Goal: Information Seeking & Learning: Compare options

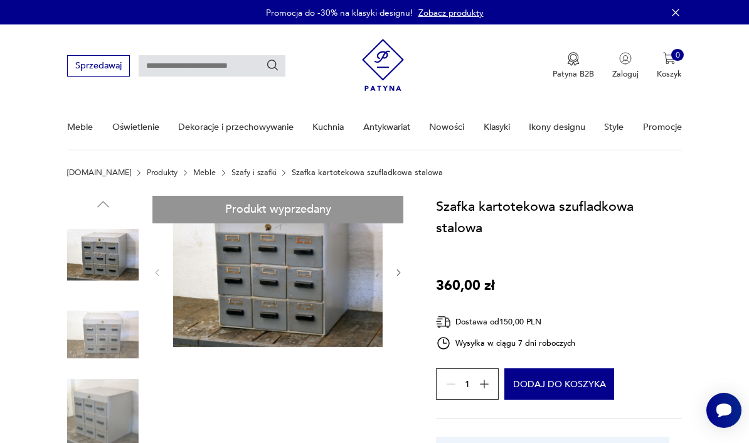
click at [238, 171] on link "Szafy i szafki" at bounding box center [254, 172] width 45 height 9
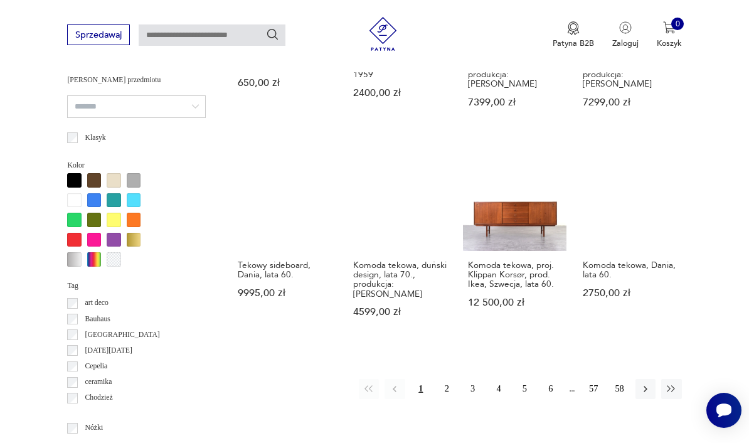
scroll to position [993, 0]
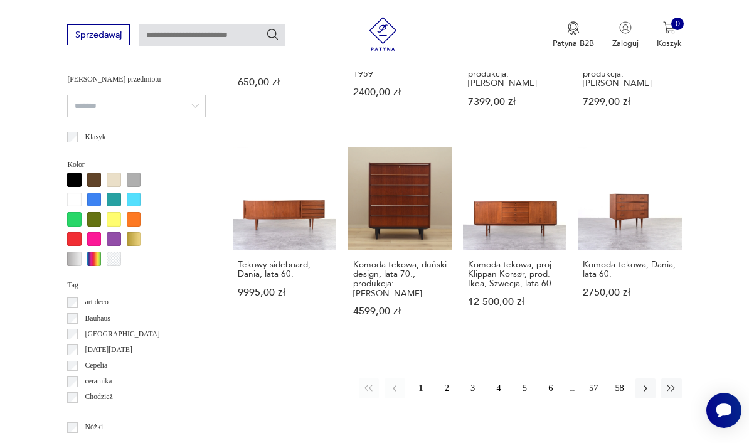
click at [442, 383] on button "2" at bounding box center [447, 388] width 20 height 20
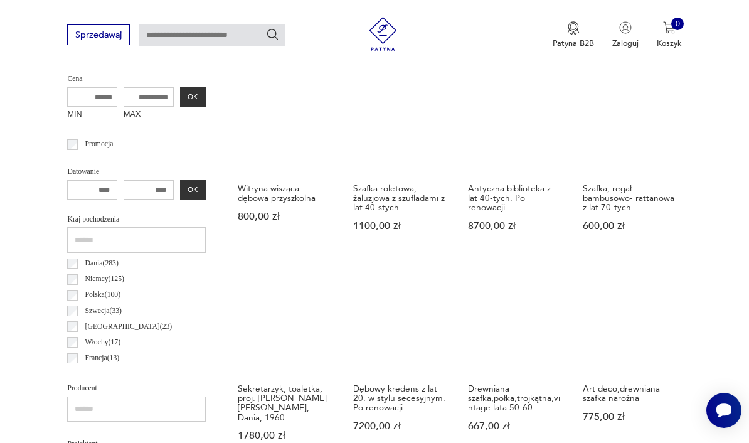
scroll to position [290, 0]
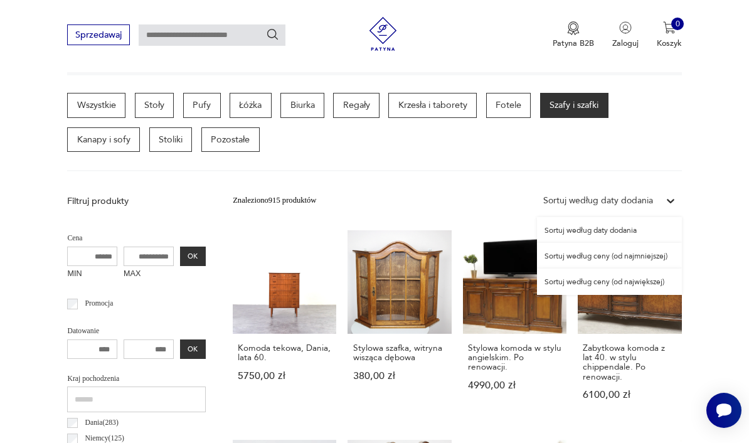
click at [648, 250] on div "Sortuj według ceny (od najmniejszej)" at bounding box center [609, 256] width 145 height 26
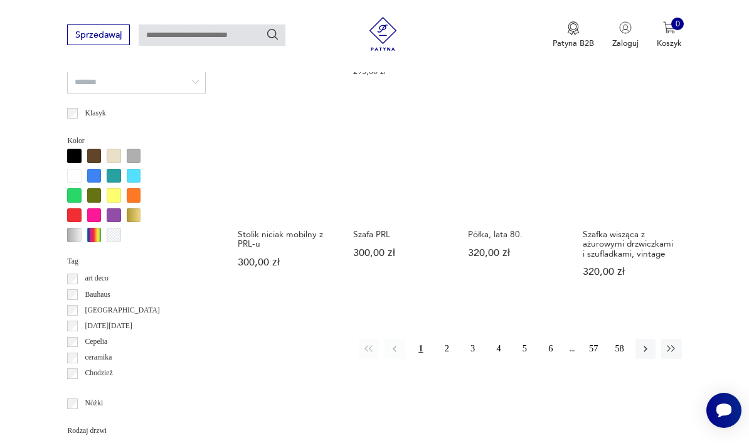
scroll to position [1047, 0]
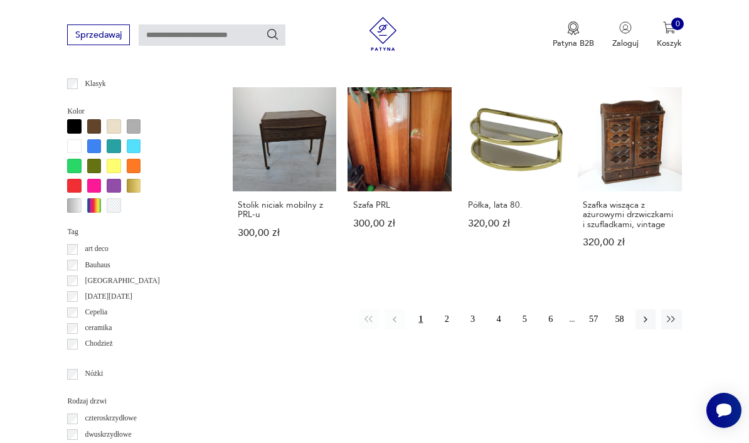
click at [442, 329] on button "2" at bounding box center [447, 319] width 20 height 20
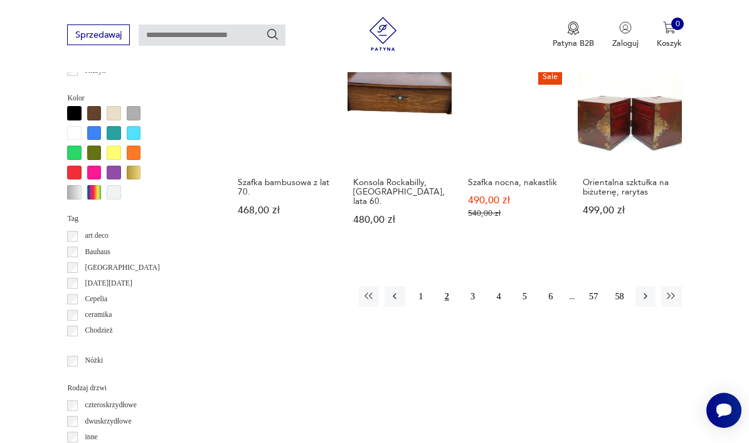
scroll to position [1063, 0]
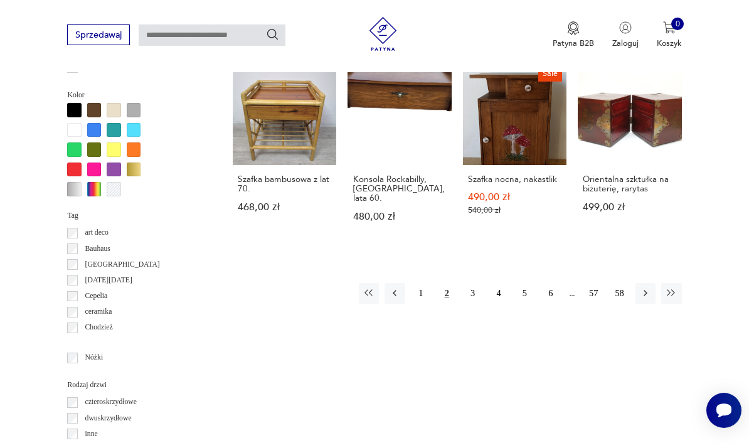
click at [474, 290] on button "3" at bounding box center [473, 293] width 20 height 20
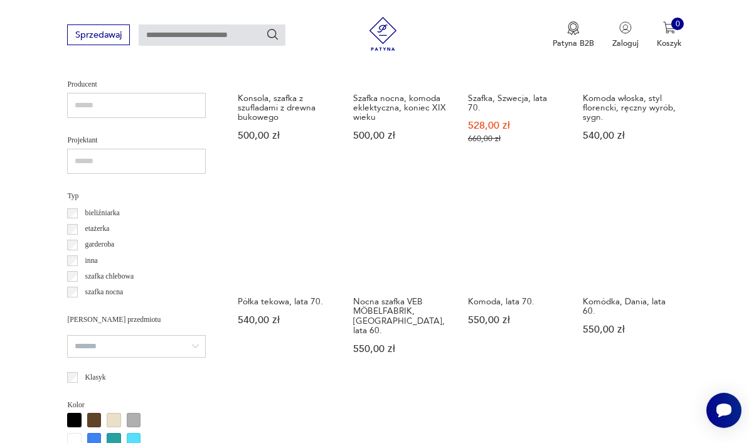
scroll to position [897, 0]
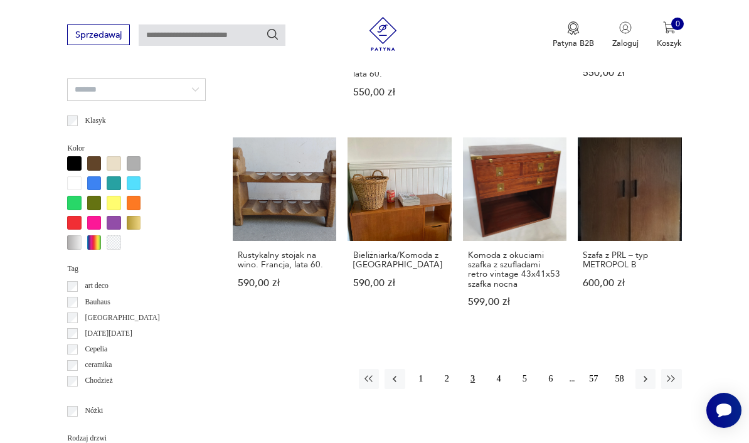
click at [497, 369] on button "4" at bounding box center [499, 379] width 20 height 20
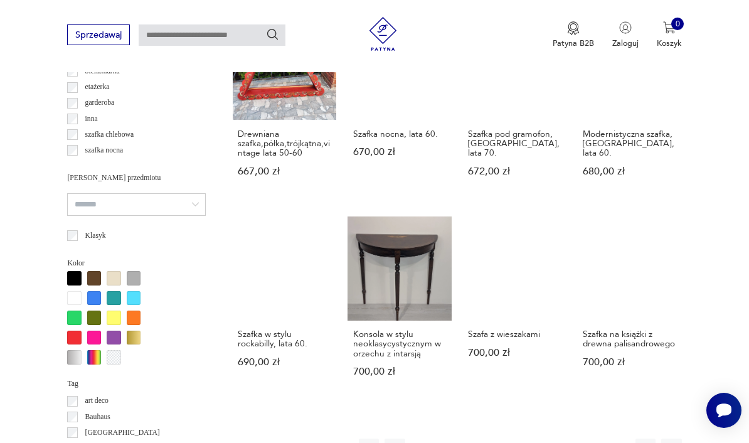
scroll to position [971, 0]
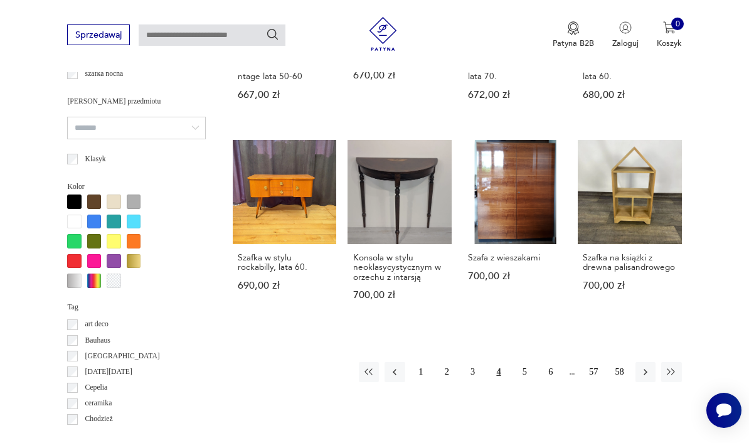
click at [521, 382] on button "5" at bounding box center [525, 372] width 20 height 20
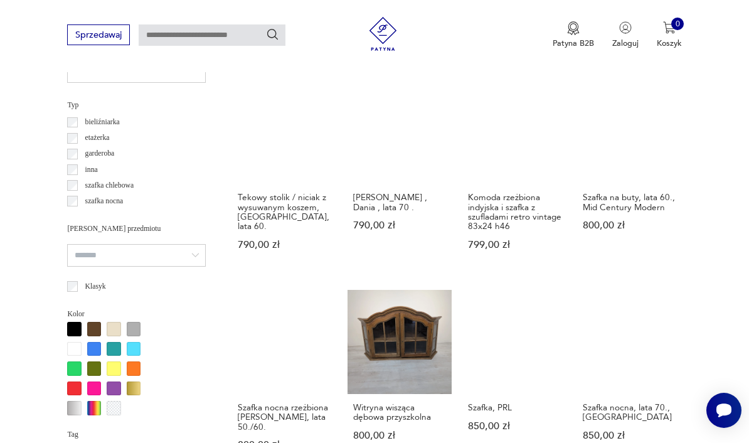
scroll to position [937, 0]
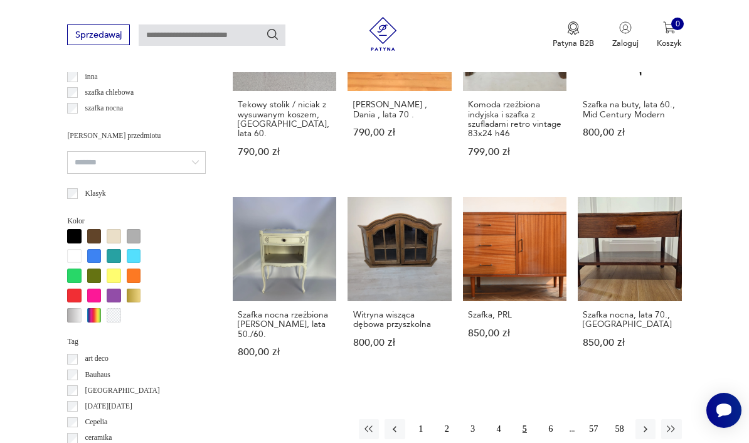
click at [547, 439] on button "6" at bounding box center [551, 429] width 20 height 20
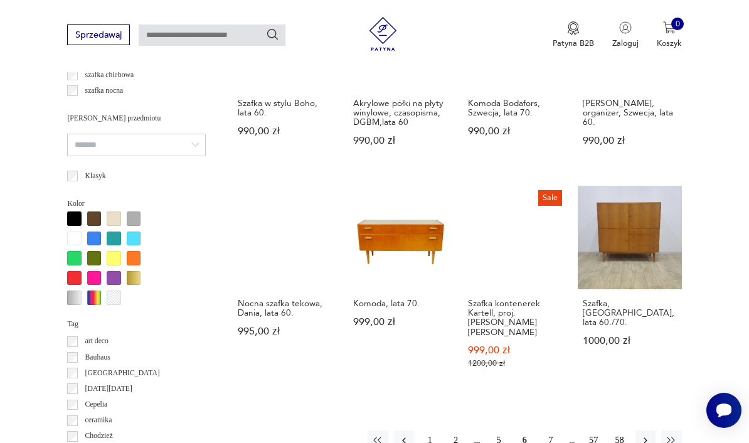
scroll to position [971, 0]
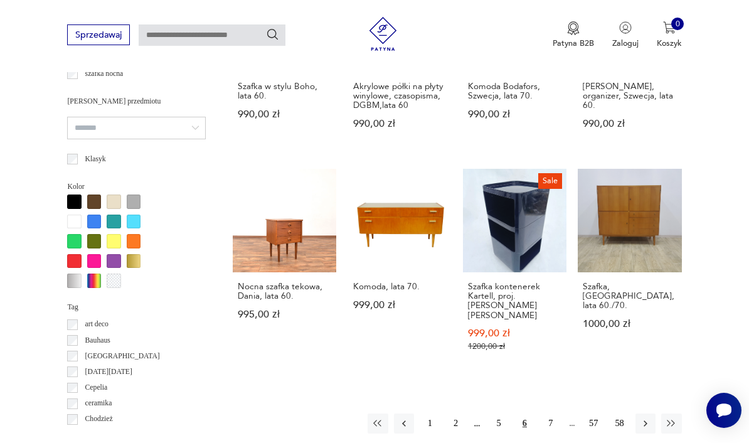
click at [547, 414] on button "7" at bounding box center [551, 424] width 20 height 20
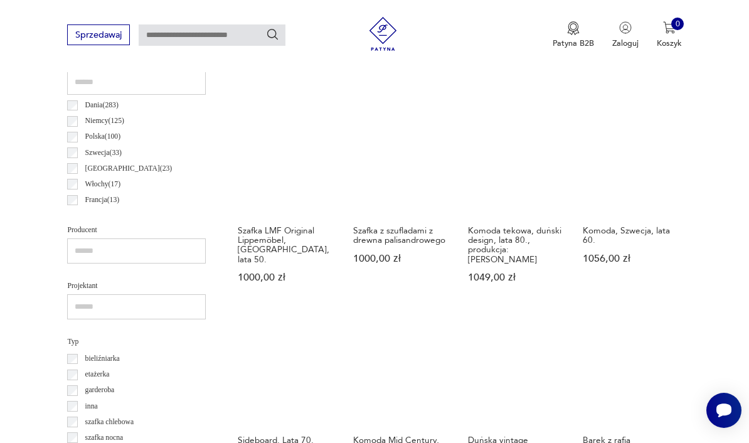
scroll to position [614, 0]
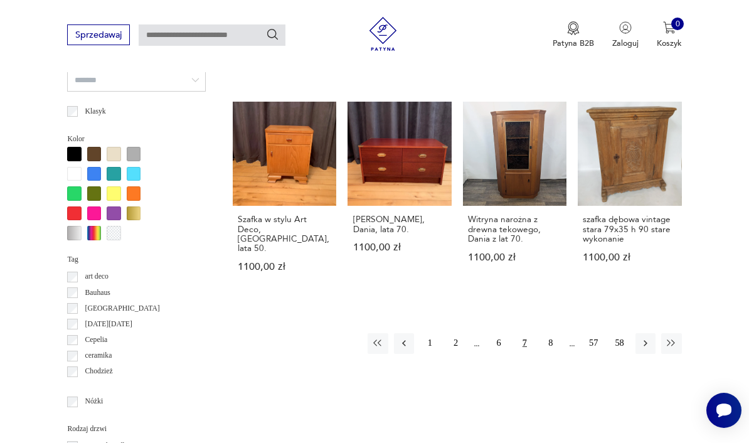
click at [547, 352] on button "8" at bounding box center [551, 343] width 20 height 20
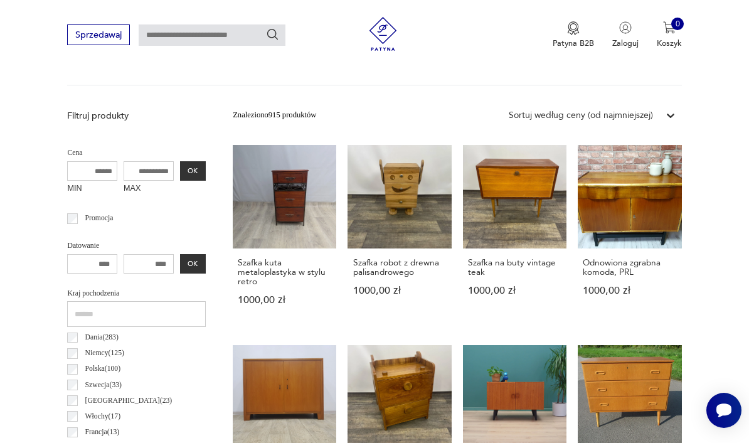
scroll to position [290, 0]
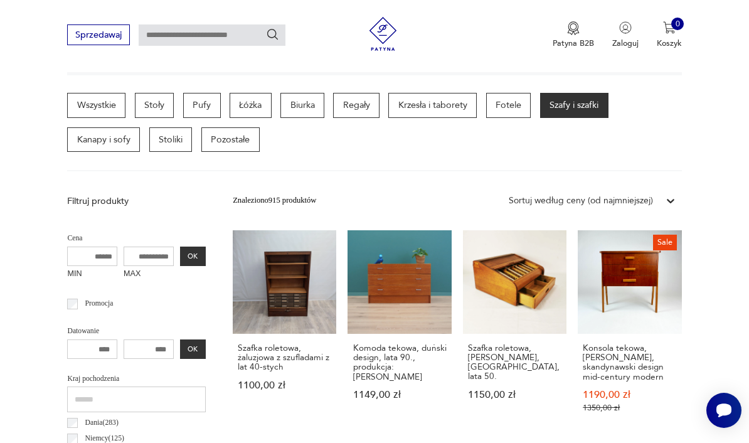
click at [533, 293] on link "Szafka roletowa, Carl Zeiss Jena, Niemcy, lata 50. 1150,00 zł" at bounding box center [515, 332] width 104 height 205
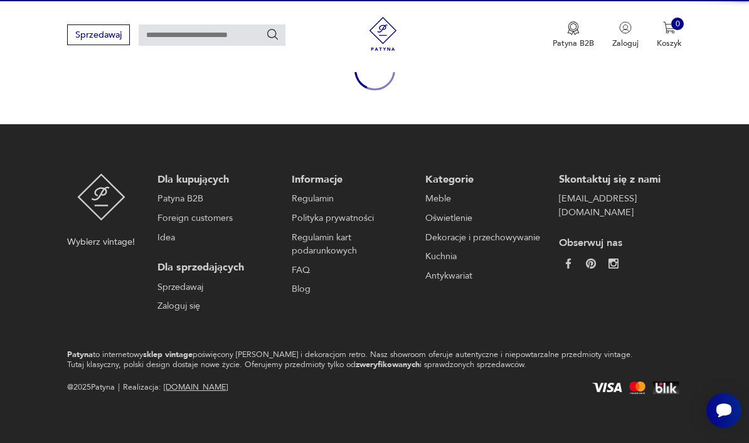
scroll to position [103, 0]
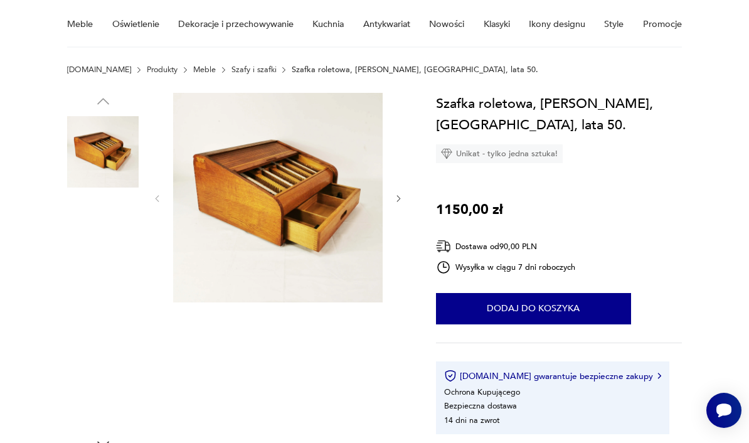
click at [107, 164] on img at bounding box center [103, 152] width 72 height 72
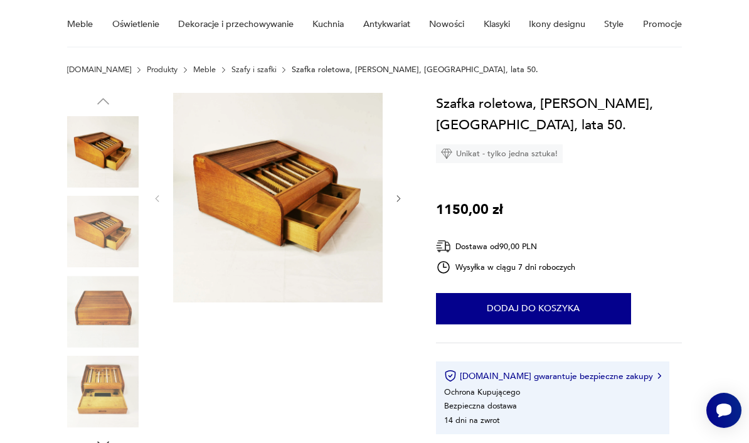
click at [114, 252] on img at bounding box center [103, 232] width 72 height 72
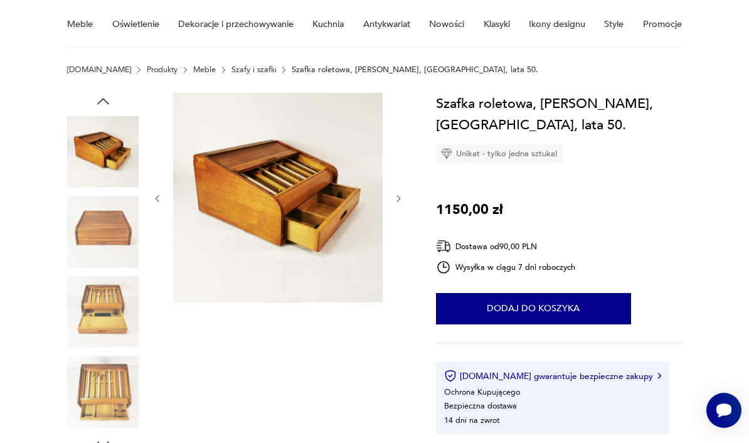
click at [108, 227] on img at bounding box center [103, 232] width 72 height 72
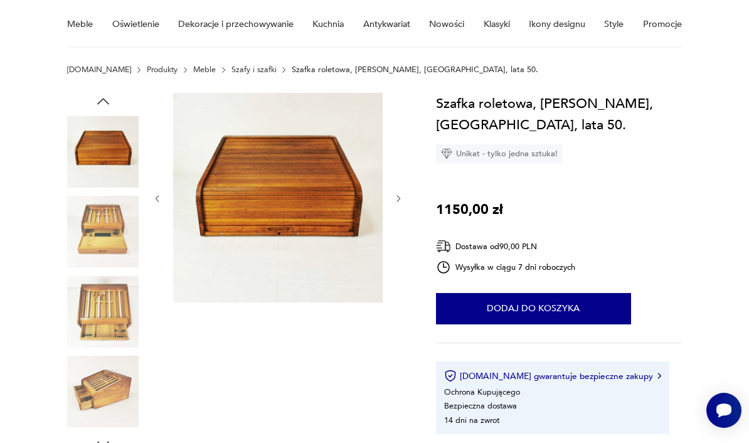
click at [117, 237] on img at bounding box center [103, 232] width 72 height 72
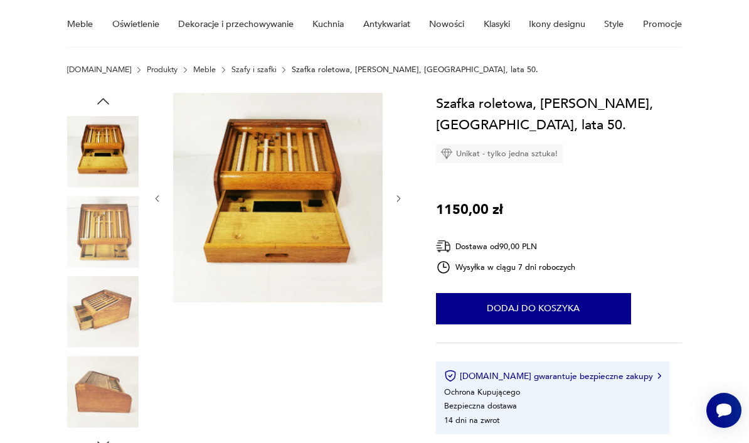
click at [109, 241] on img at bounding box center [103, 232] width 72 height 72
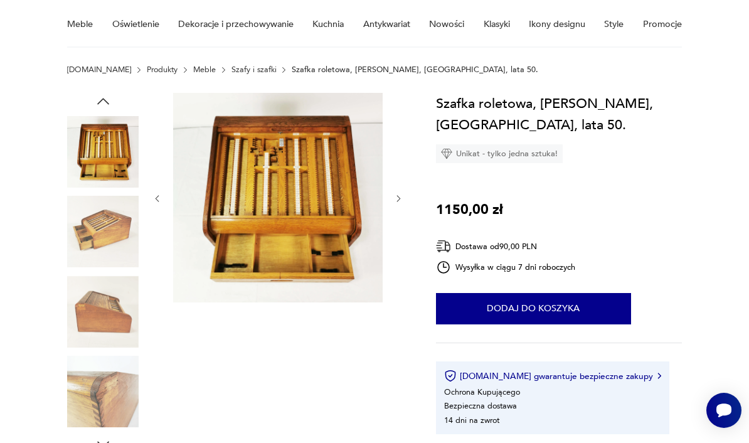
click at [114, 328] on img at bounding box center [103, 312] width 72 height 72
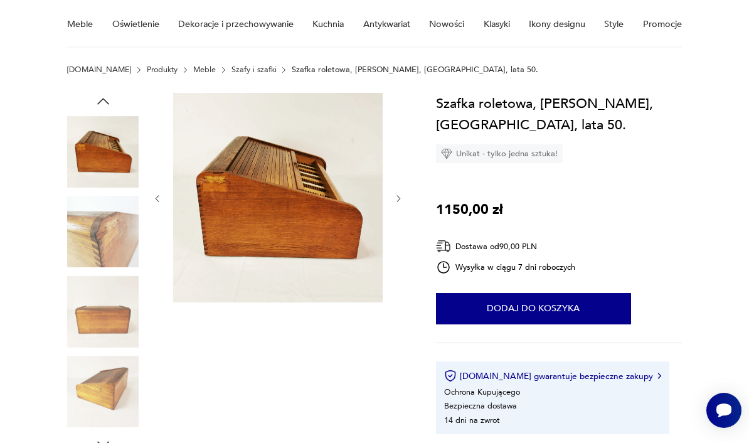
click at [117, 256] on img at bounding box center [103, 232] width 72 height 72
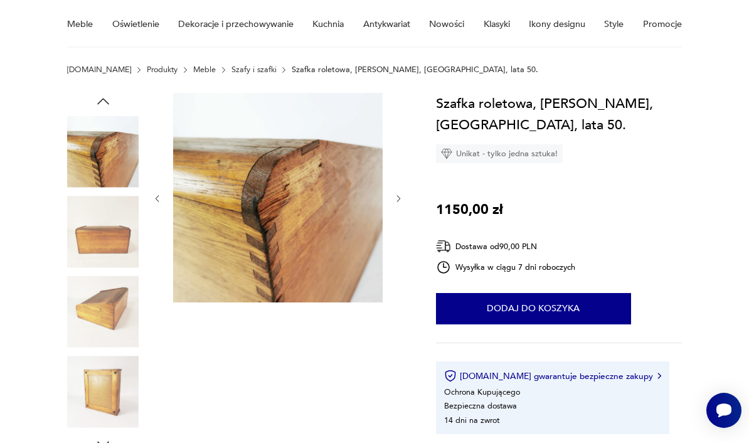
click at [114, 256] on img at bounding box center [103, 232] width 72 height 72
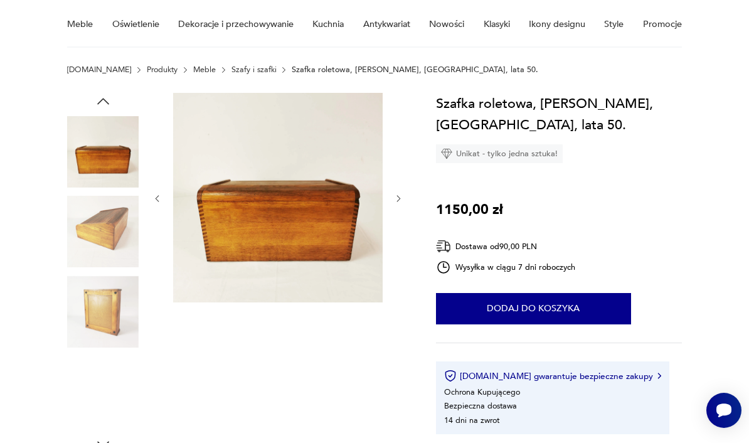
click at [113, 320] on img at bounding box center [103, 312] width 72 height 72
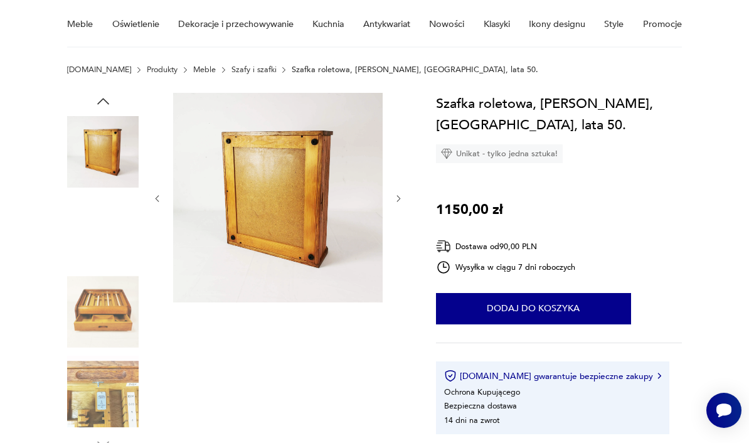
click at [113, 319] on img at bounding box center [103, 312] width 72 height 72
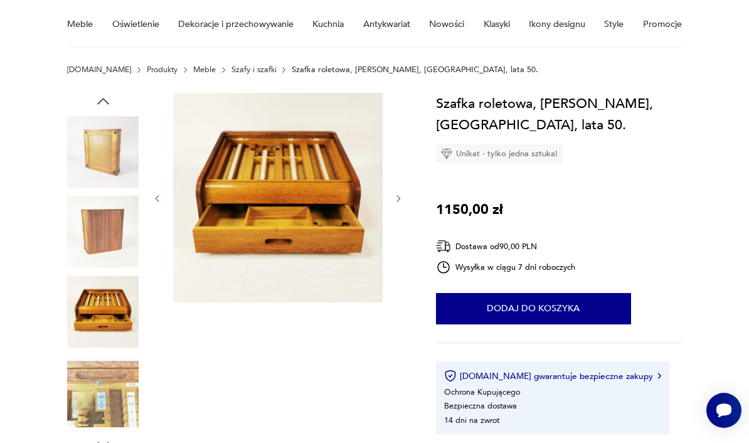
click at [111, 402] on img at bounding box center [103, 392] width 72 height 72
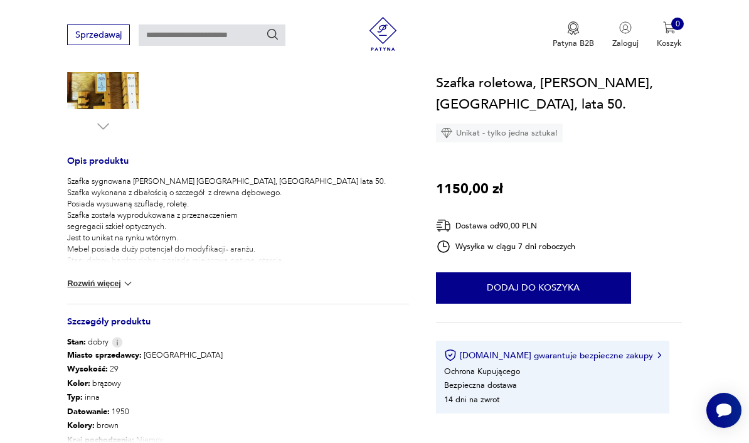
scroll to position [419, 0]
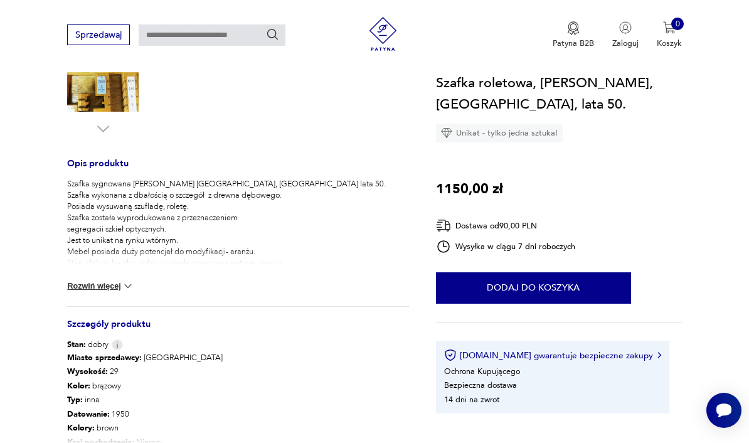
click at [119, 285] on button "Rozwiń więcej" at bounding box center [100, 286] width 67 height 13
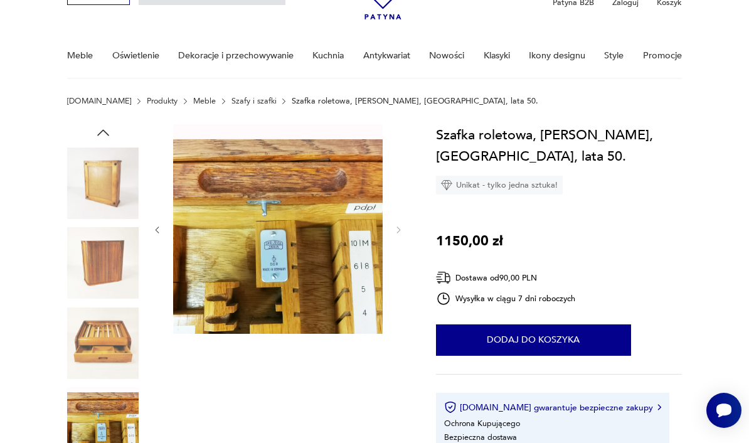
scroll to position [73, 0]
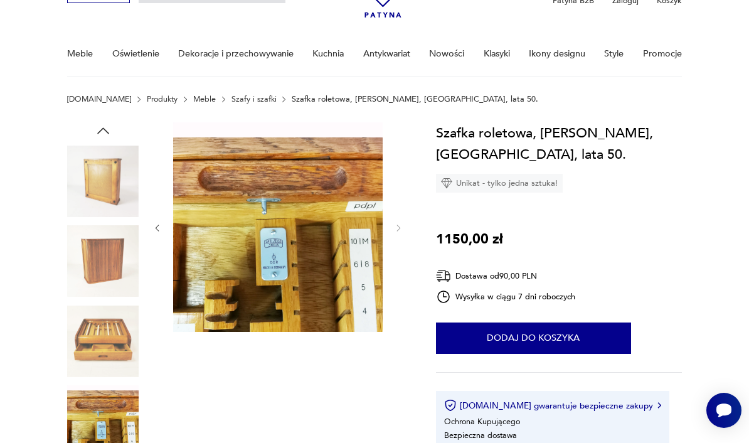
click at [111, 341] on img at bounding box center [103, 342] width 72 height 72
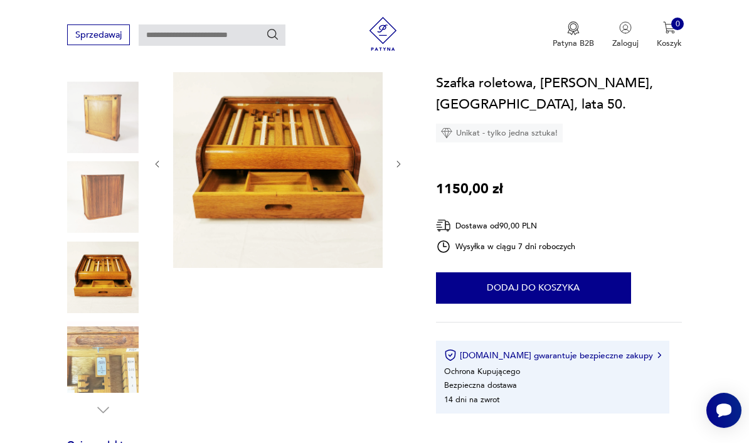
scroll to position [134, 0]
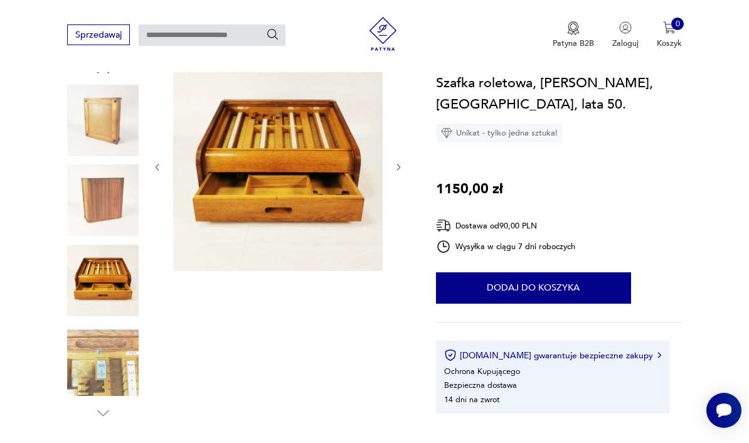
click at [113, 364] on img at bounding box center [103, 360] width 72 height 72
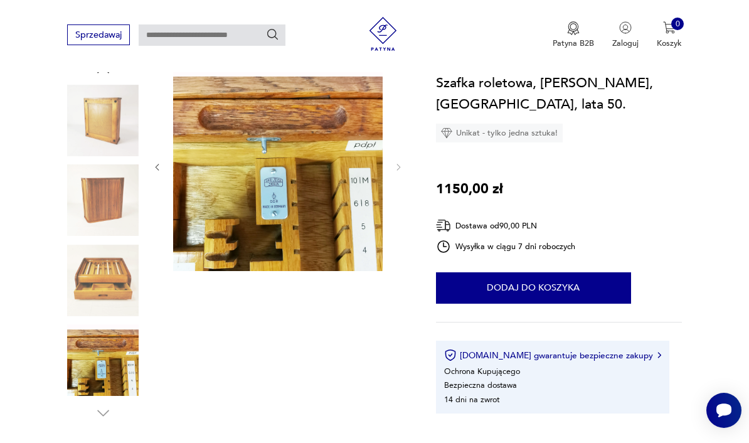
click at [93, 283] on img at bounding box center [103, 281] width 72 height 72
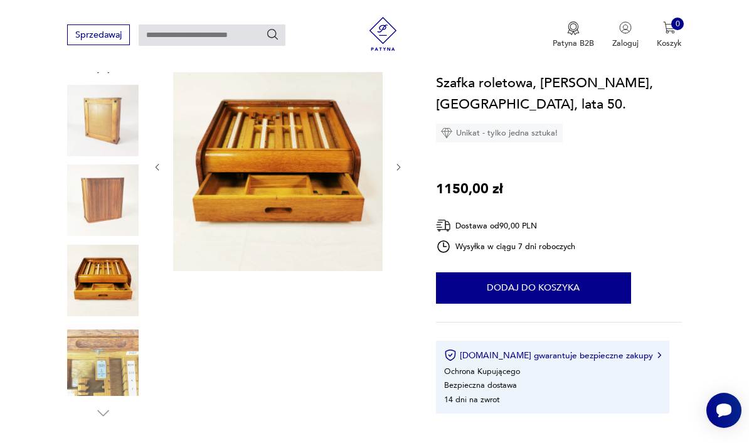
click at [114, 222] on img at bounding box center [103, 200] width 72 height 72
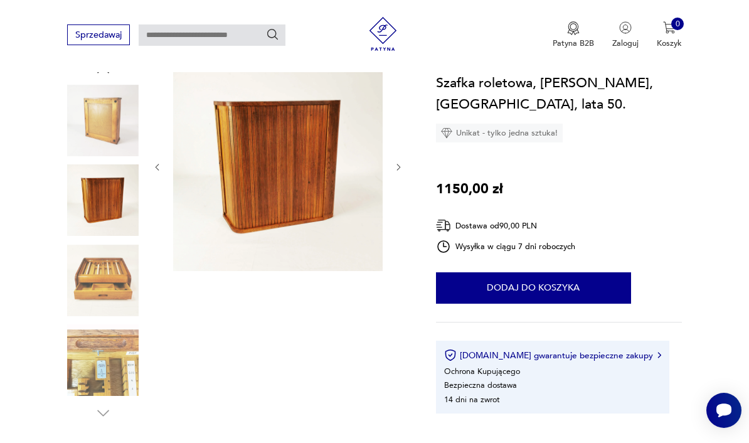
click at [109, 133] on img at bounding box center [103, 121] width 72 height 72
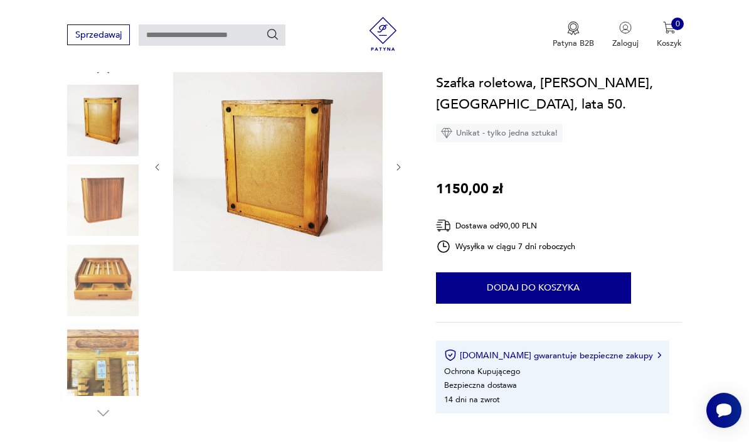
click at [107, 351] on img at bounding box center [103, 360] width 72 height 72
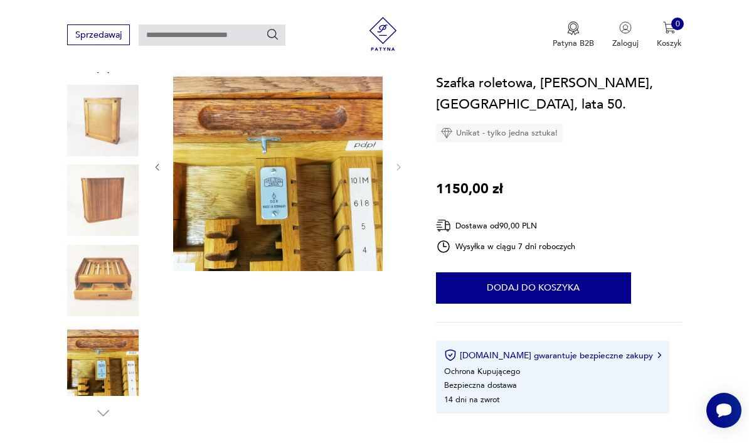
click at [113, 279] on img at bounding box center [103, 281] width 72 height 72
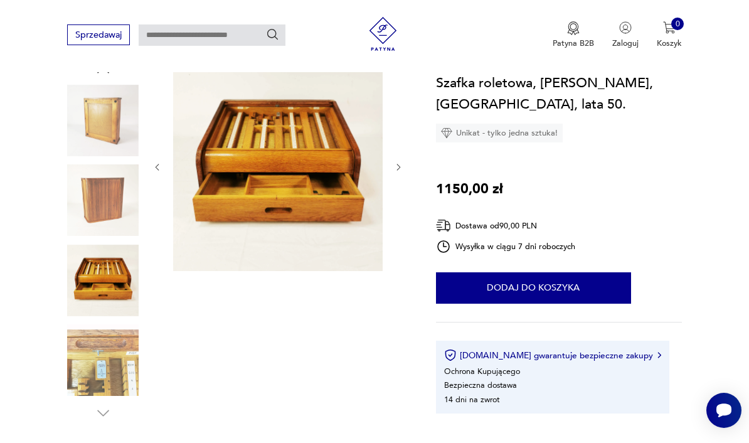
click at [120, 219] on img at bounding box center [103, 200] width 72 height 72
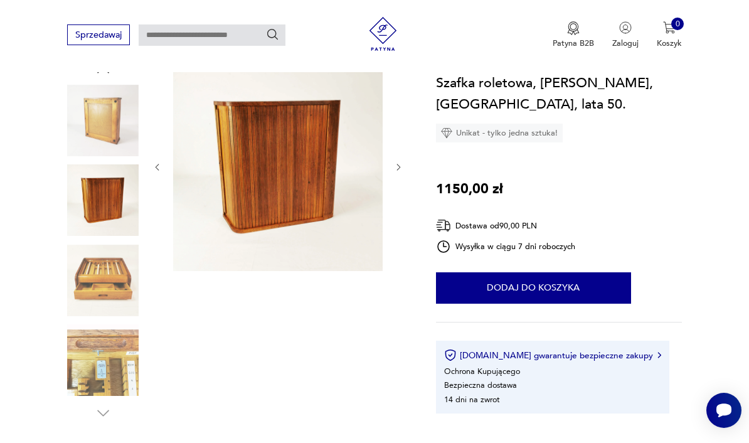
click at [104, 139] on img at bounding box center [103, 121] width 72 height 72
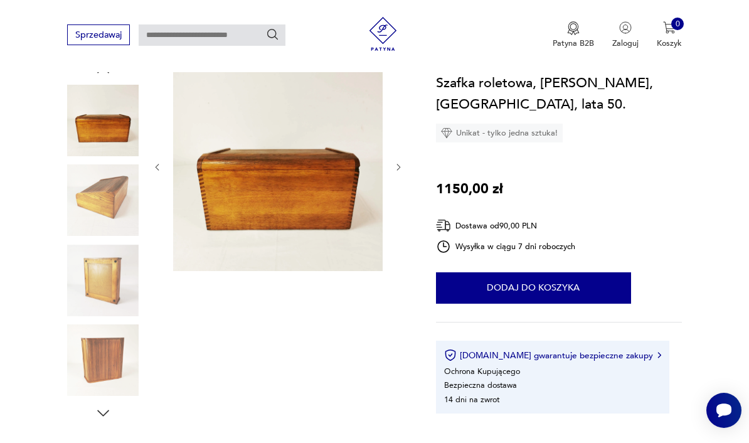
click at [108, 204] on img at bounding box center [103, 200] width 72 height 72
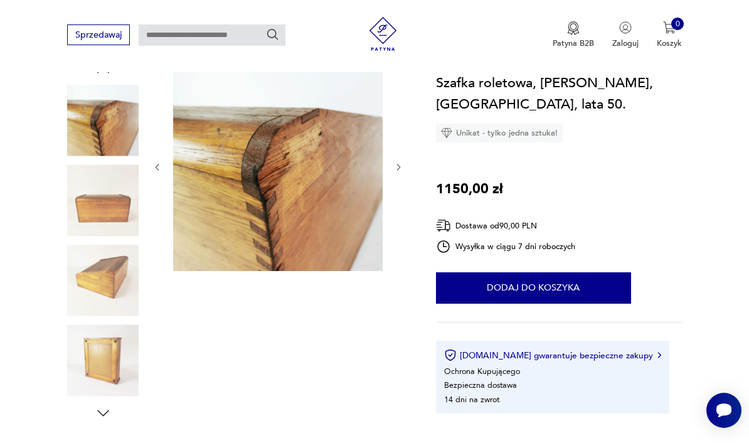
click at [117, 139] on img at bounding box center [103, 121] width 72 height 72
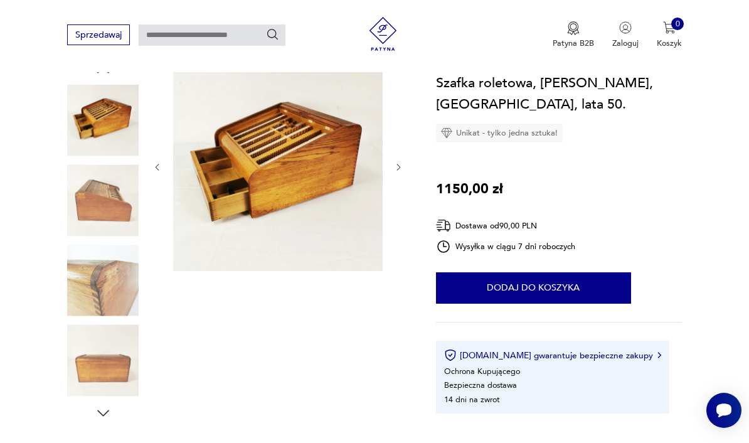
click at [114, 214] on img at bounding box center [103, 200] width 72 height 72
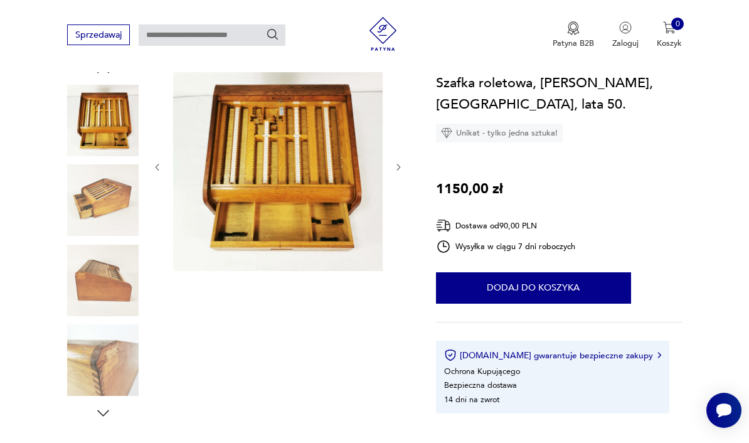
click at [111, 217] on img at bounding box center [103, 200] width 72 height 72
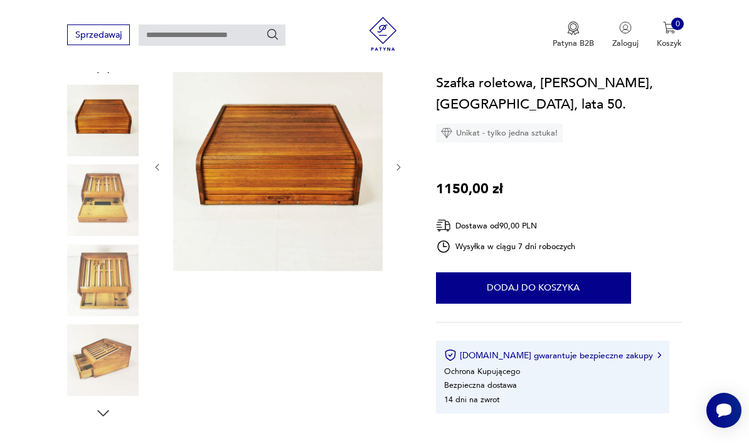
click at [116, 270] on img at bounding box center [103, 281] width 72 height 72
click at [112, 206] on img at bounding box center [103, 200] width 72 height 72
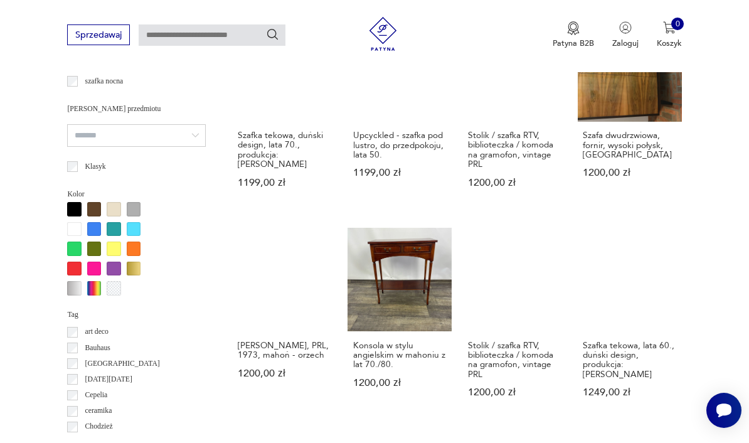
scroll to position [1113, 0]
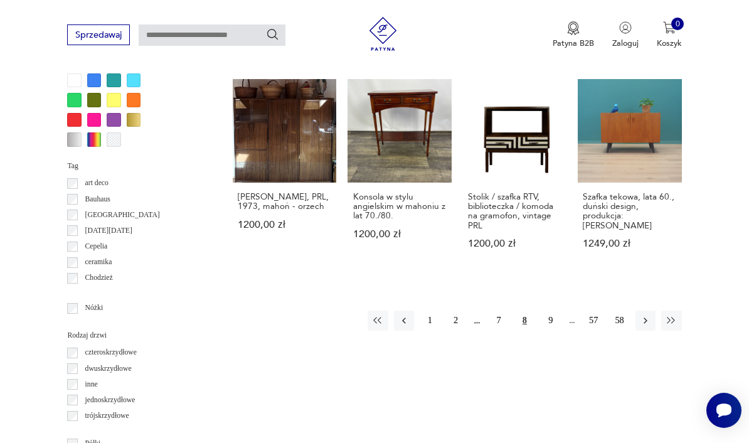
click at [551, 311] on button "9" at bounding box center [551, 321] width 20 height 20
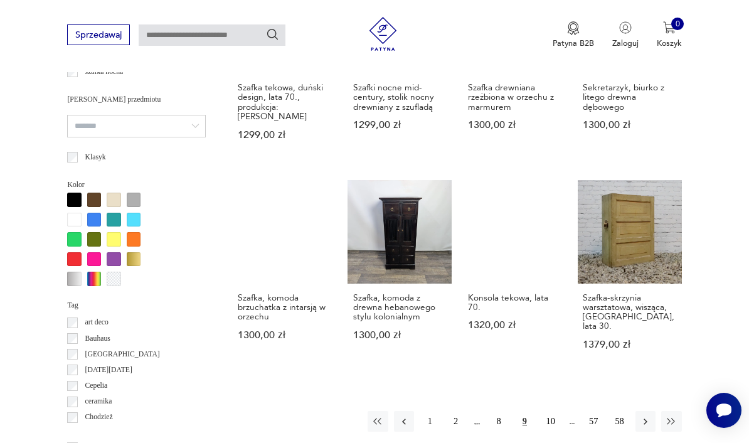
scroll to position [1024, 0]
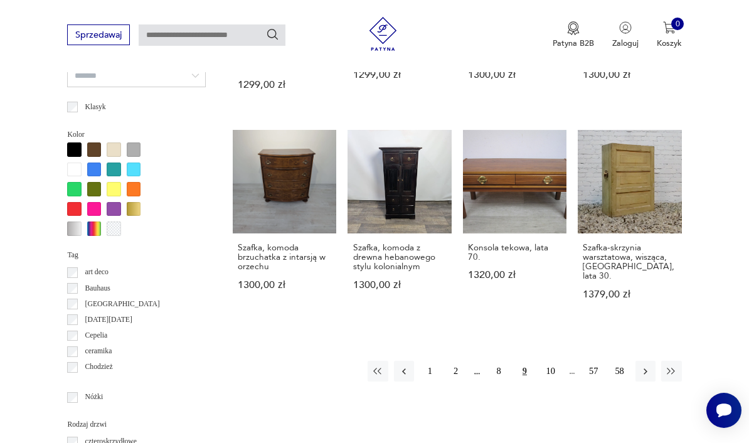
click at [610, 254] on h3 "Szafka-skrzynia warsztatowa, wisząca, Francja, lata 30." at bounding box center [630, 262] width 94 height 38
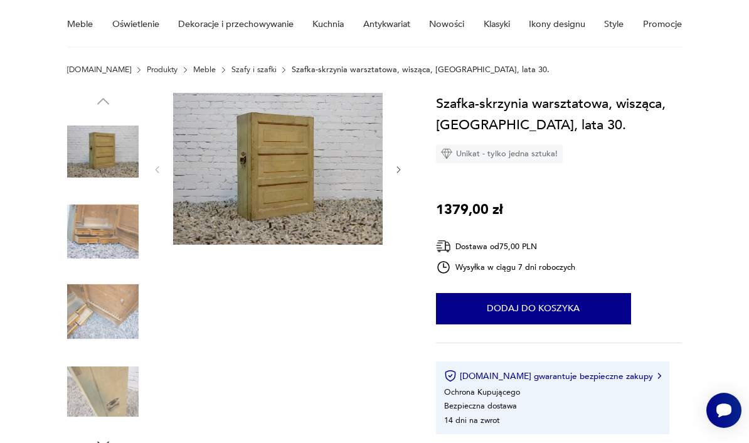
click at [111, 228] on img at bounding box center [103, 232] width 72 height 72
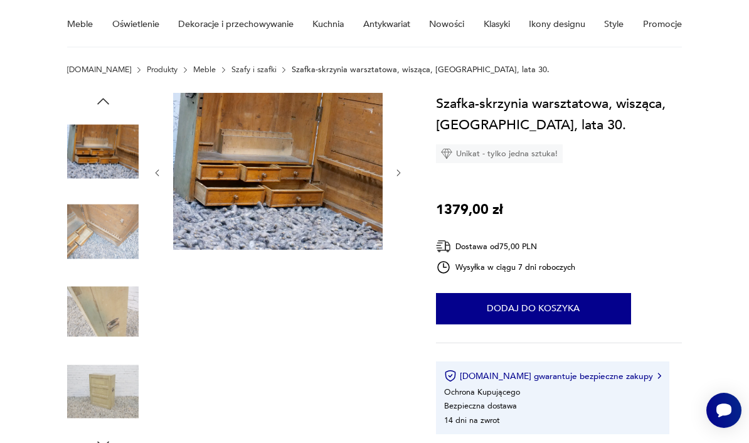
click at [124, 240] on img at bounding box center [103, 232] width 72 height 72
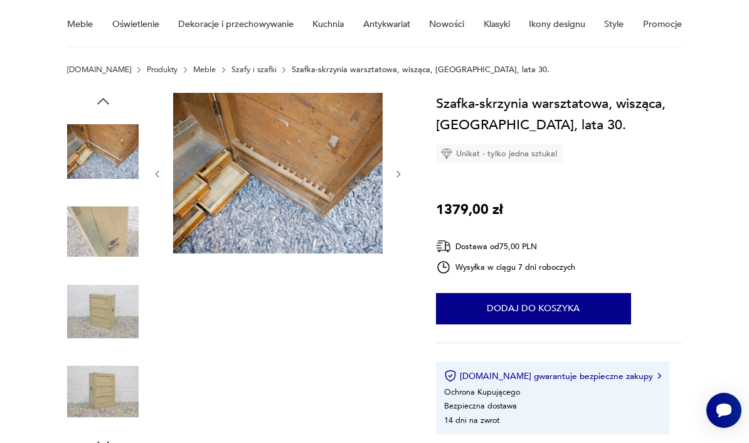
click at [112, 243] on img at bounding box center [103, 232] width 72 height 72
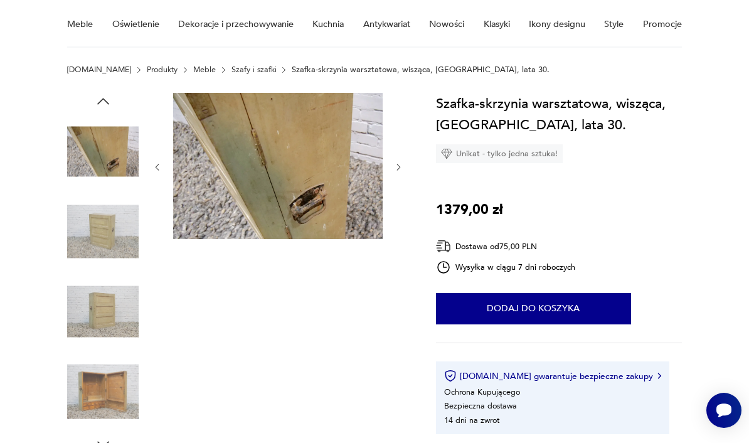
click at [116, 250] on img at bounding box center [103, 232] width 72 height 72
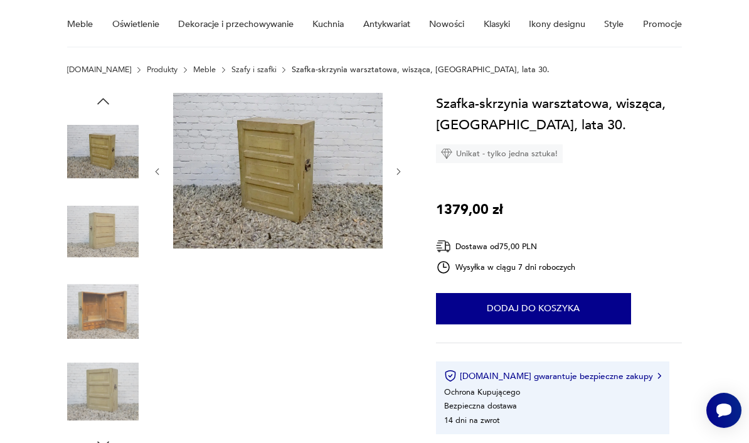
click at [112, 322] on img at bounding box center [103, 312] width 72 height 72
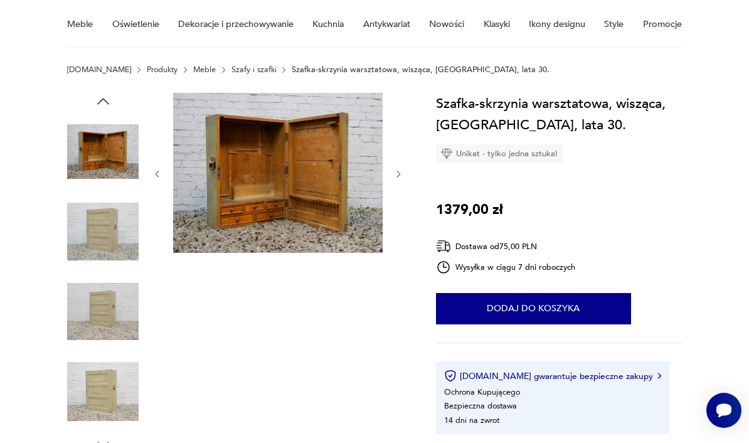
click at [105, 329] on img at bounding box center [103, 312] width 72 height 72
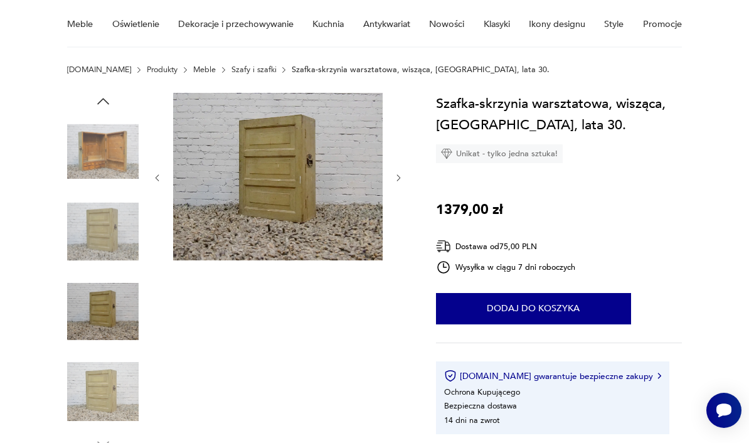
click at [99, 377] on img at bounding box center [103, 392] width 72 height 72
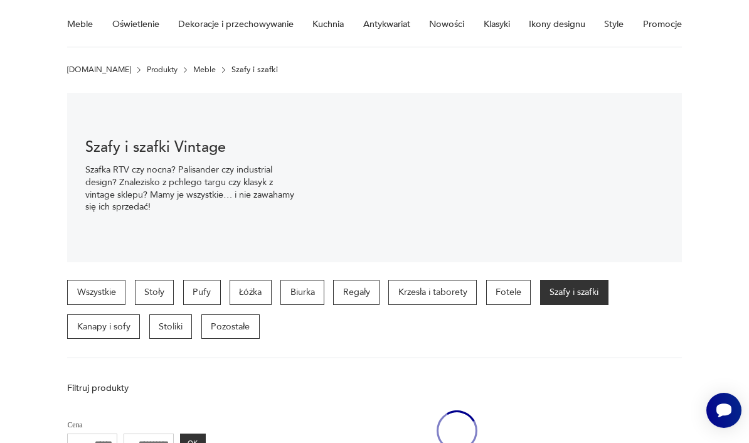
scroll to position [1070, 0]
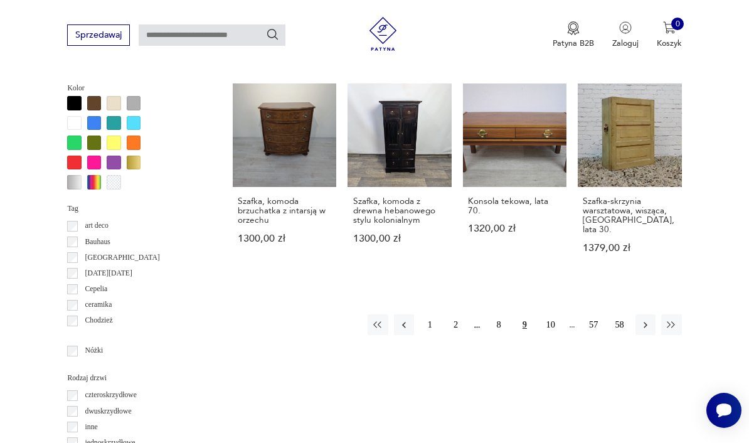
click at [547, 314] on button "10" at bounding box center [551, 324] width 20 height 20
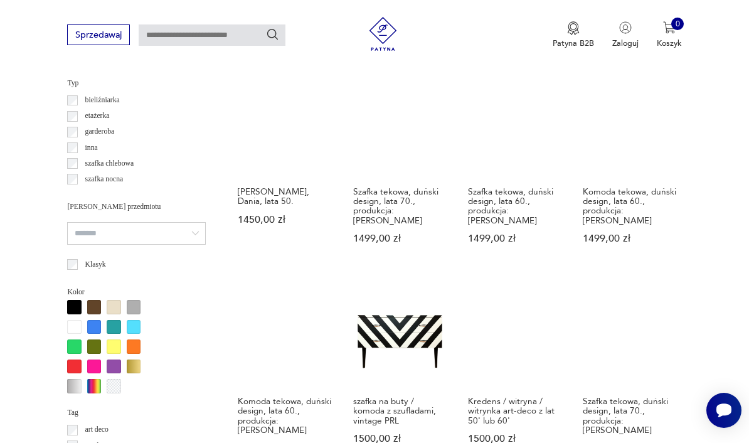
scroll to position [953, 0]
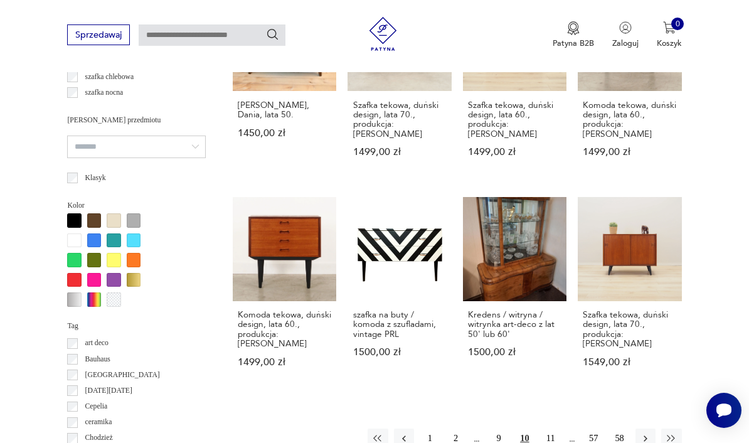
click at [552, 429] on button "11" at bounding box center [551, 439] width 20 height 20
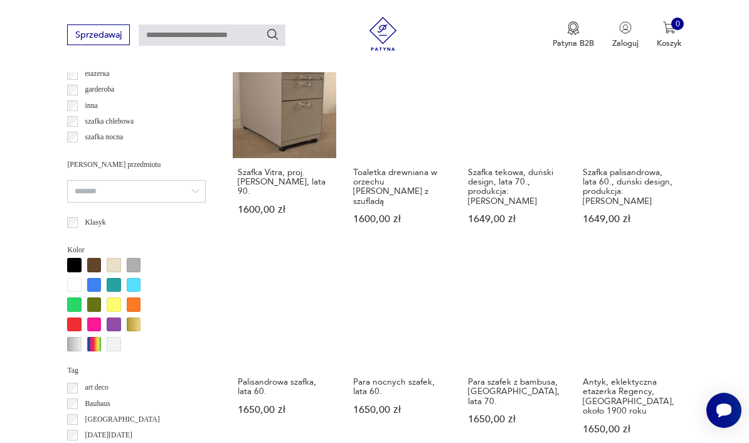
scroll to position [1004, 0]
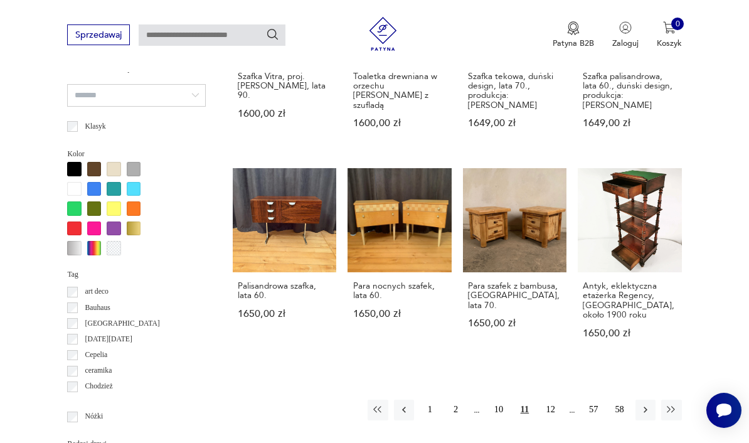
click at [554, 400] on button "12" at bounding box center [551, 410] width 20 height 20
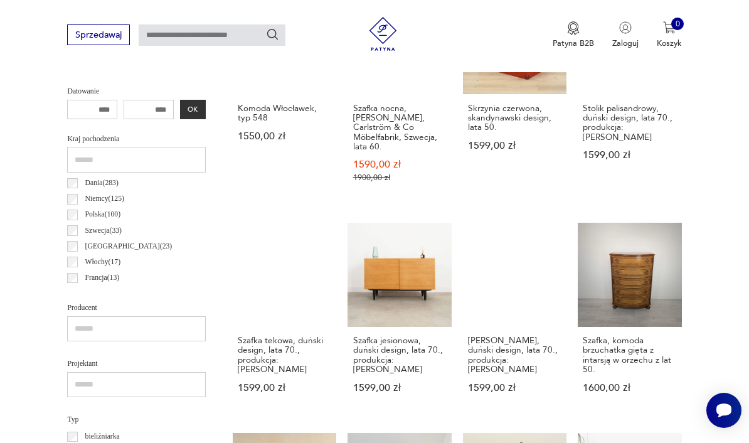
scroll to position [290, 0]
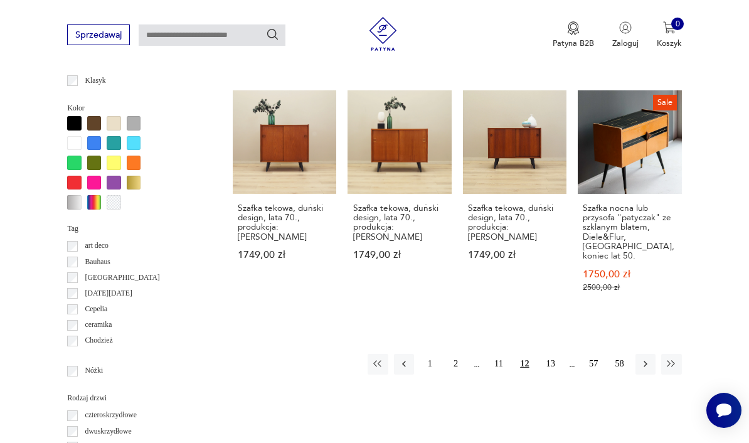
click at [550, 354] on button "13" at bounding box center [551, 364] width 20 height 20
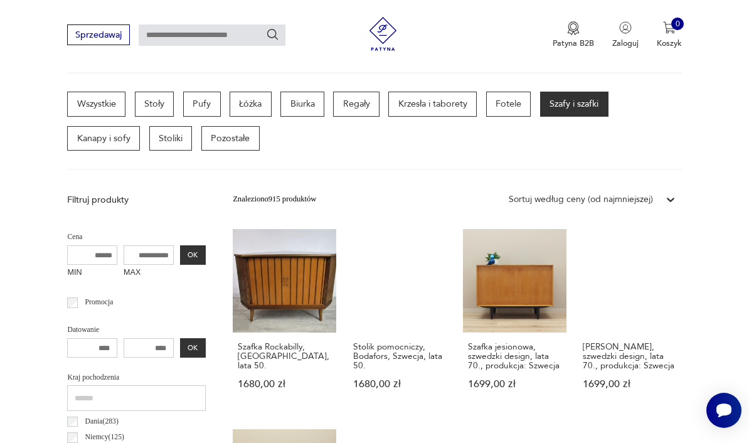
scroll to position [290, 0]
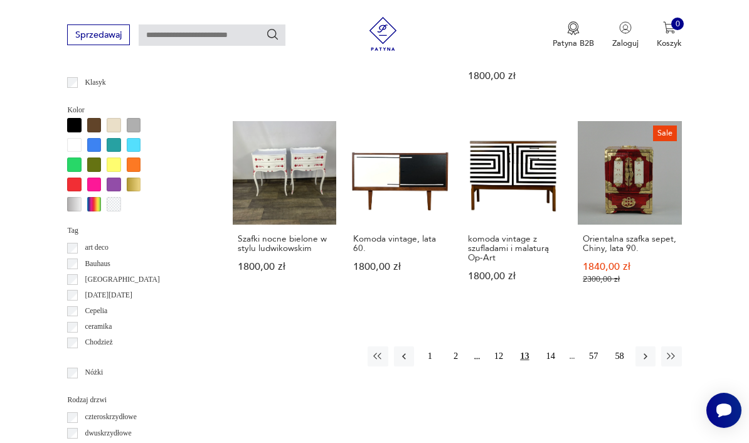
click at [554, 354] on button "14" at bounding box center [551, 356] width 20 height 20
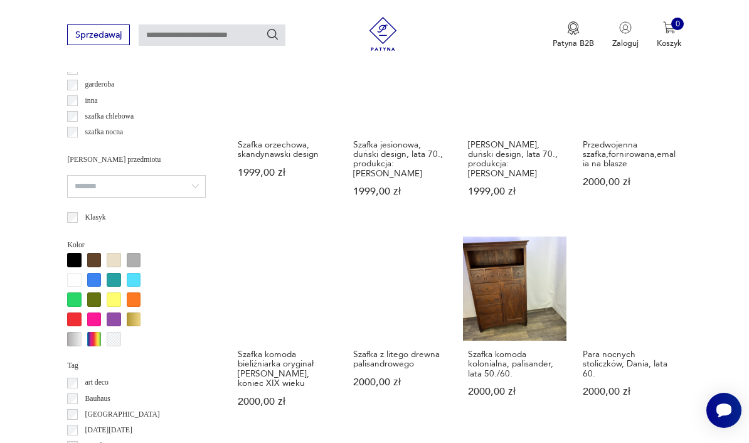
scroll to position [1007, 0]
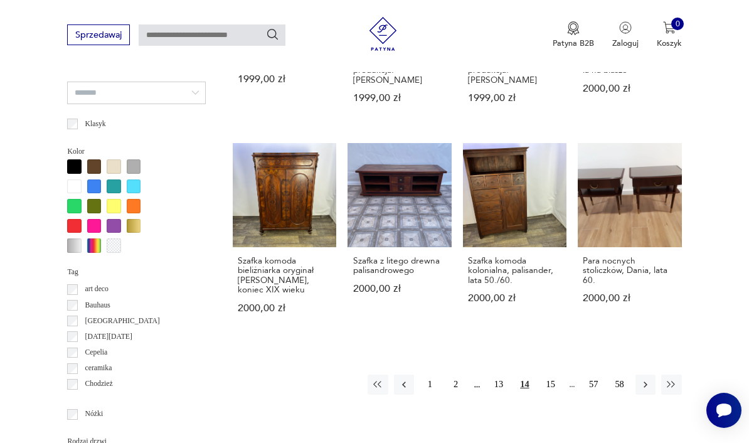
click at [550, 381] on button "15" at bounding box center [551, 385] width 20 height 20
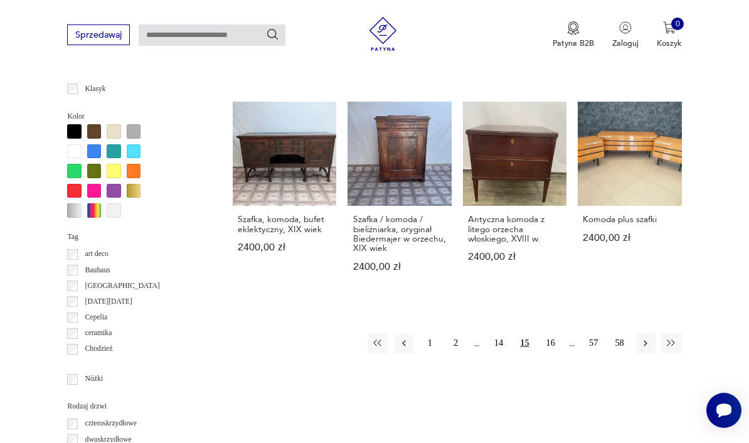
scroll to position [1050, 0]
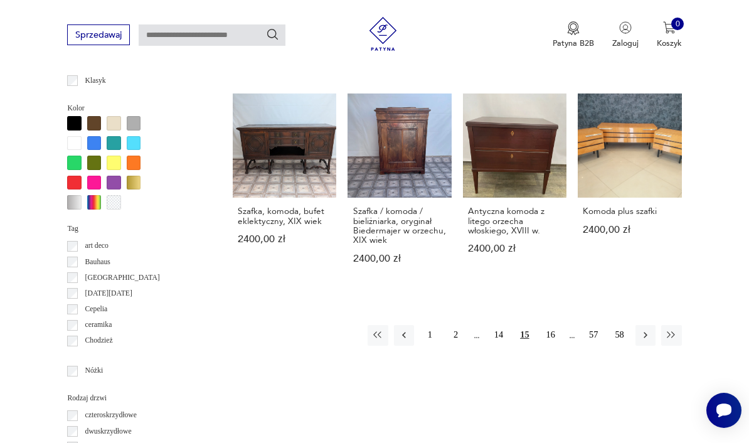
click at [550, 341] on button "16" at bounding box center [551, 335] width 20 height 20
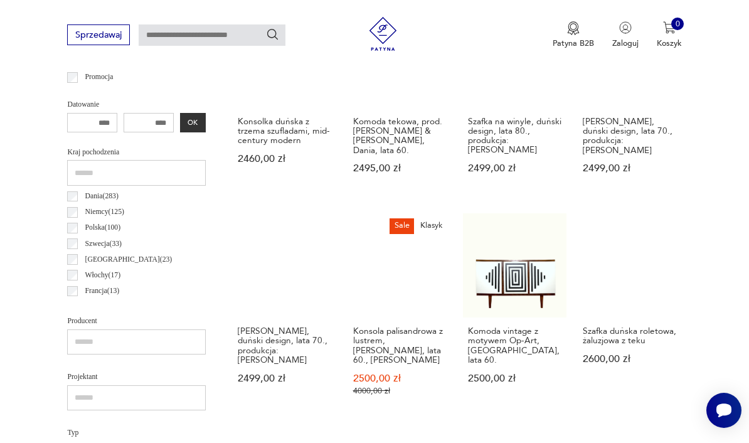
scroll to position [518, 0]
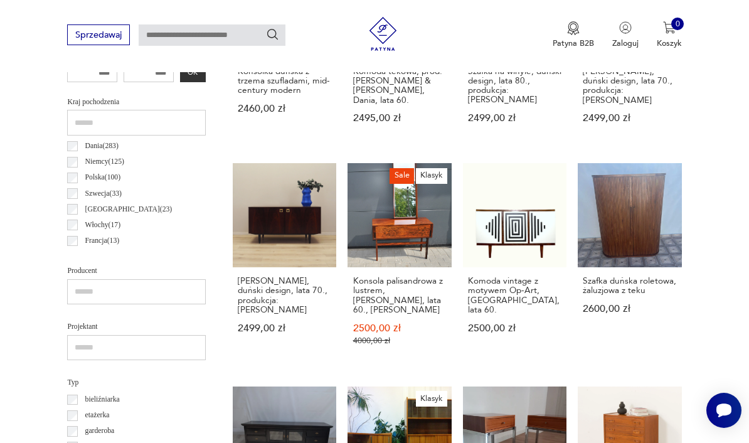
click at [641, 243] on link "Szafka duńska roletowa, żaluzjowa z teku 2600,00 zł" at bounding box center [630, 265] width 104 height 205
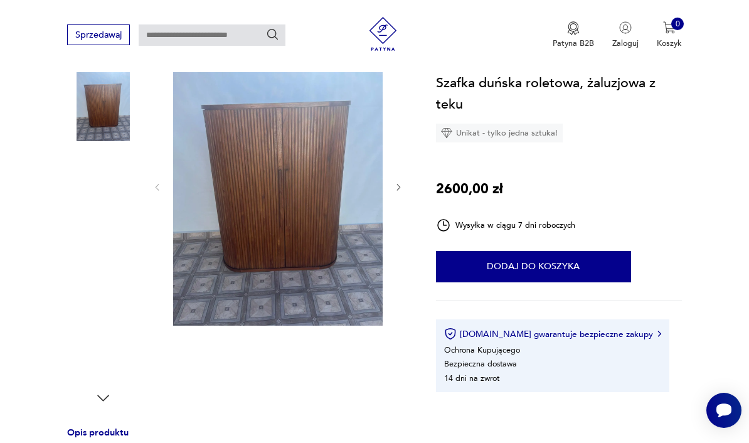
click at [105, 273] on img at bounding box center [103, 266] width 72 height 72
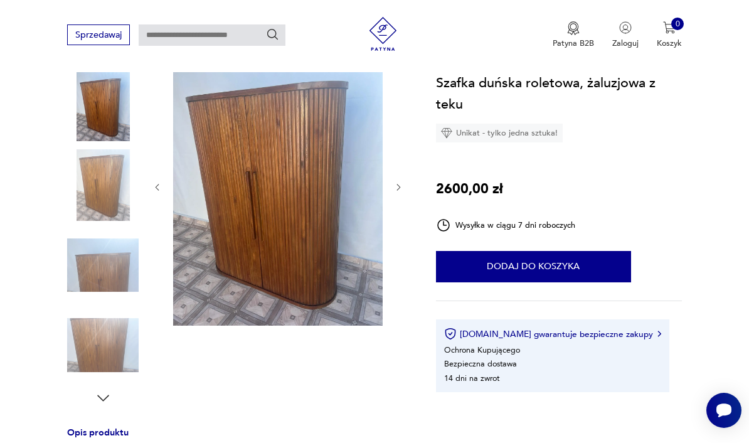
click at [109, 311] on img at bounding box center [103, 345] width 72 height 72
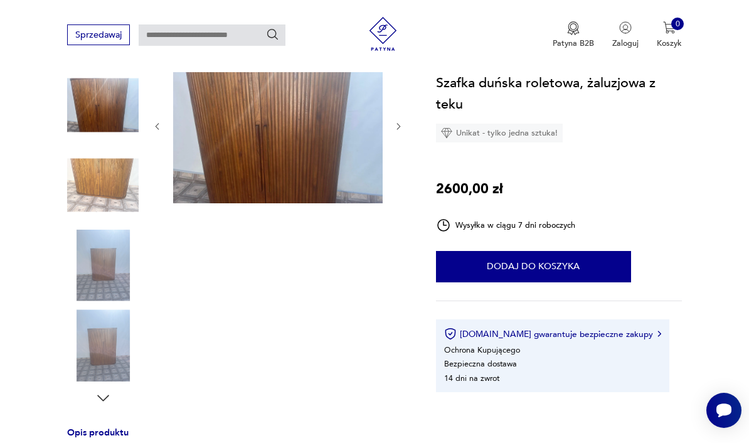
click at [115, 283] on img at bounding box center [103, 266] width 72 height 72
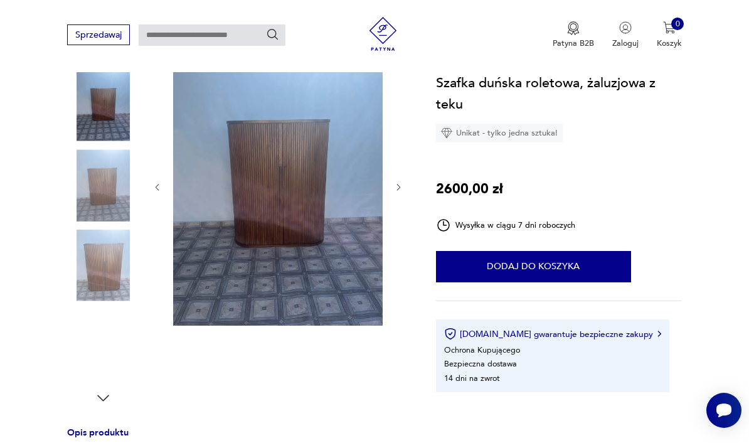
click at [104, 342] on img at bounding box center [103, 345] width 72 height 72
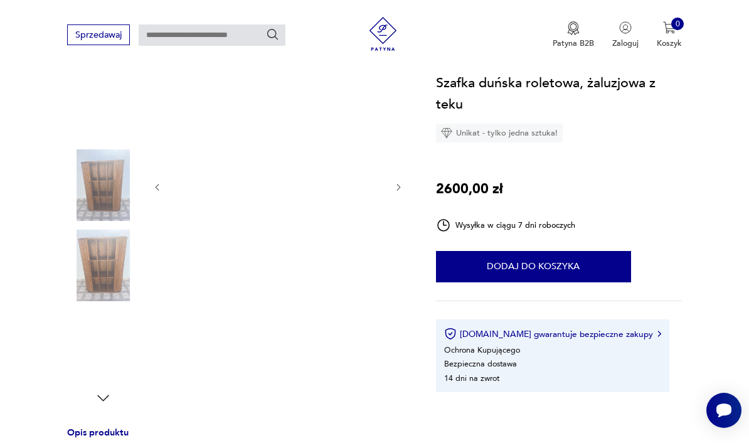
click at [108, 345] on img at bounding box center [103, 345] width 72 height 72
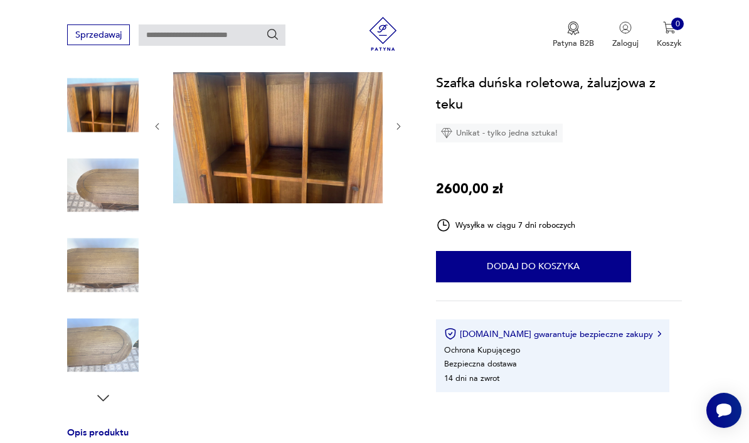
click at [109, 351] on img at bounding box center [103, 345] width 72 height 72
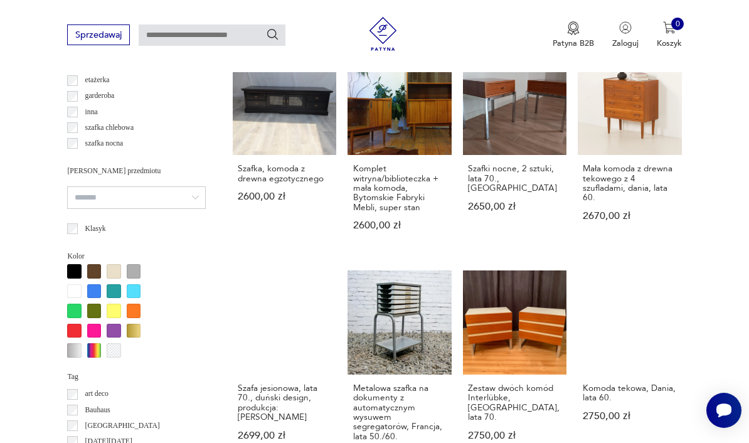
scroll to position [901, 0]
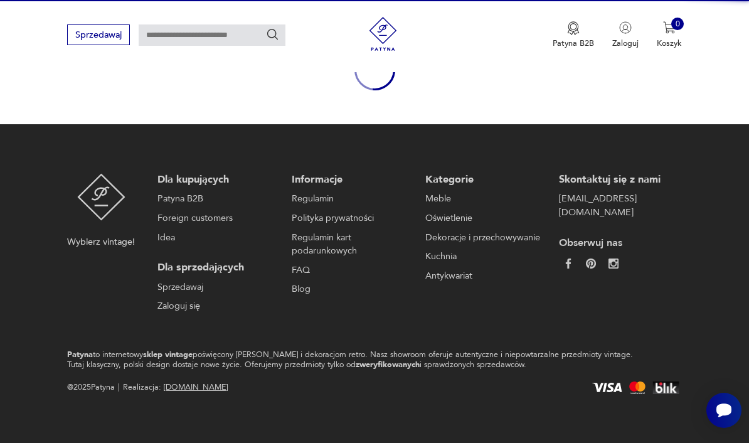
scroll to position [103, 0]
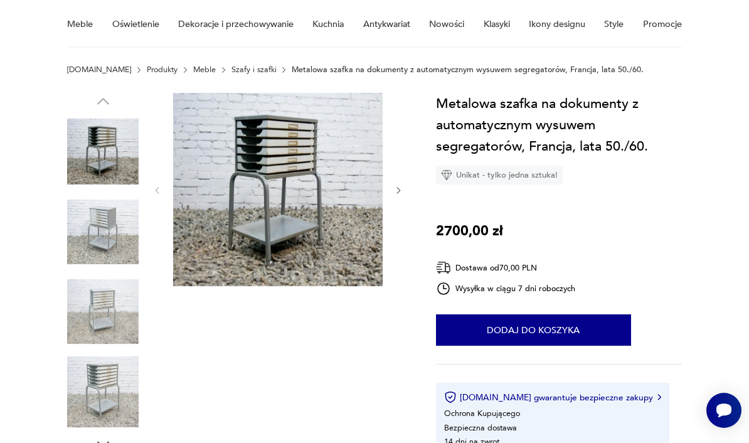
click at [309, 243] on img at bounding box center [278, 189] width 210 height 193
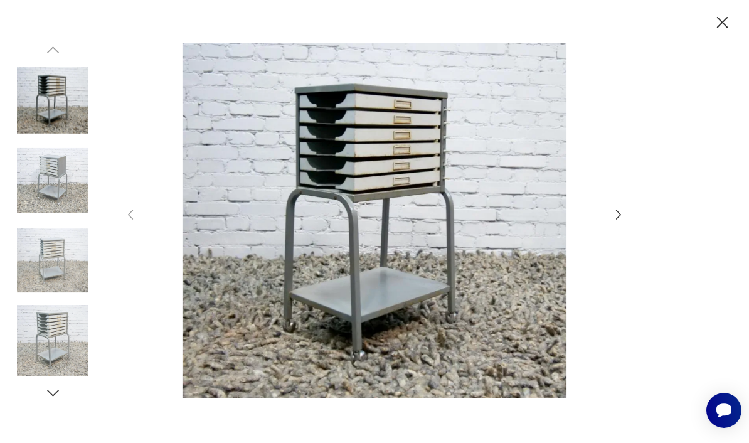
click at [614, 222] on icon "button" at bounding box center [619, 215] width 14 height 14
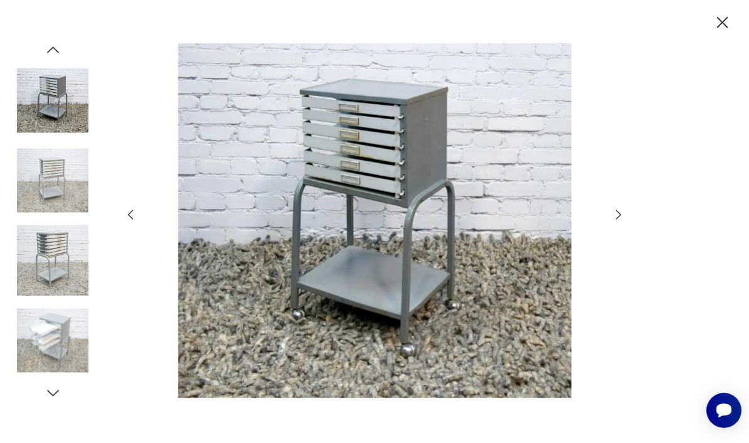
click at [609, 242] on div at bounding box center [375, 221] width 502 height 356
click at [619, 222] on icon "button" at bounding box center [619, 215] width 14 height 14
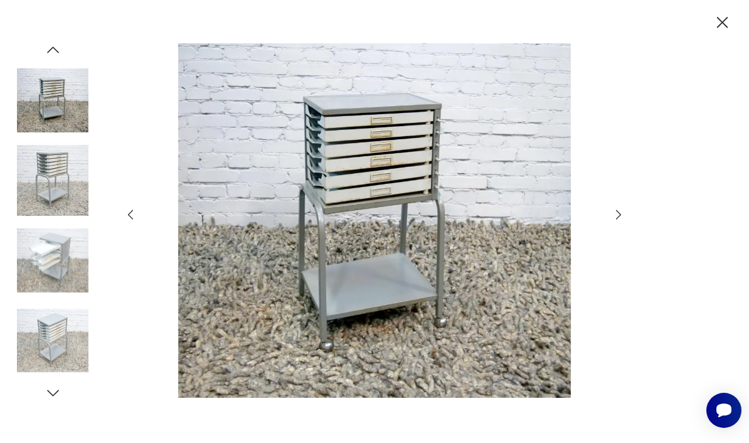
click at [613, 222] on icon "button" at bounding box center [619, 215] width 14 height 14
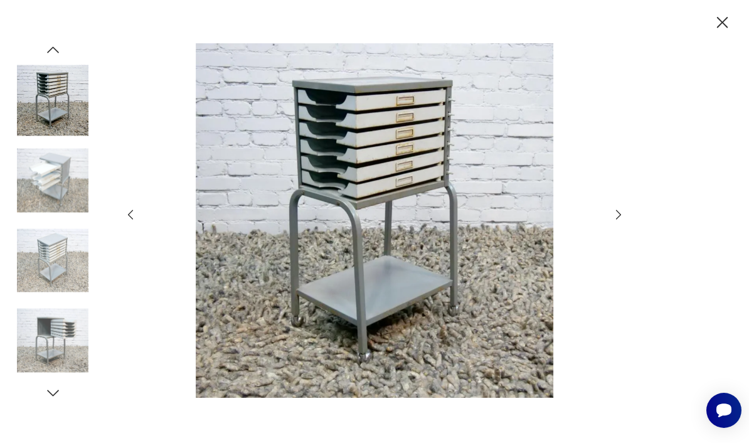
click at [609, 242] on div at bounding box center [375, 221] width 502 height 356
click at [613, 222] on icon "button" at bounding box center [619, 215] width 14 height 14
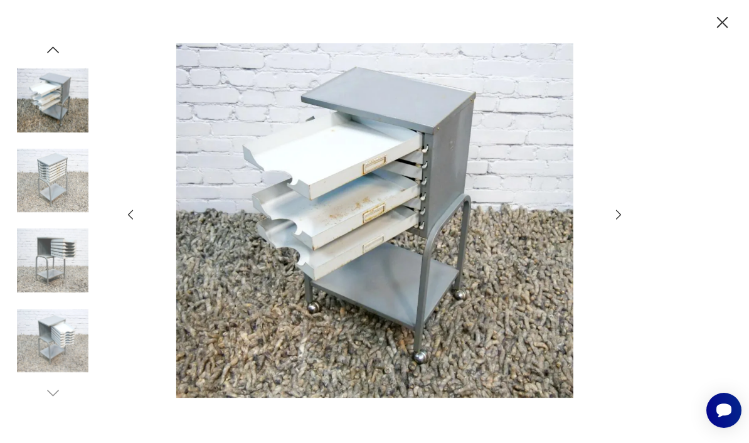
click at [612, 222] on icon "button" at bounding box center [619, 215] width 14 height 14
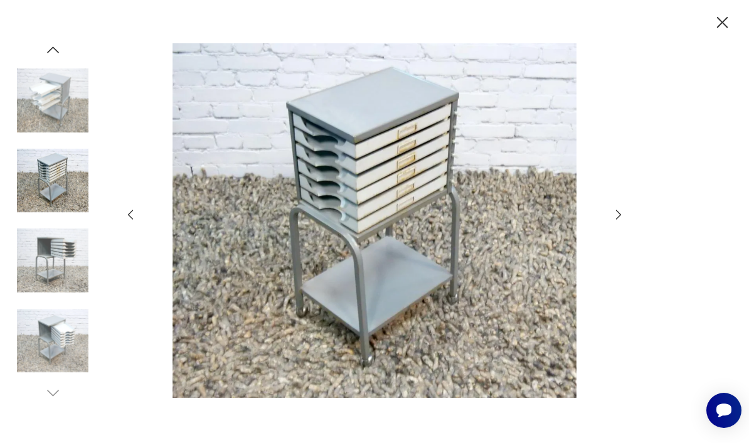
click at [608, 238] on div at bounding box center [375, 221] width 502 height 356
click at [618, 222] on icon "button" at bounding box center [619, 215] width 14 height 14
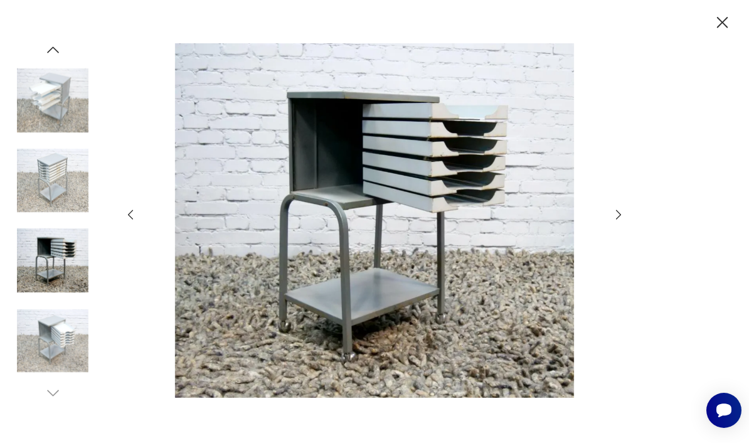
click at [621, 220] on icon "button" at bounding box center [618, 214] width 5 height 9
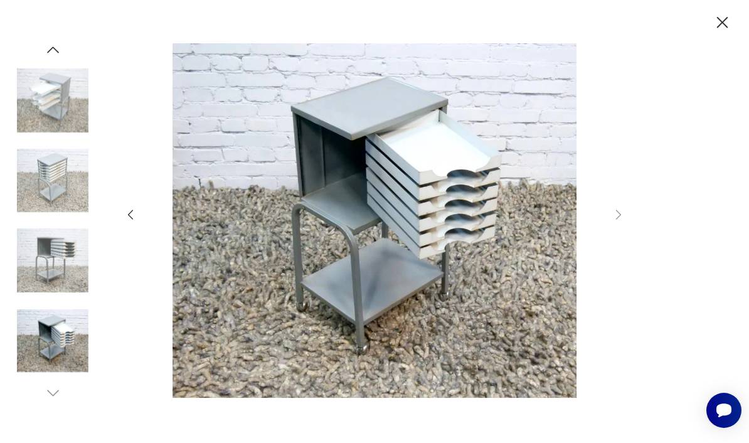
click at [724, 14] on icon "button" at bounding box center [723, 23] width 20 height 20
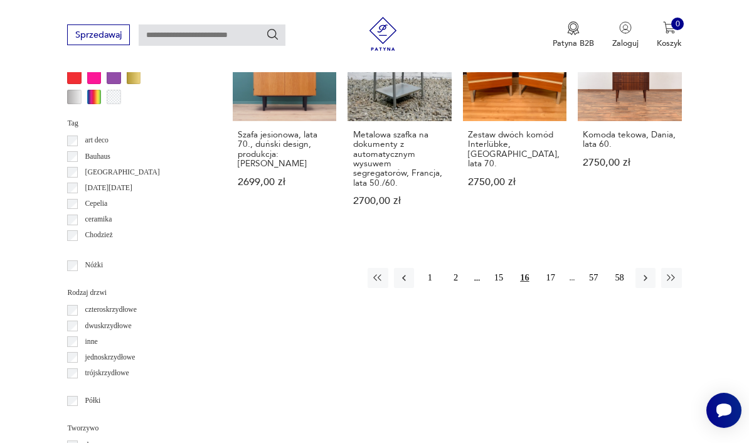
scroll to position [1134, 0]
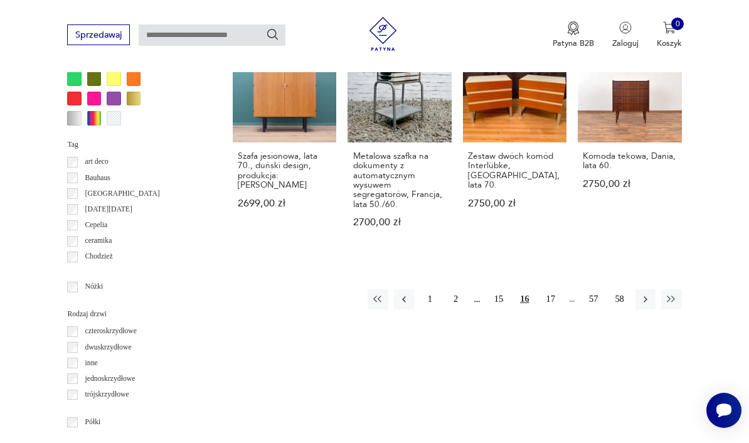
click at [551, 289] on button "17" at bounding box center [551, 299] width 20 height 20
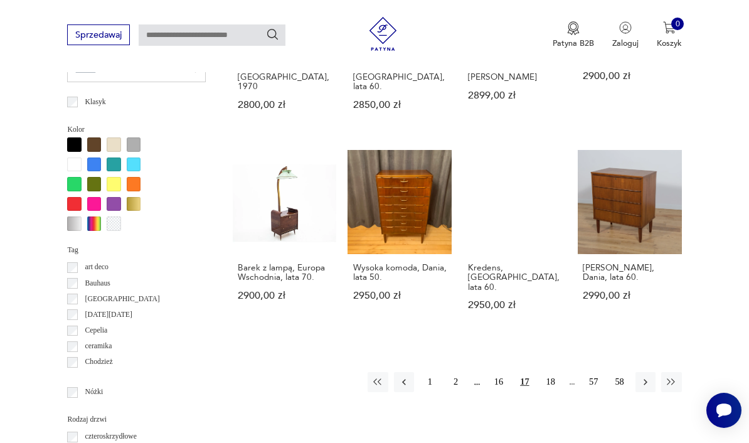
scroll to position [1031, 0]
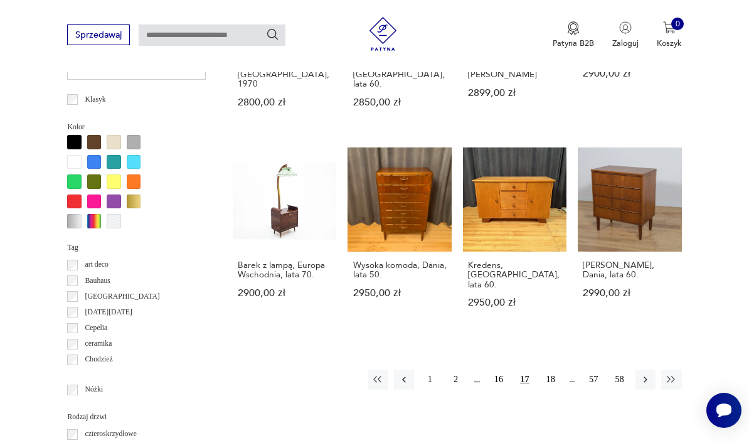
click at [548, 370] on button "18" at bounding box center [551, 380] width 20 height 20
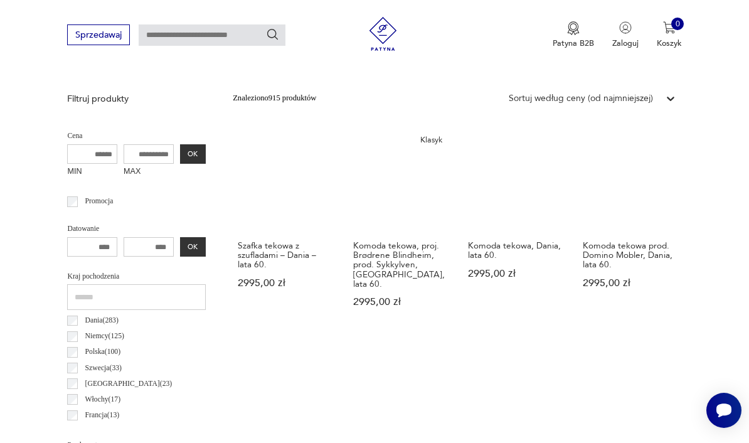
scroll to position [393, 0]
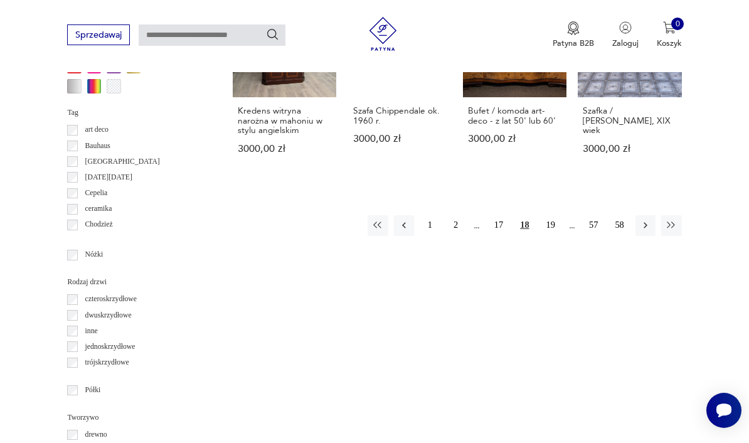
click at [549, 235] on button "19" at bounding box center [551, 225] width 20 height 20
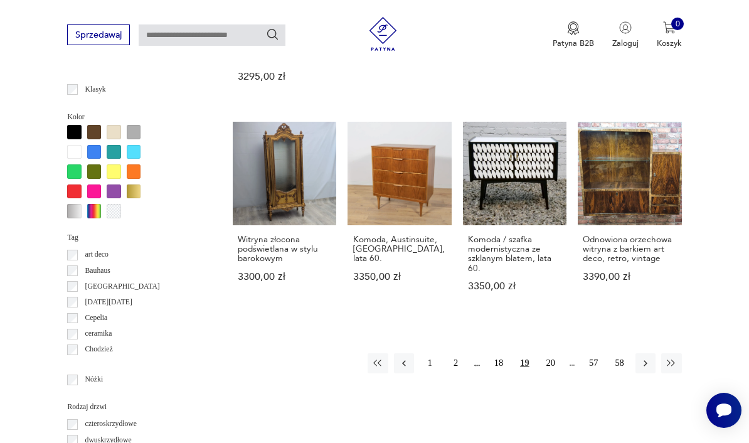
scroll to position [1045, 0]
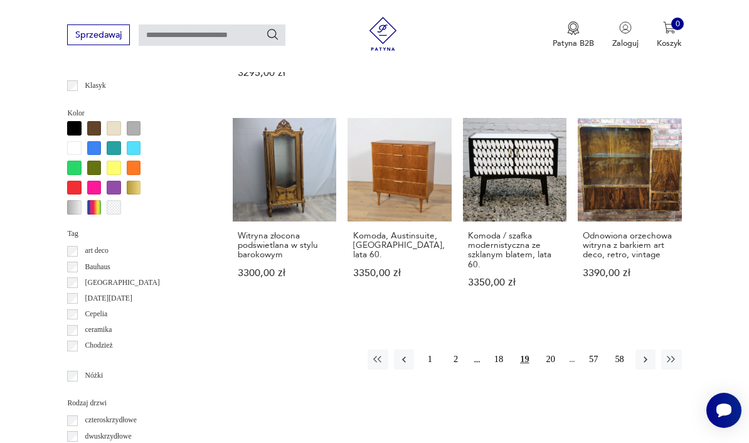
click at [550, 358] on button "20" at bounding box center [551, 360] width 20 height 20
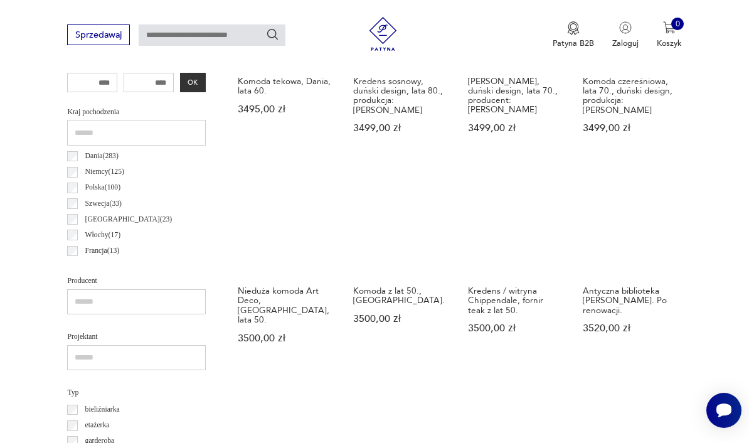
scroll to position [564, 0]
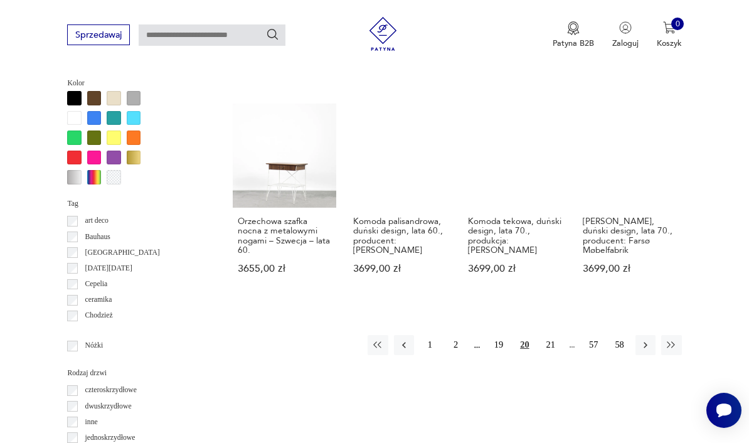
click at [552, 335] on button "21" at bounding box center [551, 345] width 20 height 20
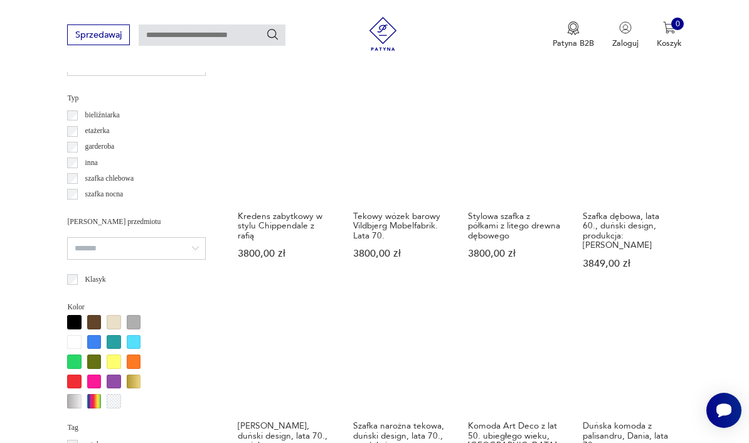
scroll to position [993, 0]
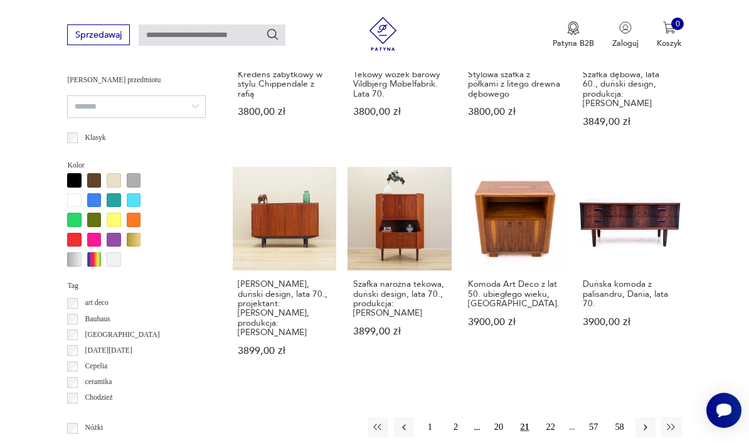
click at [552, 417] on button "22" at bounding box center [551, 427] width 20 height 20
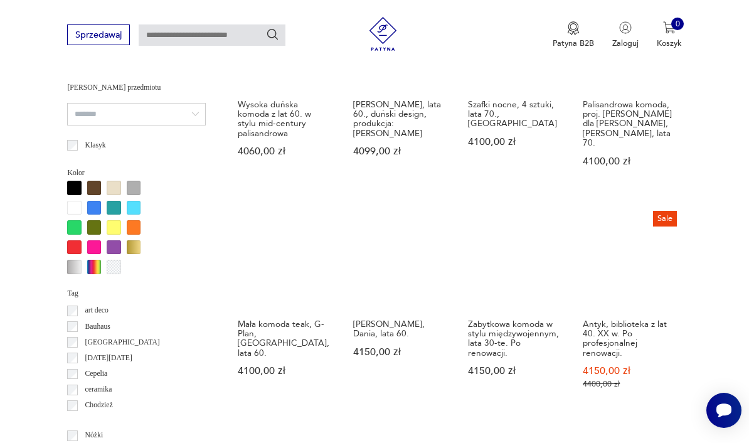
scroll to position [987, 0]
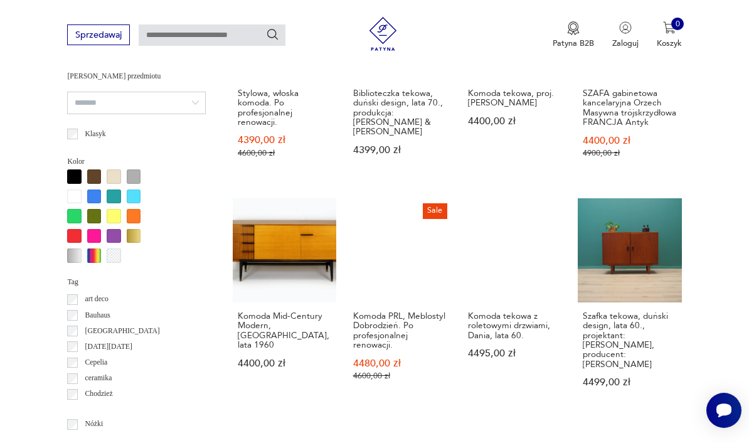
scroll to position [1123, 0]
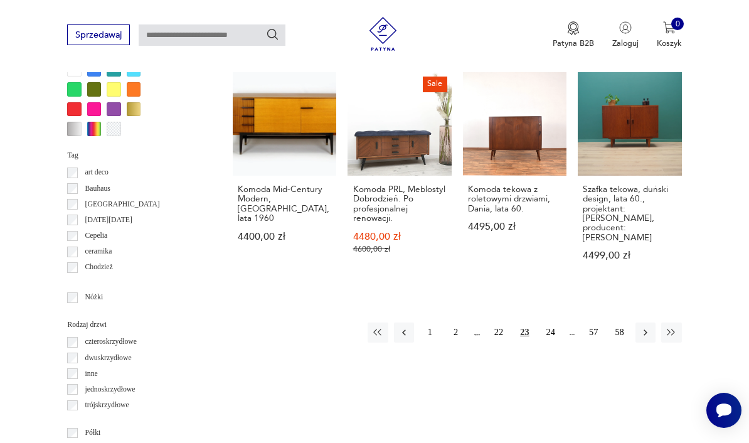
click at [557, 327] on button "24" at bounding box center [551, 333] width 20 height 20
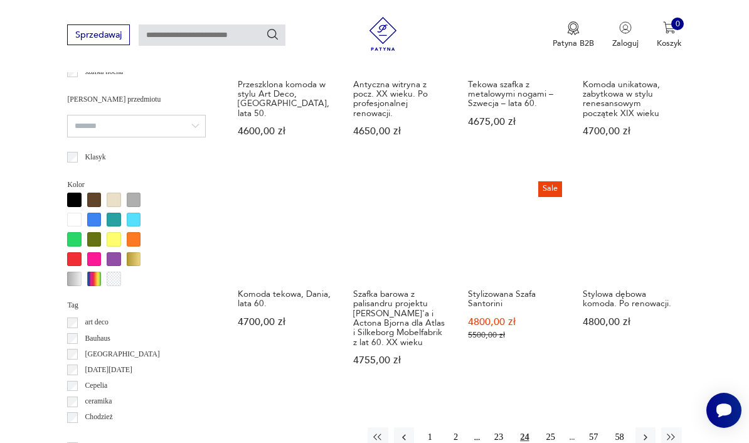
scroll to position [974, 0]
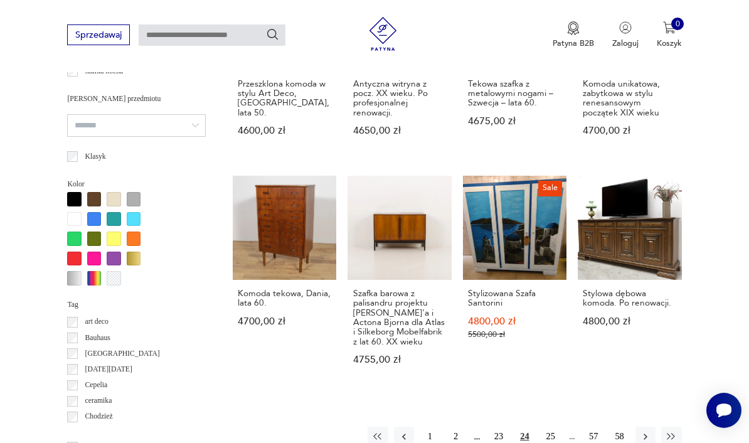
click at [549, 439] on button "25" at bounding box center [551, 437] width 20 height 20
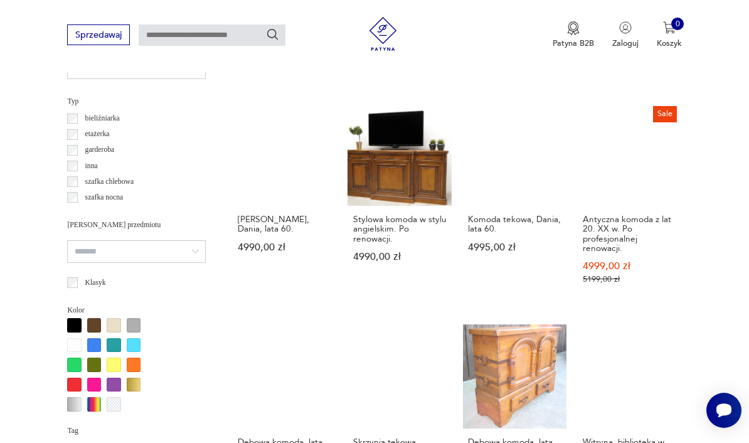
scroll to position [966, 0]
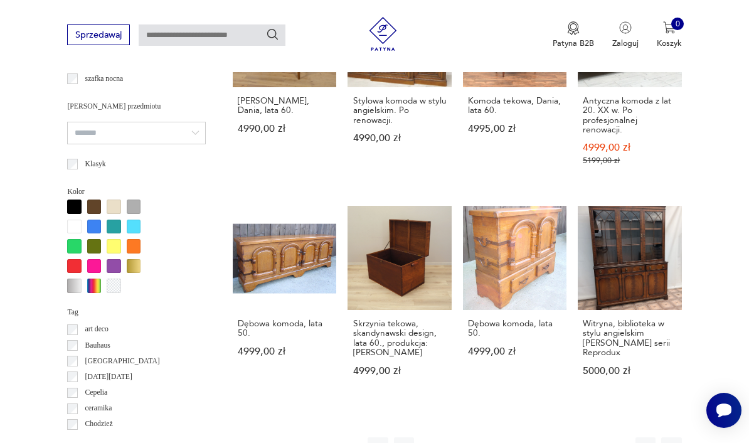
click at [552, 437] on button "26" at bounding box center [551, 447] width 20 height 20
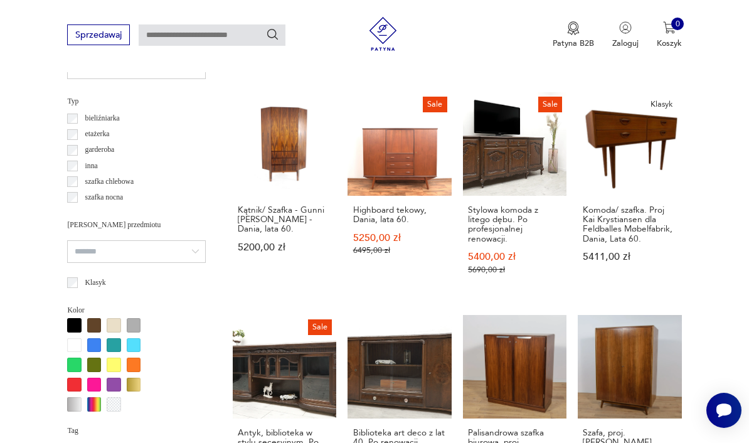
scroll to position [970, 0]
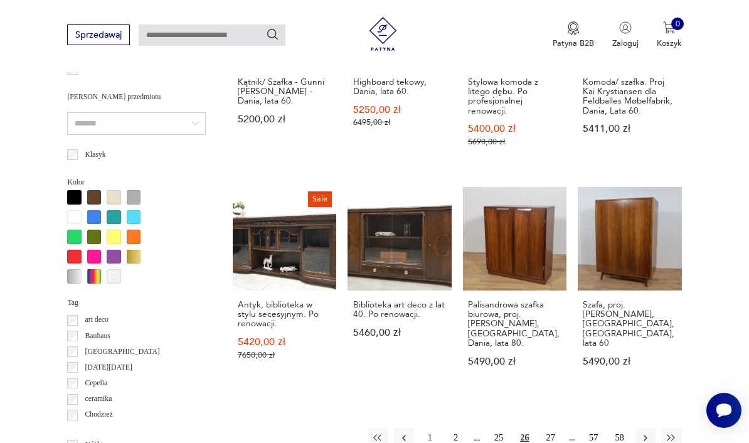
click at [552, 435] on button "27" at bounding box center [551, 438] width 20 height 20
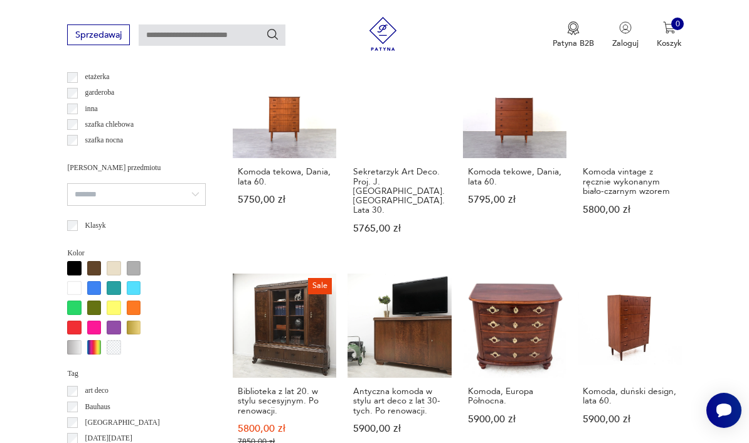
scroll to position [1026, 0]
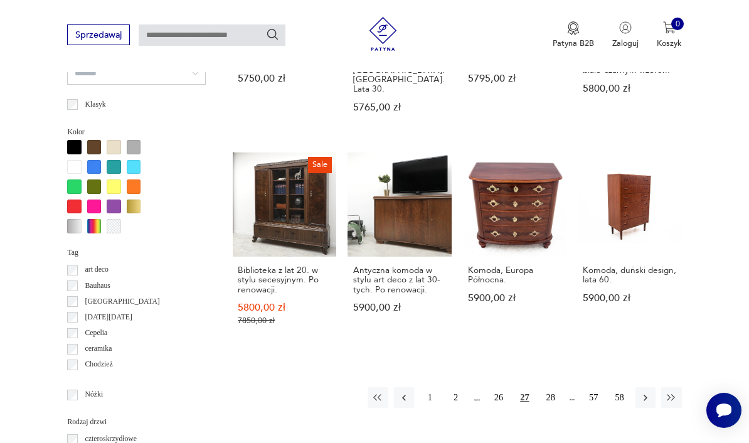
click at [551, 387] on button "28" at bounding box center [551, 397] width 20 height 20
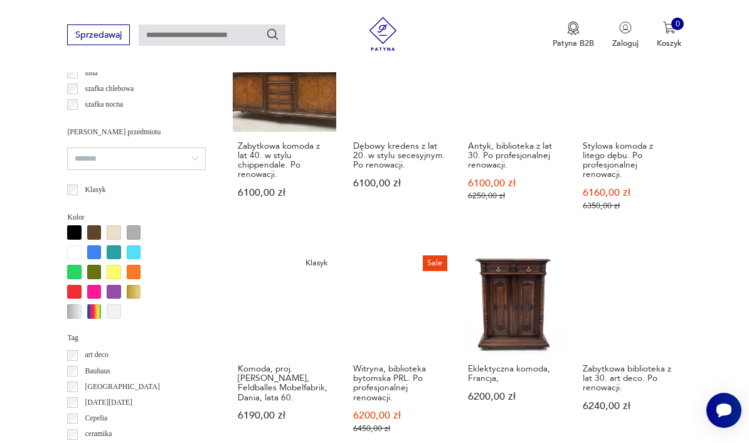
scroll to position [995, 0]
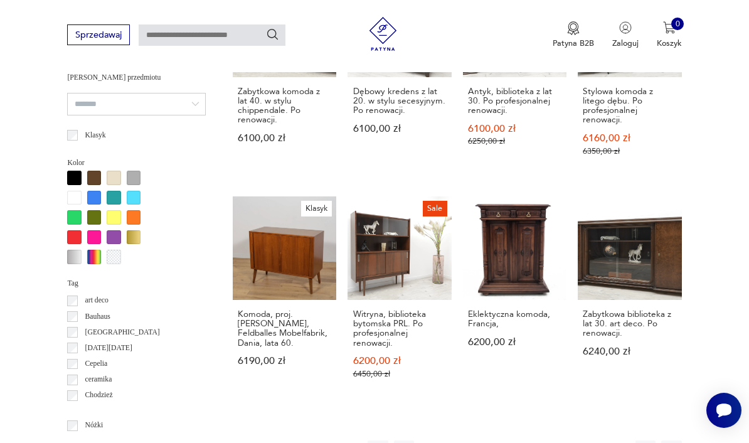
click at [547, 441] on button "29" at bounding box center [551, 451] width 20 height 20
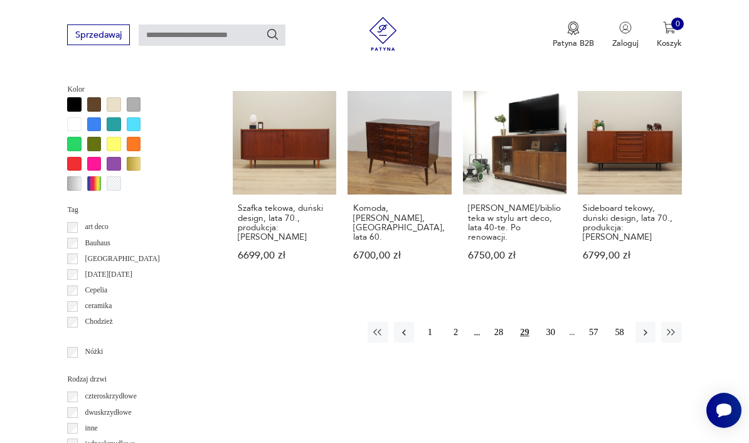
scroll to position [1072, 0]
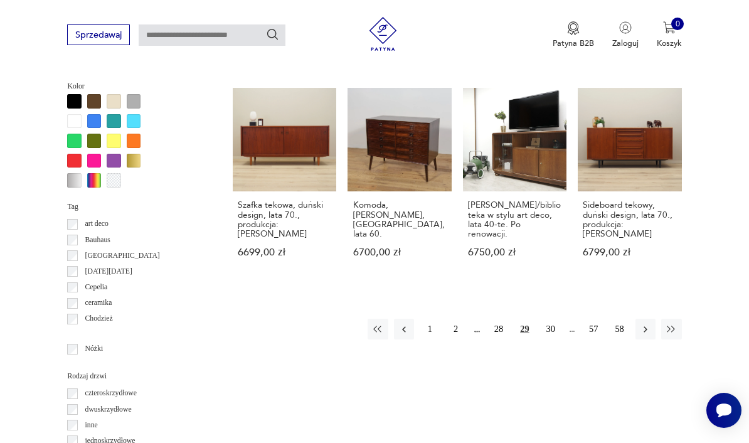
click at [550, 326] on button "30" at bounding box center [551, 329] width 20 height 20
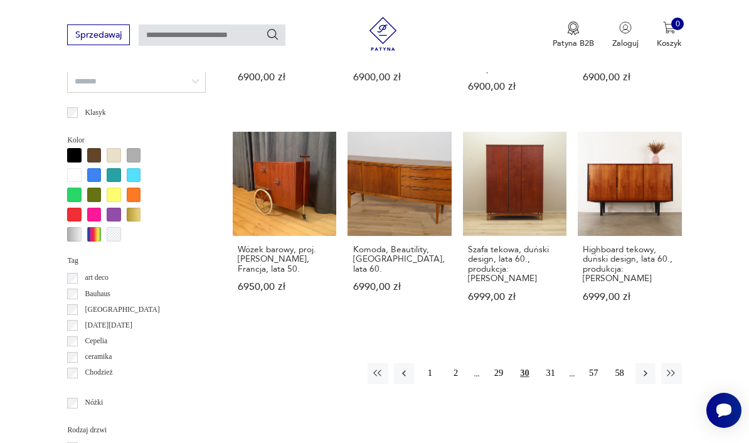
scroll to position [1014, 0]
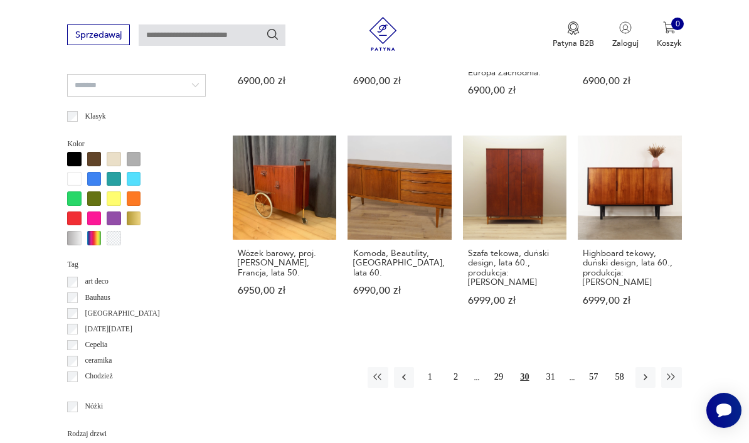
click at [551, 382] on button "31" at bounding box center [551, 377] width 20 height 20
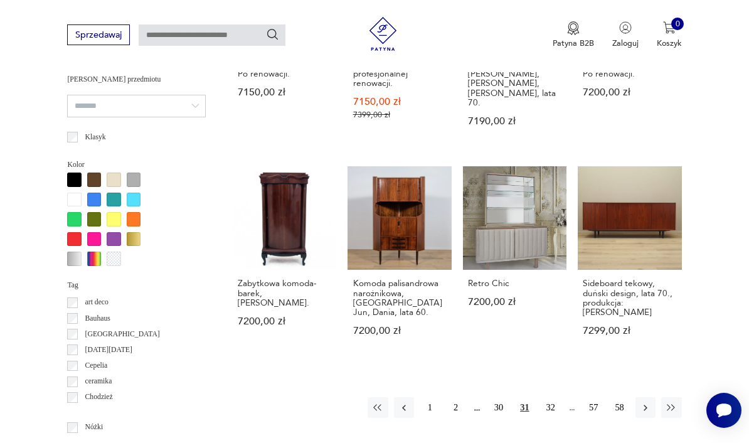
scroll to position [997, 0]
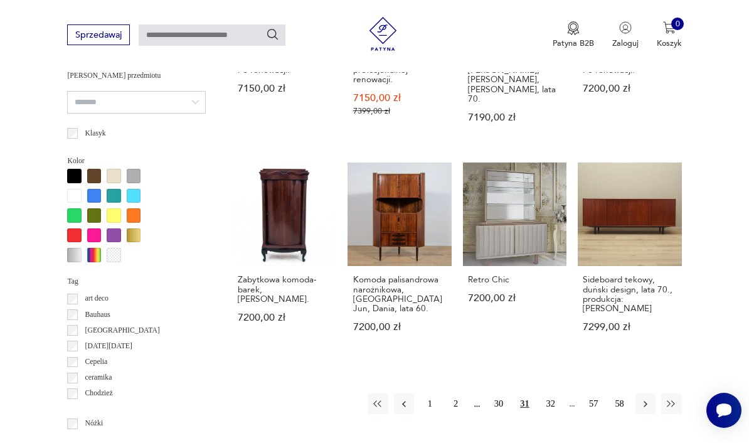
click at [549, 404] on button "32" at bounding box center [551, 403] width 20 height 20
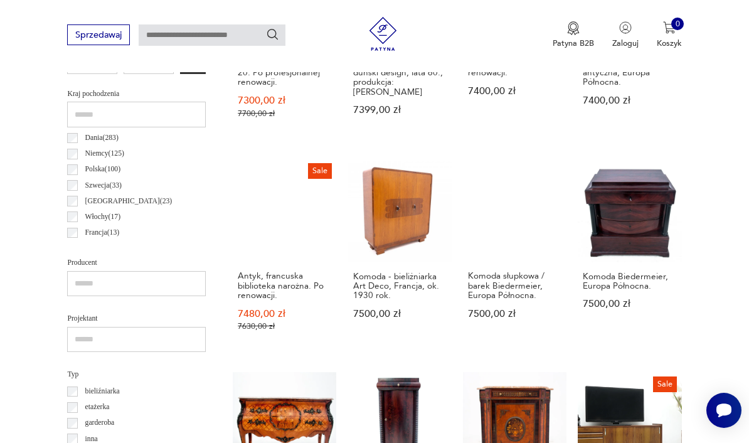
scroll to position [569, 0]
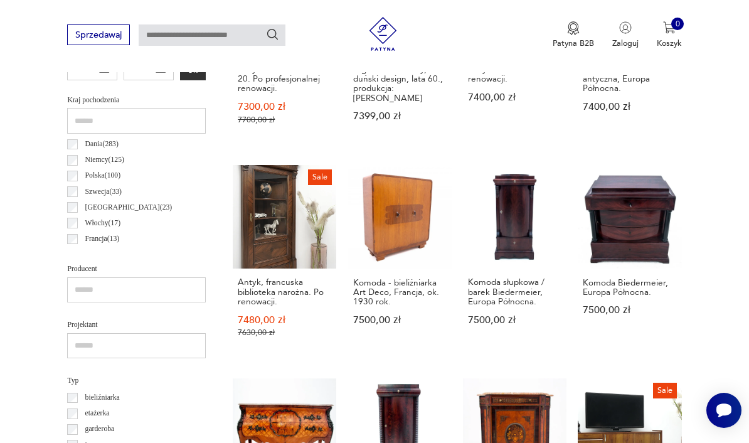
click at [389, 294] on h3 "Komoda - bieliźniarka Art Deco, Francja, ok. 1930 rok." at bounding box center [400, 292] width 94 height 29
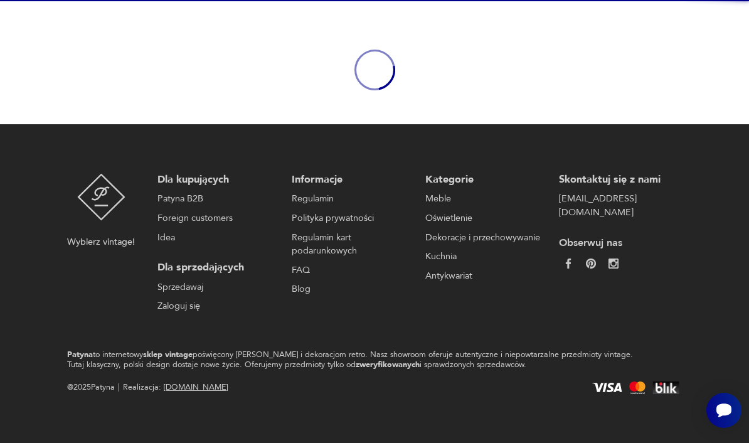
scroll to position [103, 0]
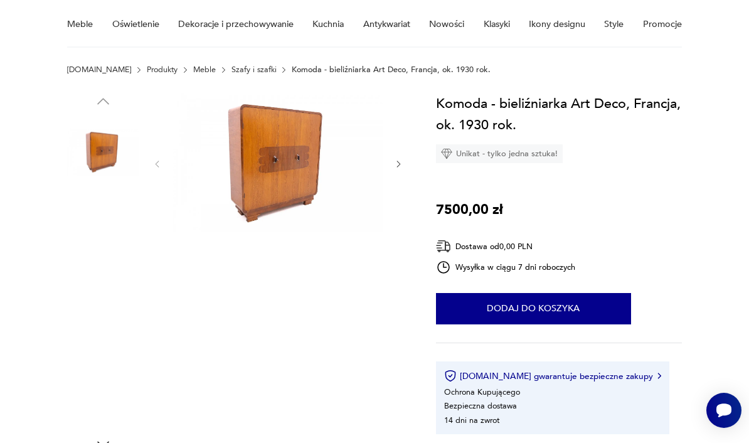
click at [109, 154] on img at bounding box center [103, 152] width 72 height 72
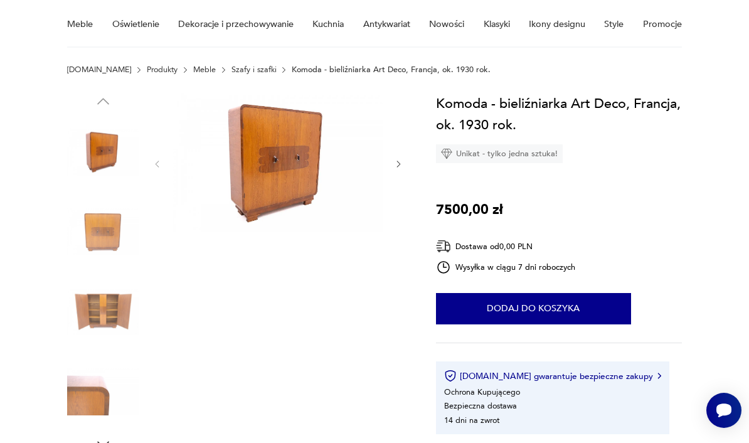
click at [293, 193] on img at bounding box center [278, 163] width 210 height 140
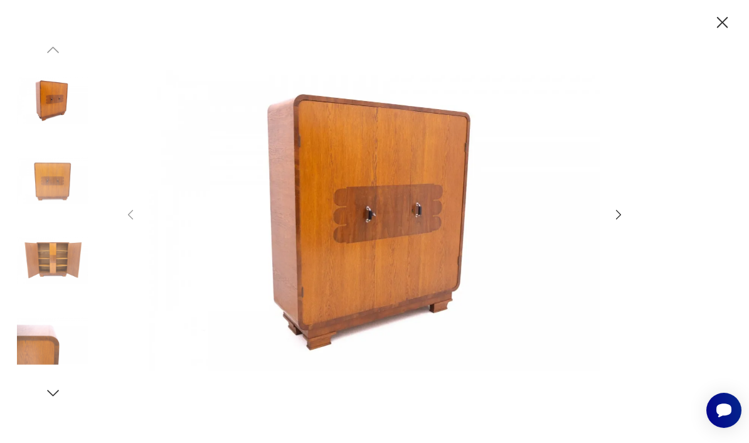
click at [614, 222] on icon "button" at bounding box center [619, 215] width 14 height 14
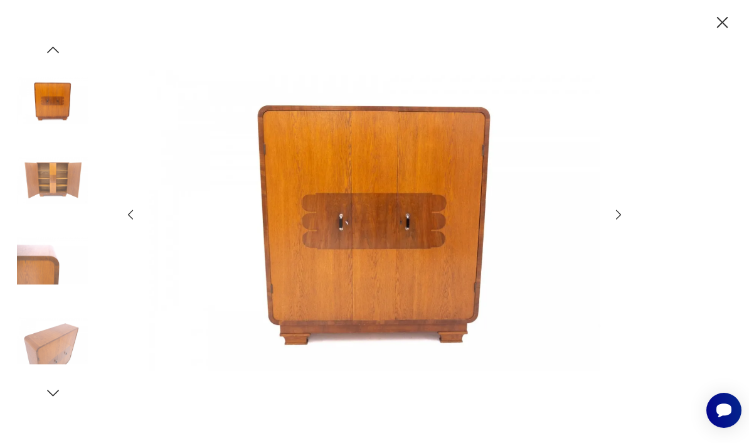
click at [621, 222] on icon "button" at bounding box center [619, 215] width 14 height 14
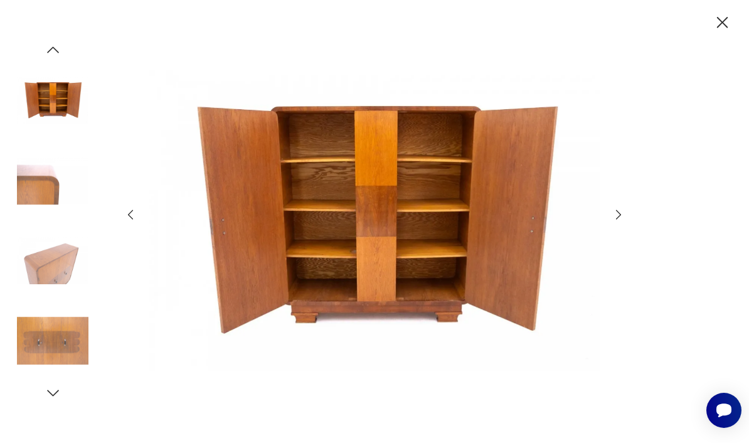
click at [625, 222] on icon "button" at bounding box center [619, 215] width 14 height 14
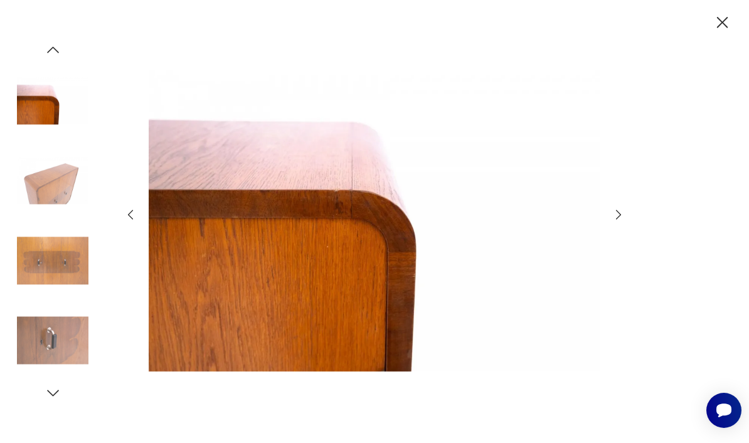
click at [618, 220] on icon "button" at bounding box center [618, 214] width 5 height 9
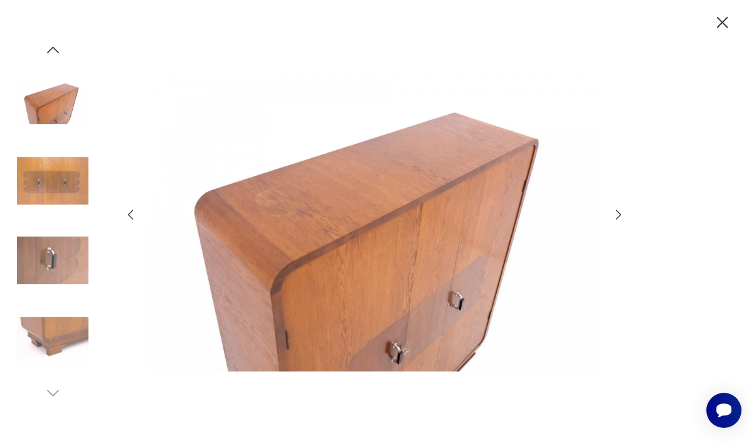
click at [619, 222] on icon "button" at bounding box center [619, 215] width 14 height 14
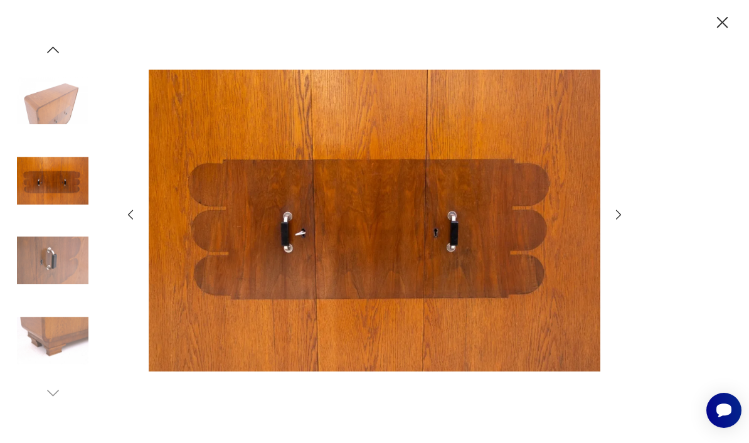
click at [613, 222] on icon "button" at bounding box center [619, 215] width 14 height 14
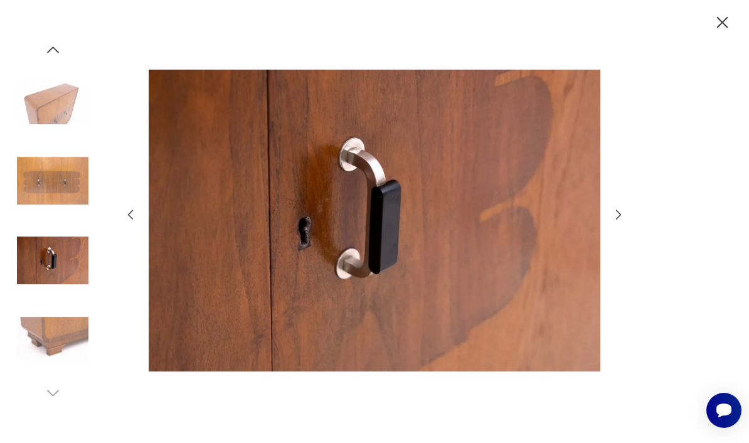
click at [613, 222] on icon "button" at bounding box center [619, 215] width 14 height 14
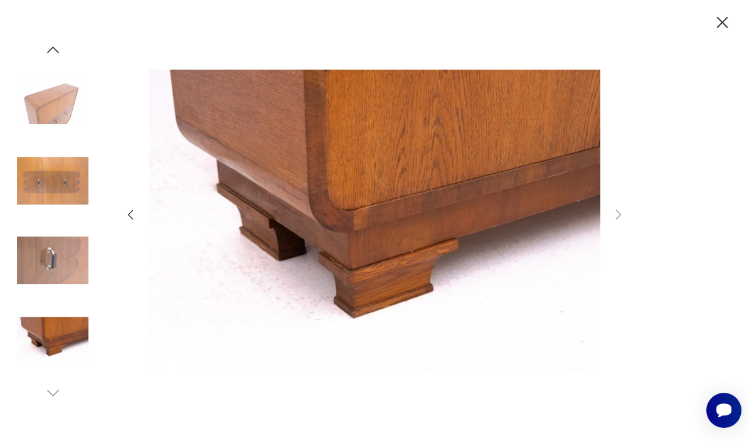
click at [615, 247] on div at bounding box center [375, 221] width 502 height 356
click at [725, 23] on icon "button" at bounding box center [723, 23] width 20 height 20
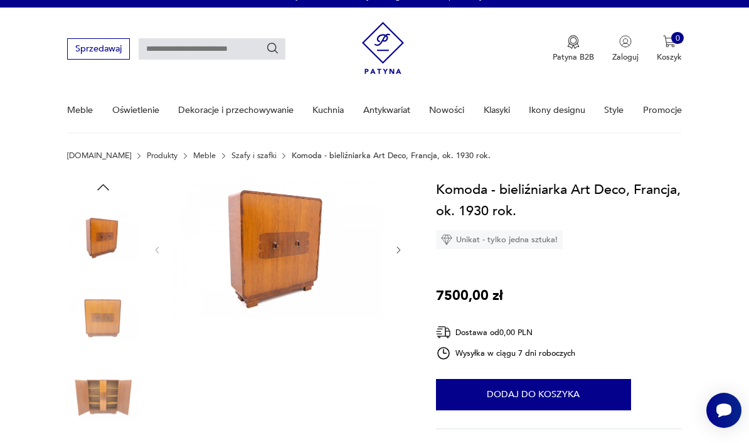
scroll to position [4, 0]
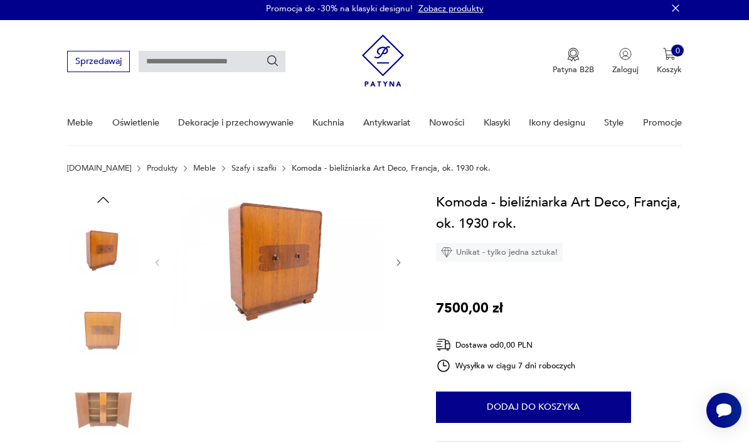
click at [147, 173] on link "Produkty" at bounding box center [162, 168] width 31 height 9
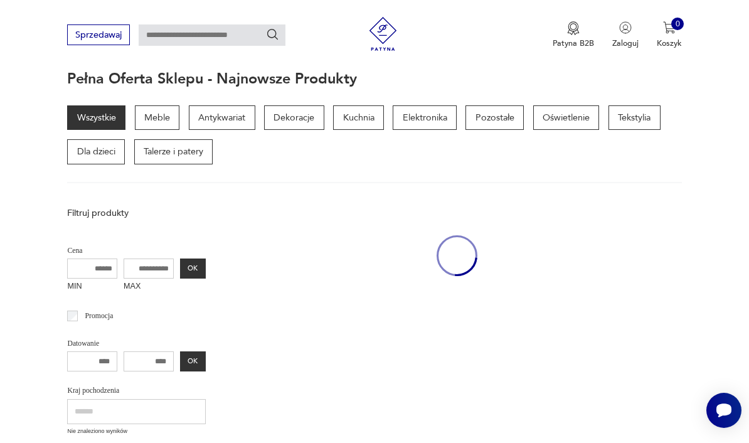
scroll to position [136, 0]
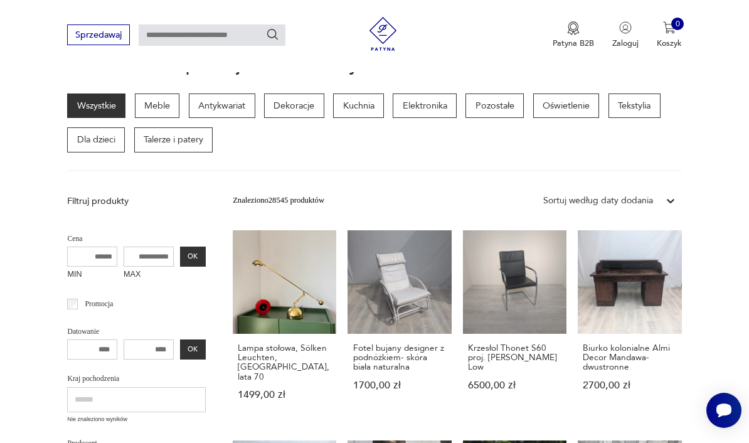
click at [500, 105] on p "Pozostałe" at bounding box center [495, 106] width 58 height 25
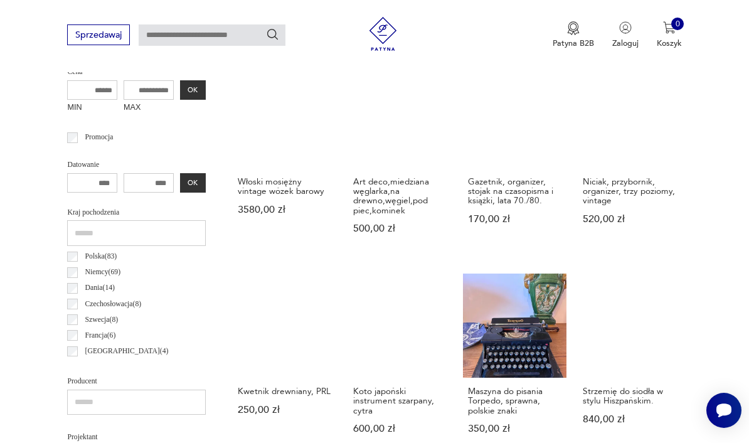
scroll to position [753, 0]
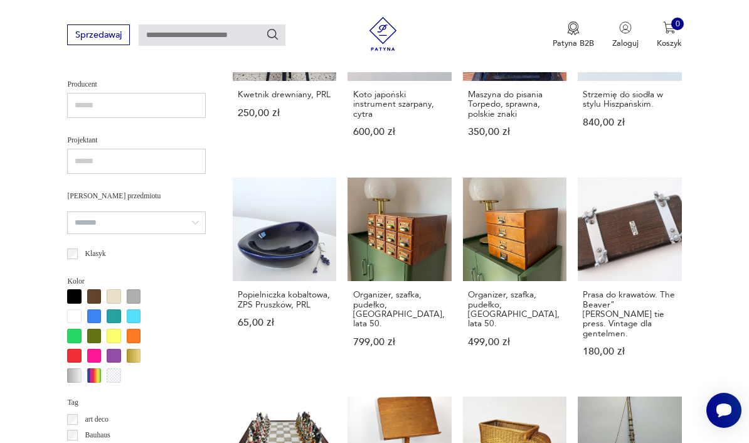
click at [378, 254] on link "Organizer, szafka, pudełko, Niemcy, lata 50. 799,00 zł" at bounding box center [400, 278] width 104 height 201
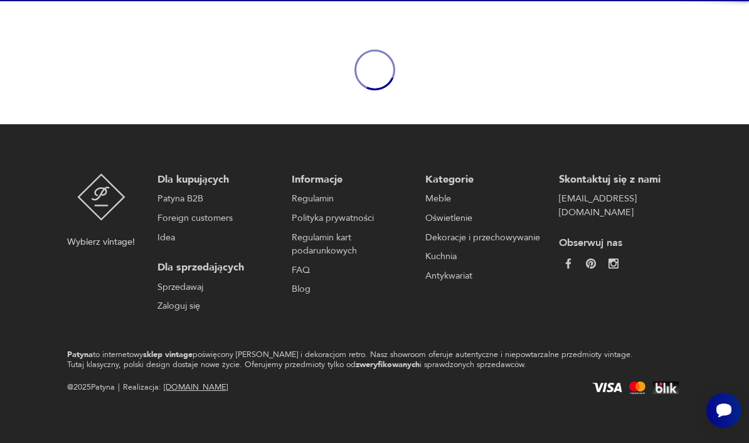
scroll to position [103, 0]
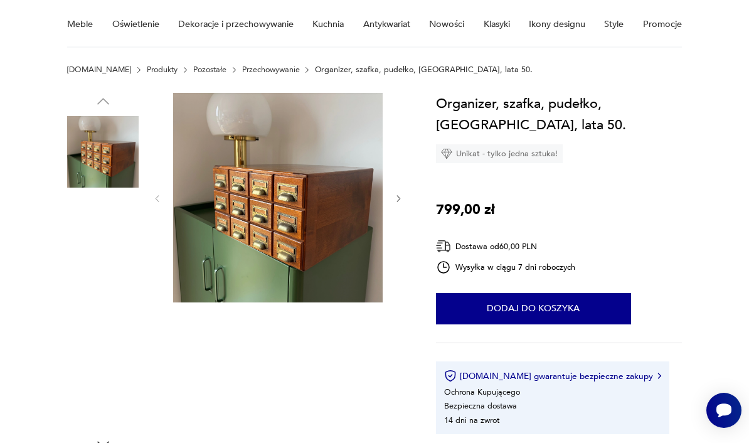
click at [113, 323] on img at bounding box center [103, 312] width 72 height 72
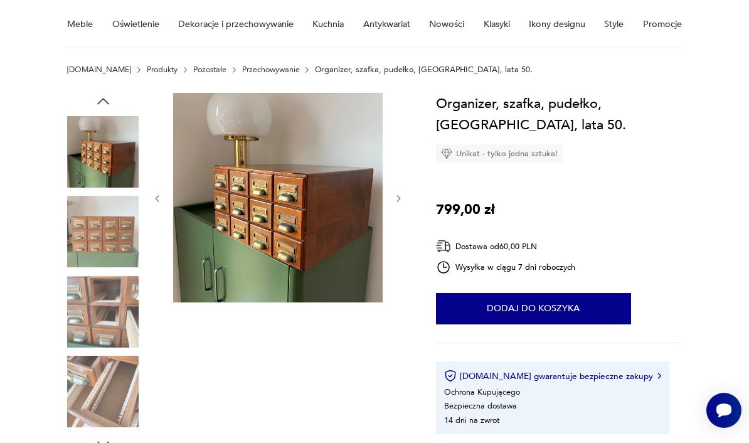
click at [117, 325] on img at bounding box center [103, 312] width 72 height 72
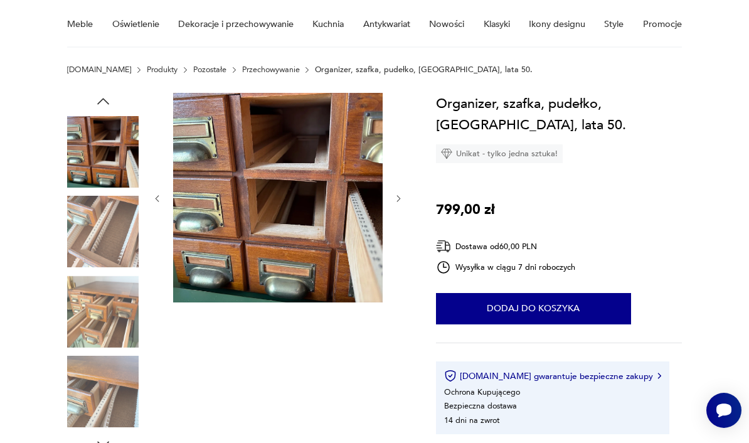
click at [117, 334] on img at bounding box center [103, 312] width 72 height 72
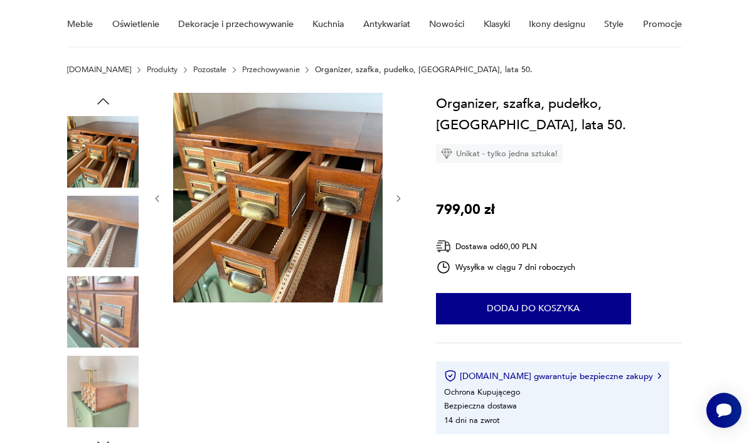
click at [120, 332] on img at bounding box center [103, 312] width 72 height 72
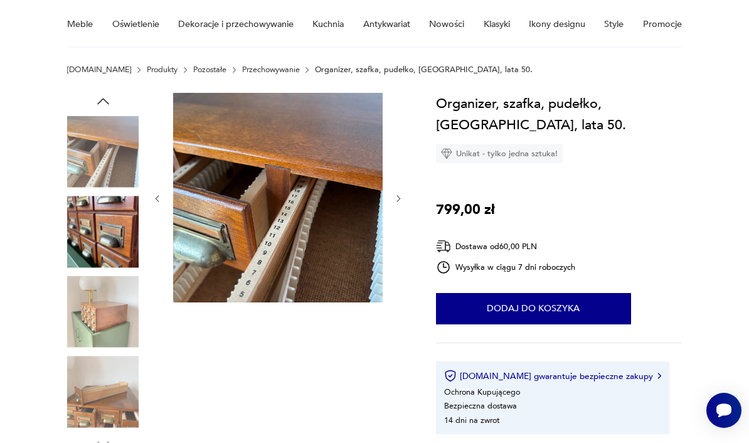
click at [119, 331] on img at bounding box center [103, 312] width 72 height 72
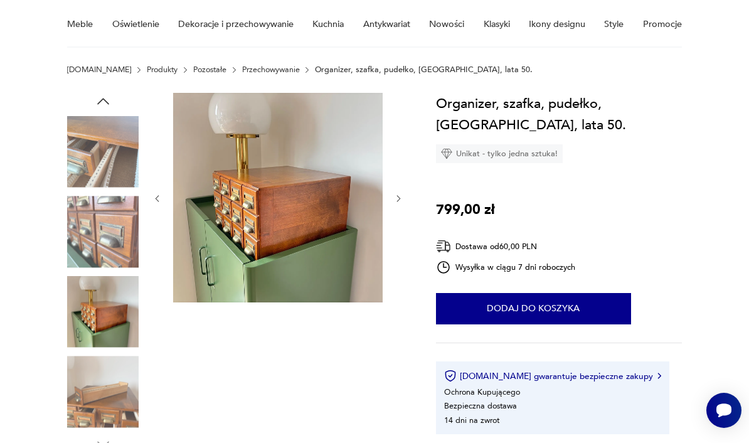
click at [111, 387] on img at bounding box center [103, 392] width 72 height 72
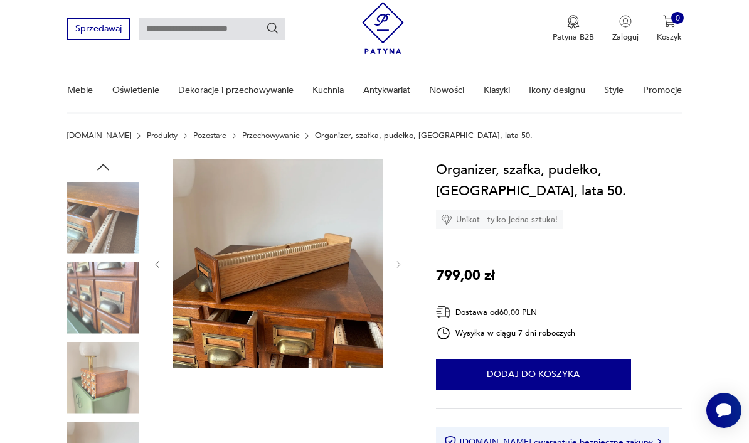
scroll to position [147, 0]
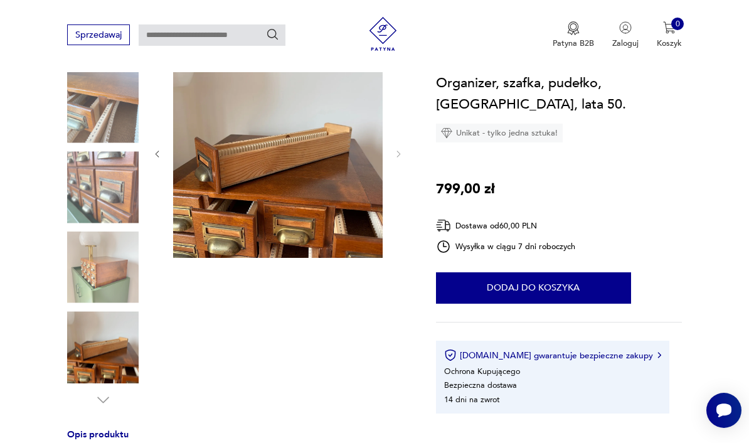
click at [113, 286] on img at bounding box center [103, 268] width 72 height 72
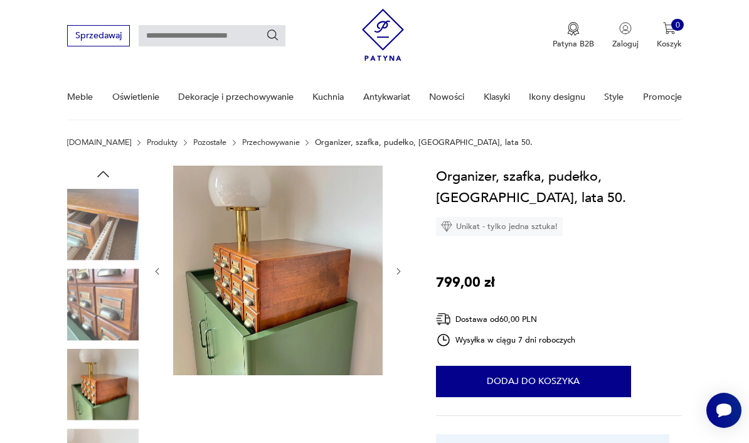
scroll to position [0, 0]
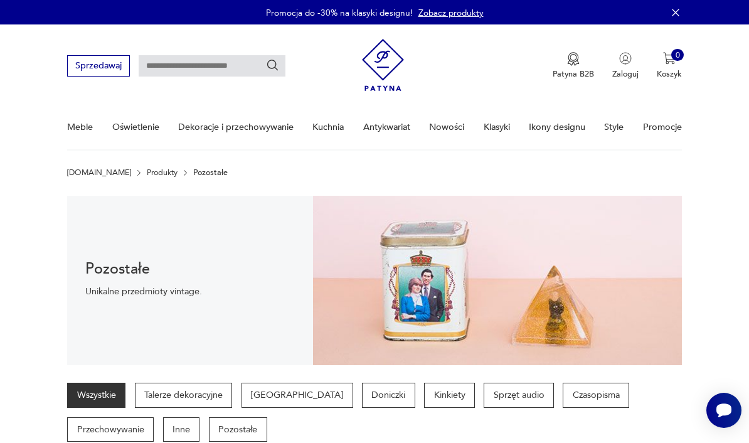
scroll to position [800, 0]
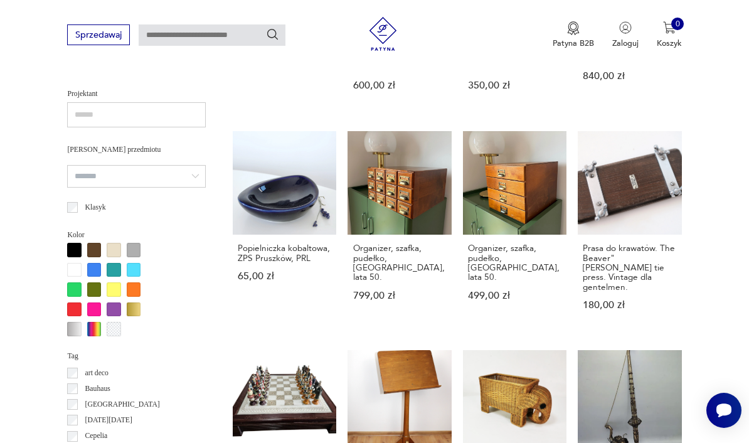
click at [524, 230] on link "Organizer, szafka, pudełko, Niemcy, lata 50. 499,00 zł" at bounding box center [515, 231] width 104 height 201
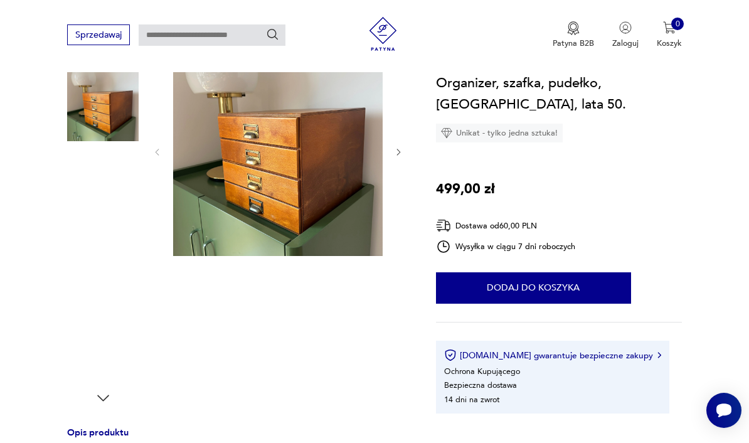
click at [115, 183] on img at bounding box center [103, 185] width 72 height 72
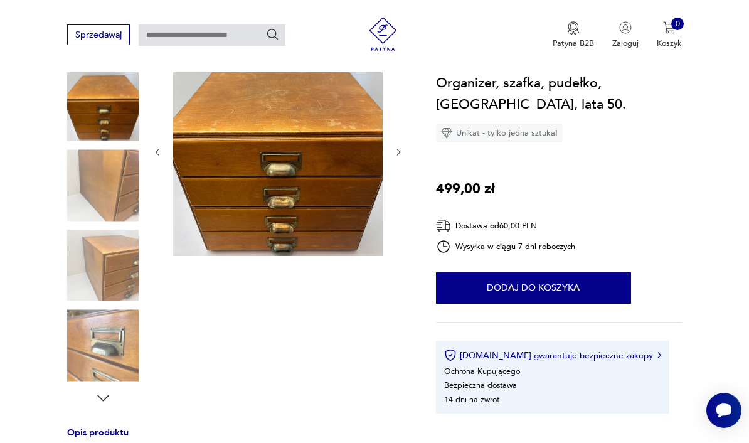
click at [126, 196] on img at bounding box center [103, 185] width 72 height 72
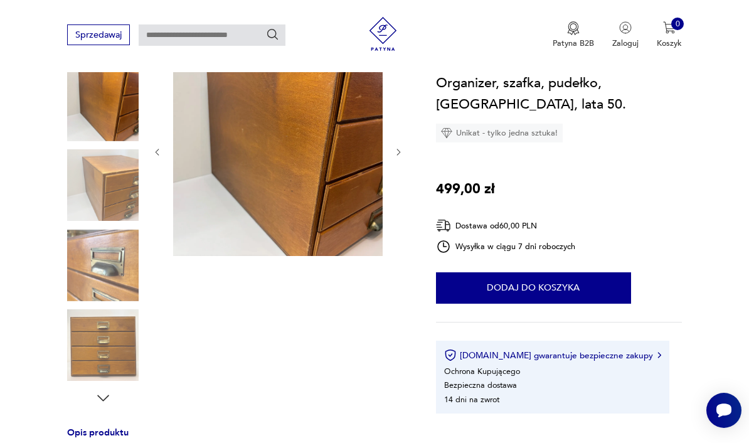
click at [115, 208] on img at bounding box center [103, 185] width 72 height 72
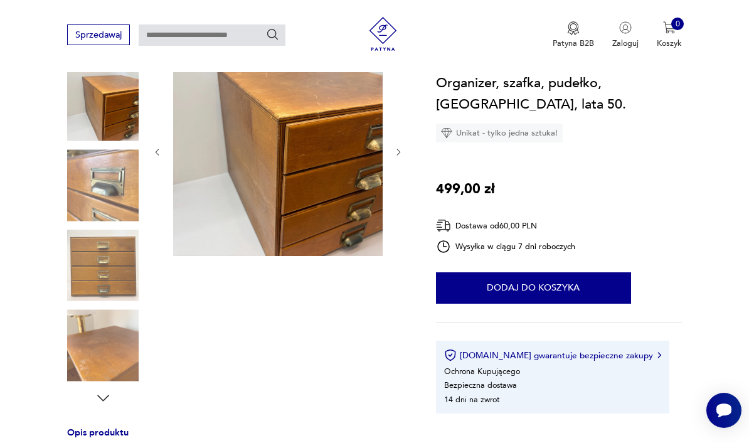
click at [122, 192] on img at bounding box center [103, 185] width 72 height 72
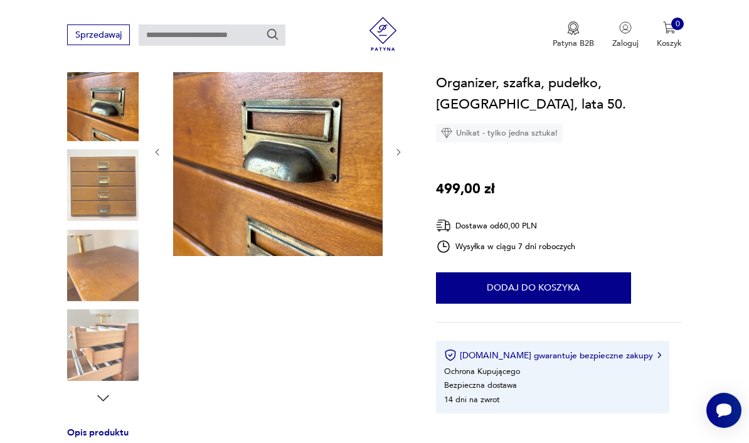
click at [115, 208] on img at bounding box center [103, 185] width 72 height 72
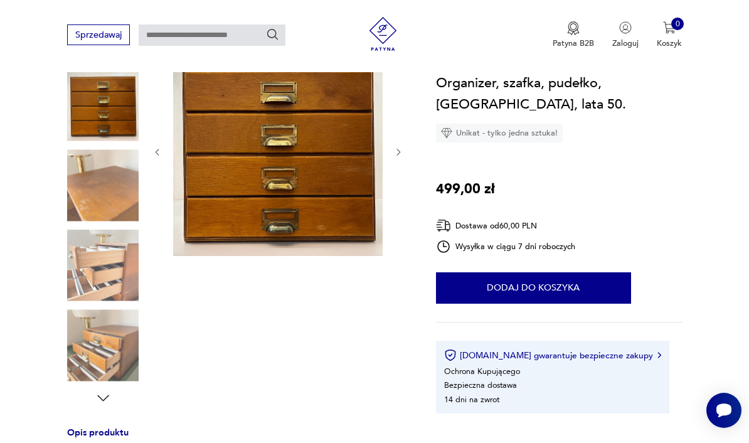
click at [121, 208] on img at bounding box center [103, 185] width 72 height 72
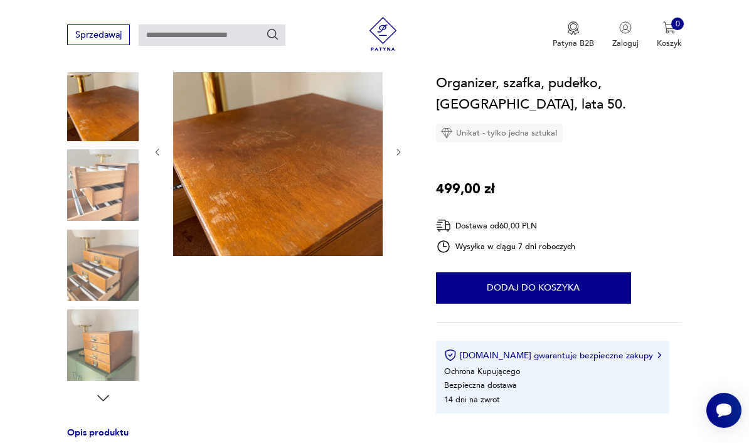
click at [122, 185] on img at bounding box center [103, 185] width 72 height 72
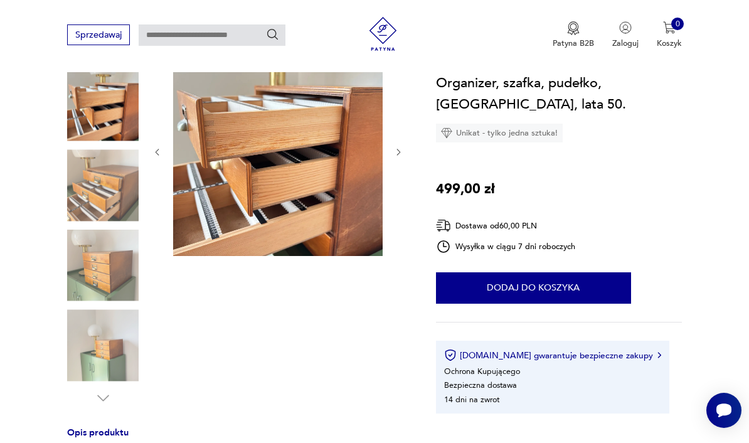
click at [102, 285] on img at bounding box center [103, 266] width 72 height 72
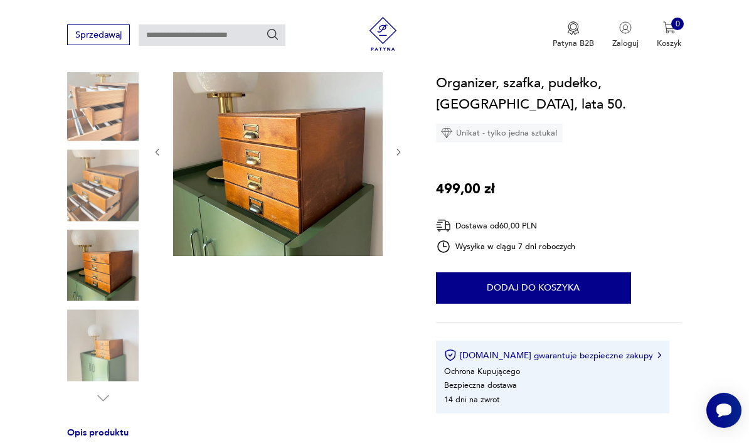
click at [107, 335] on img at bounding box center [103, 345] width 72 height 72
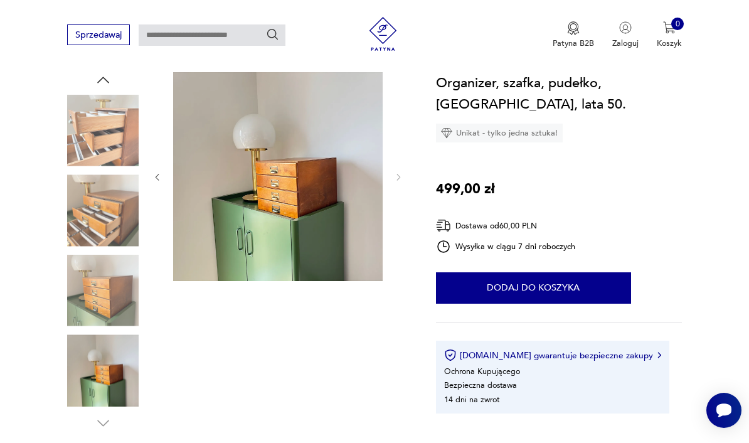
scroll to position [117, 0]
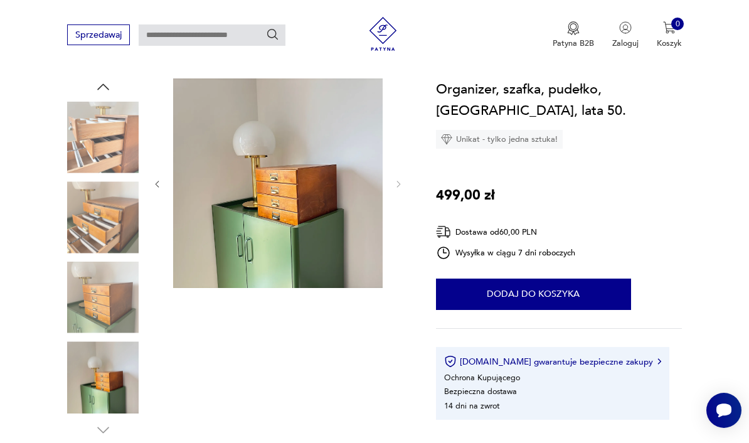
click at [107, 240] on img at bounding box center [103, 217] width 72 height 72
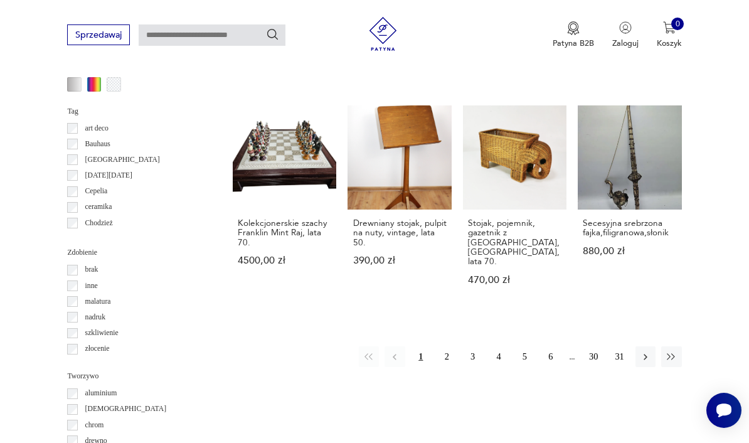
scroll to position [1052, 0]
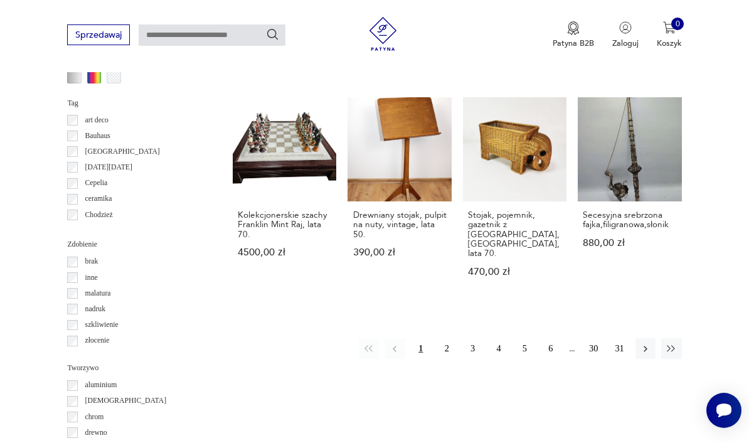
click at [449, 338] on button "2" at bounding box center [447, 348] width 20 height 20
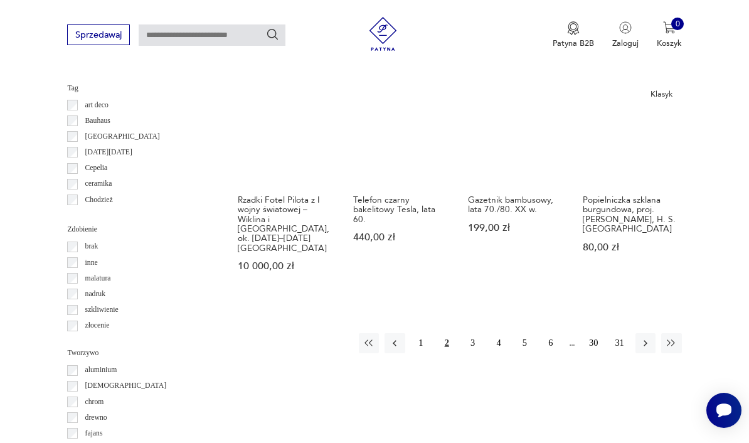
scroll to position [1073, 0]
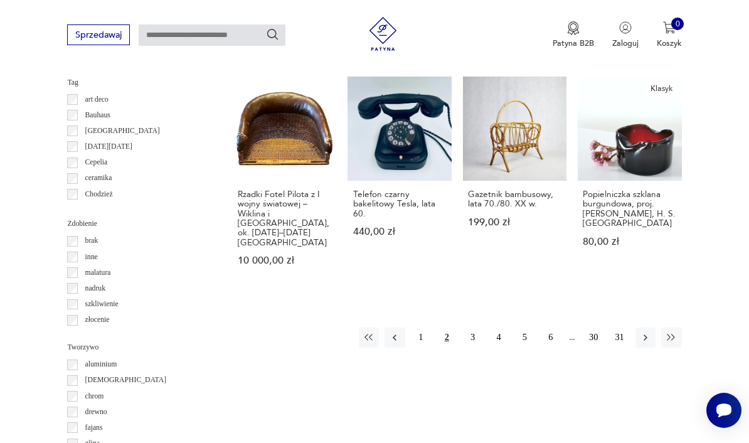
click at [469, 328] on button "3" at bounding box center [473, 338] width 20 height 20
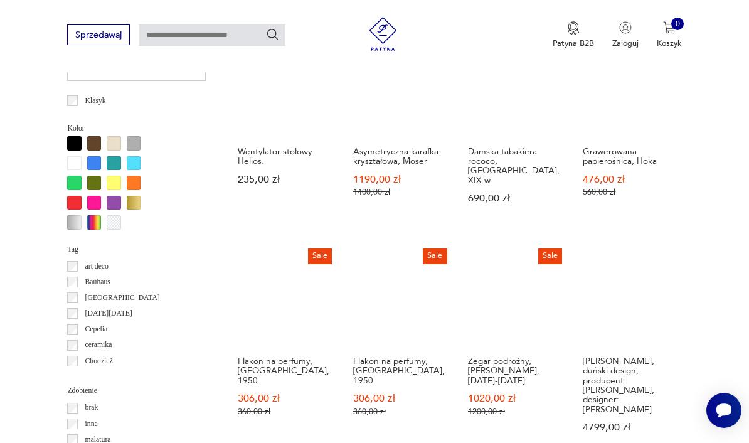
scroll to position [1071, 0]
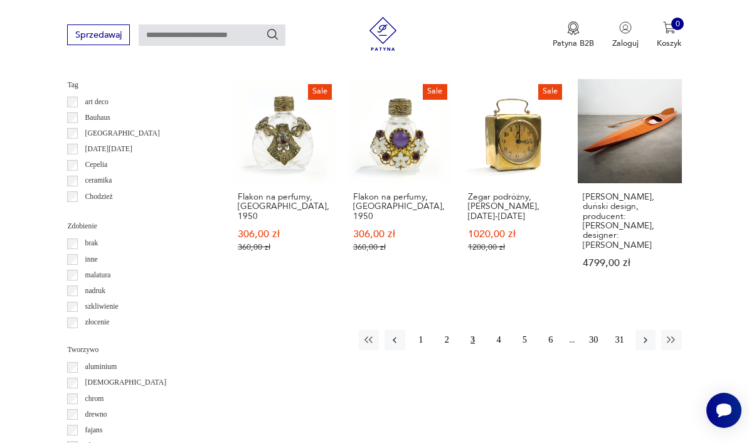
click at [490, 330] on button "4" at bounding box center [499, 340] width 20 height 20
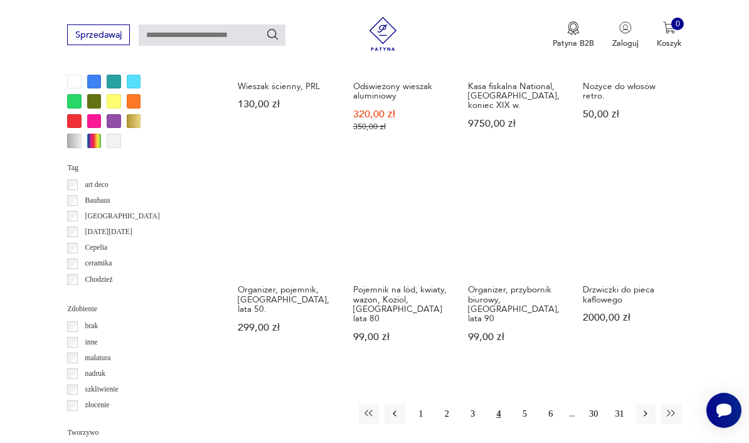
scroll to position [988, 0]
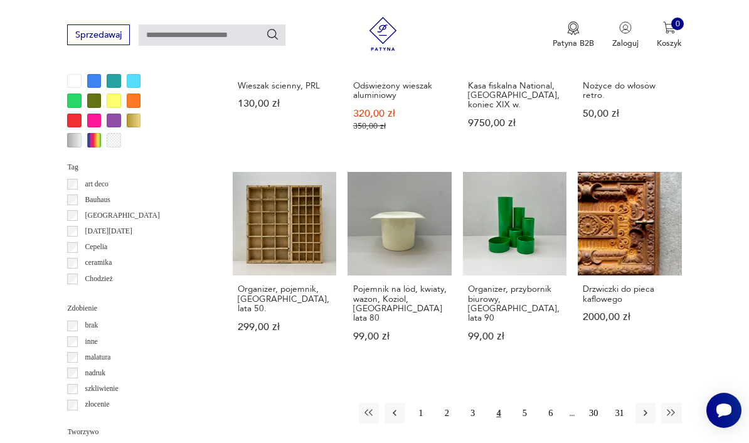
click at [529, 422] on button "5" at bounding box center [525, 413] width 20 height 20
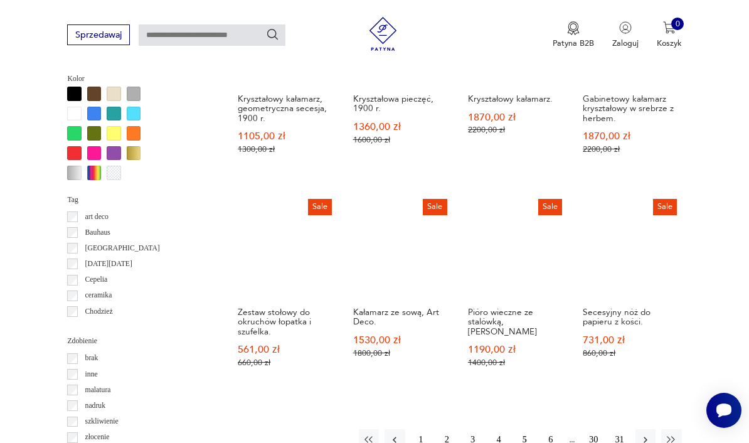
scroll to position [997, 0]
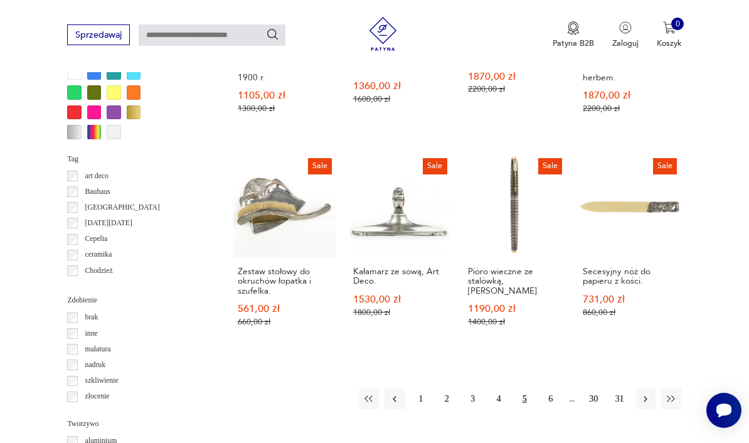
click at [518, 249] on link "Sale Pióro wieczne ze stalówką, Parker 1190,00 zł 1400,00 zł" at bounding box center [515, 251] width 104 height 195
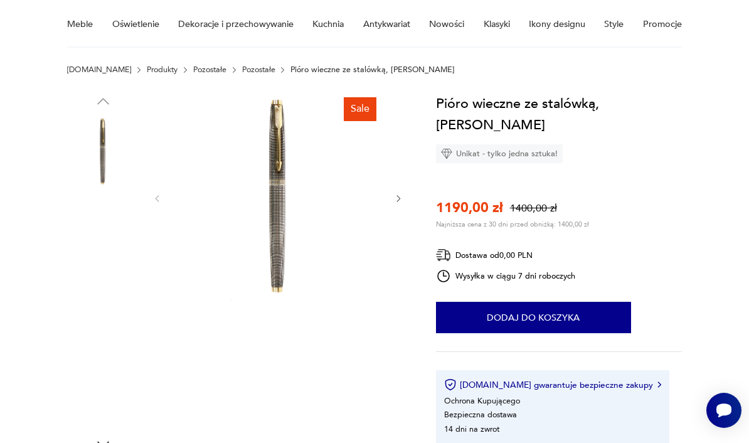
click at [114, 397] on img at bounding box center [103, 392] width 72 height 72
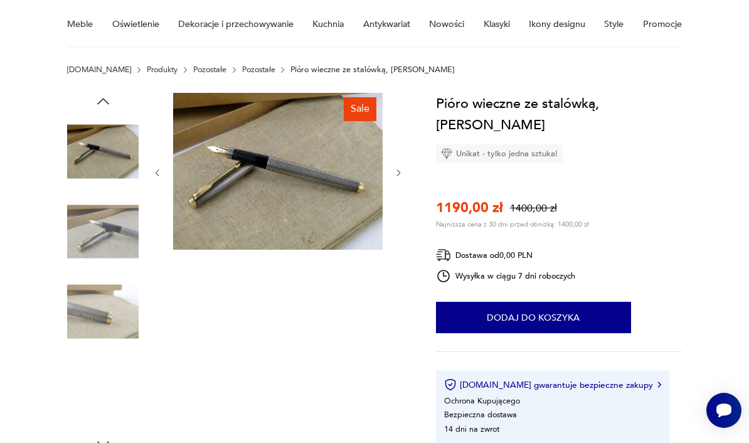
click at [110, 383] on img at bounding box center [103, 392] width 72 height 72
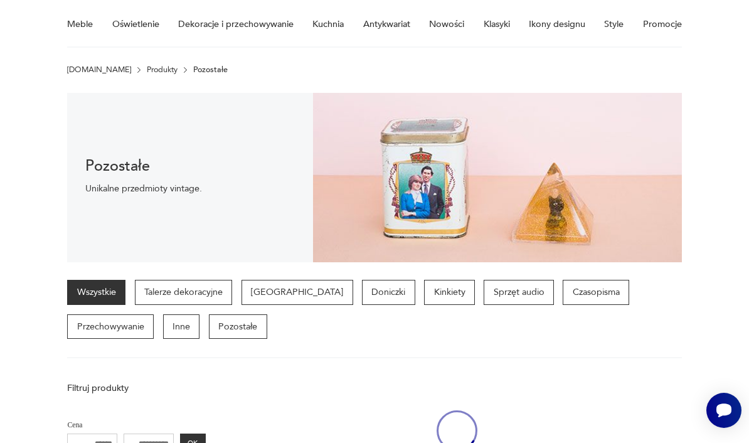
scroll to position [1043, 0]
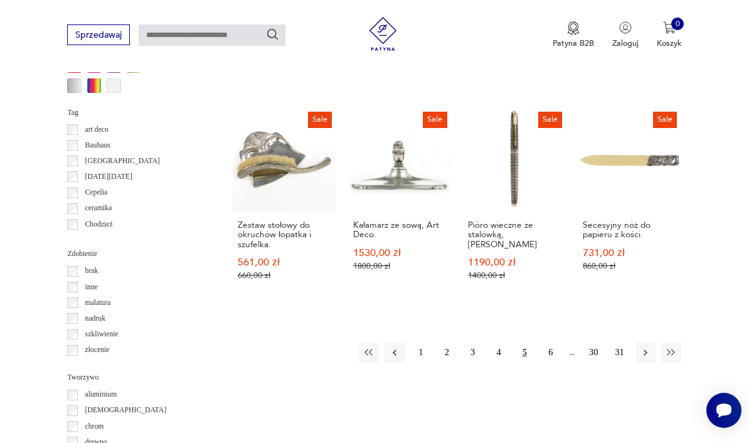
click at [554, 361] on button "6" at bounding box center [551, 352] width 20 height 20
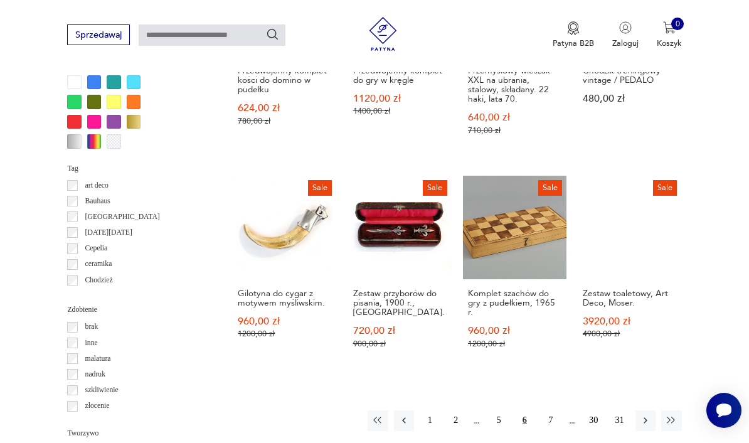
scroll to position [993, 0]
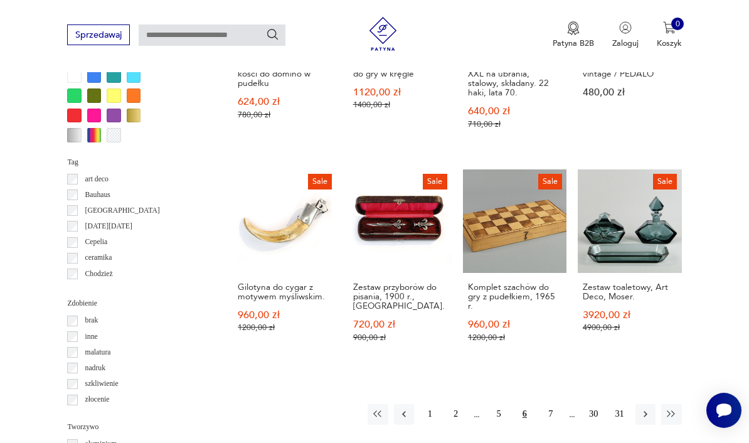
click at [549, 404] on button "7" at bounding box center [551, 414] width 20 height 20
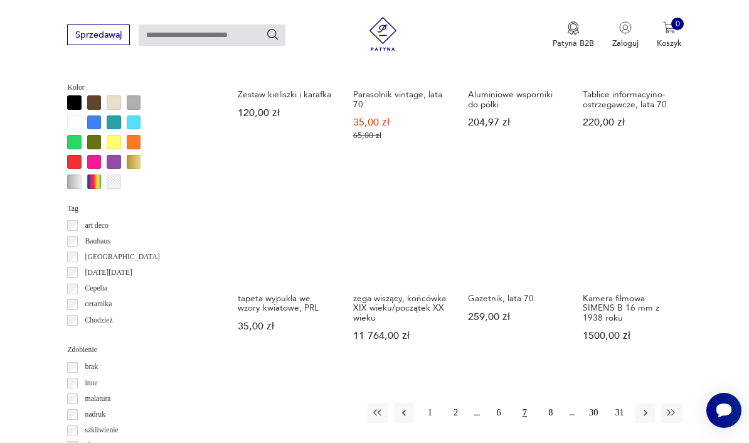
scroll to position [948, 0]
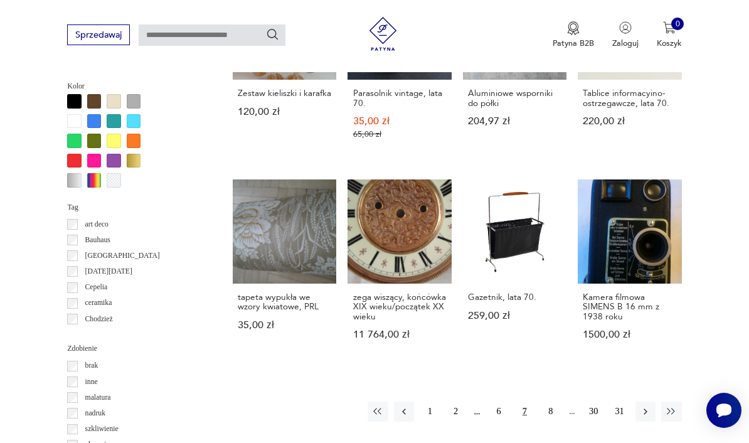
click at [548, 422] on button "8" at bounding box center [551, 412] width 20 height 20
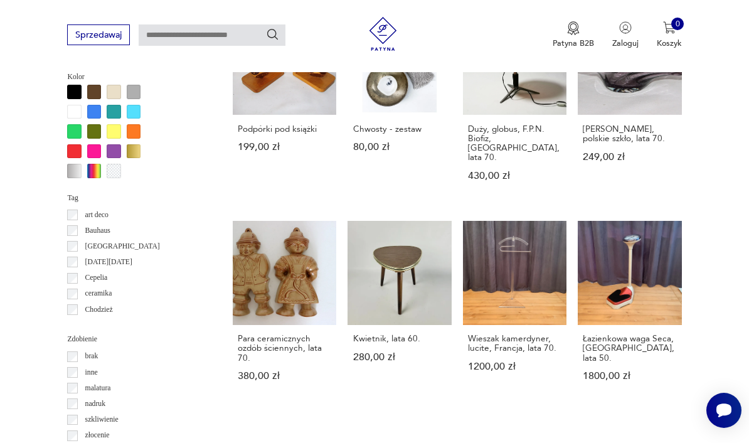
scroll to position [1138, 0]
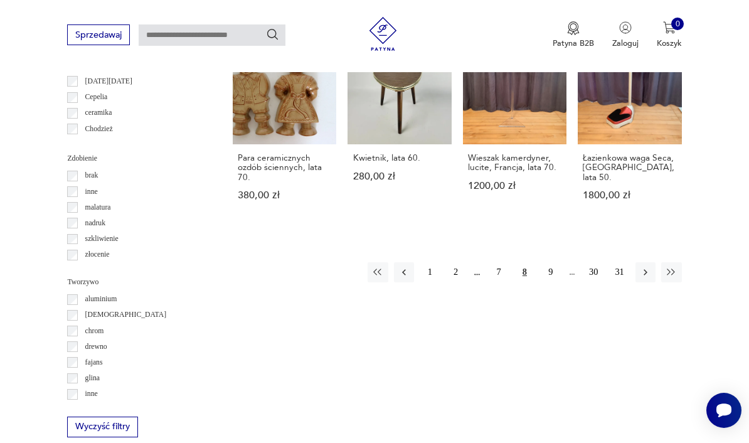
click at [550, 262] on button "9" at bounding box center [551, 272] width 20 height 20
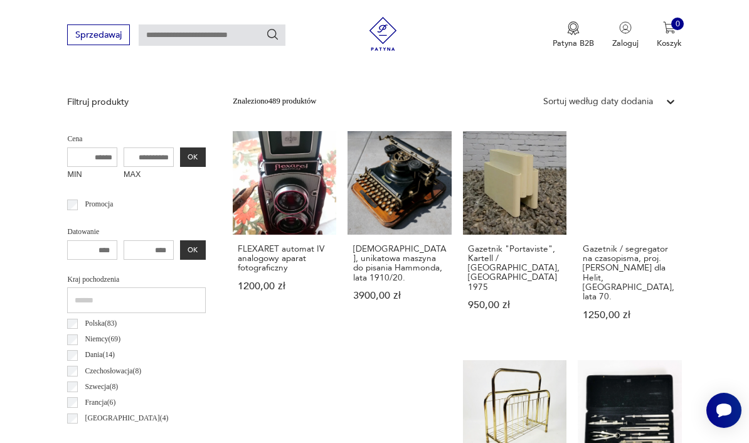
scroll to position [290, 0]
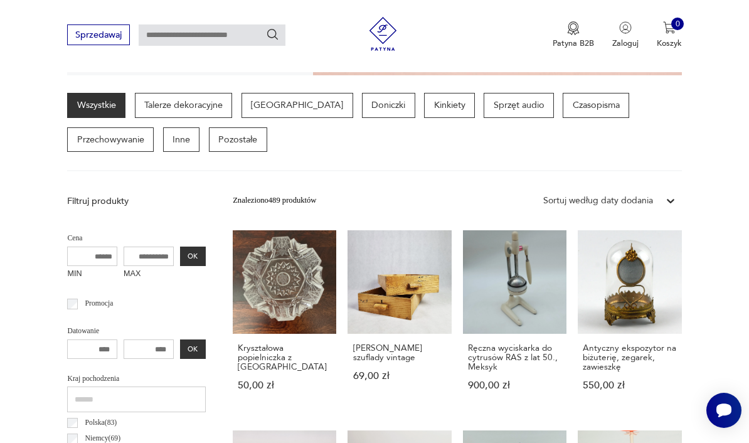
click at [631, 357] on h3 "Antyczny ekspozytor na biżuterię, zegarek, zawieszkę" at bounding box center [630, 357] width 94 height 29
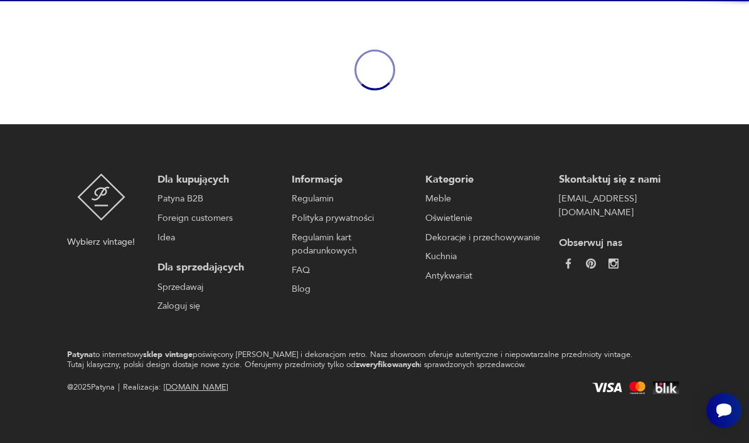
scroll to position [103, 0]
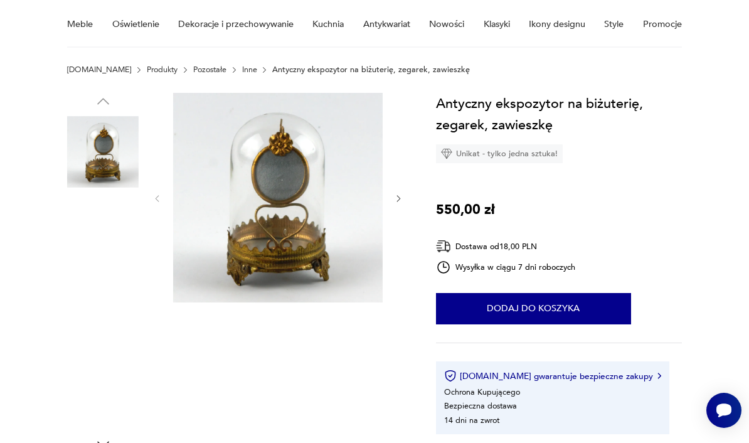
click at [119, 324] on img at bounding box center [103, 312] width 72 height 72
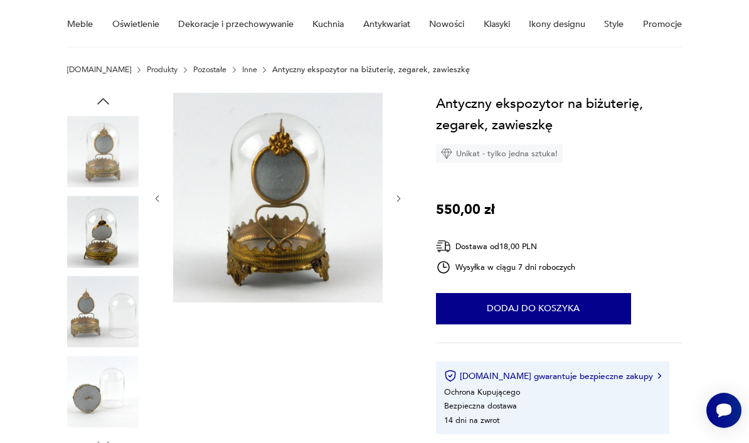
click at [101, 321] on img at bounding box center [103, 312] width 72 height 72
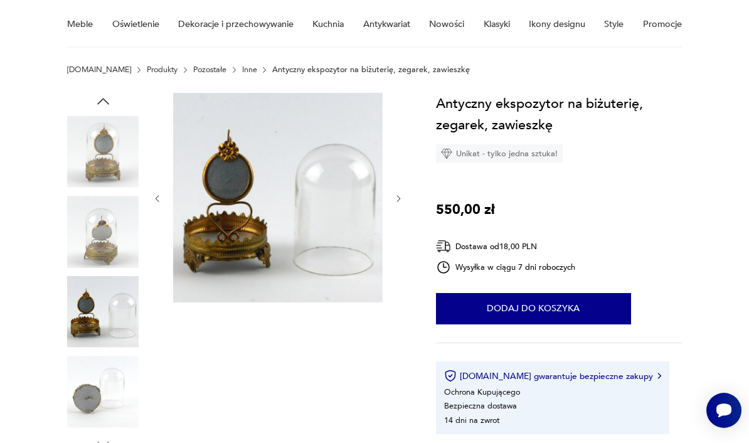
click at [100, 381] on img at bounding box center [103, 392] width 72 height 72
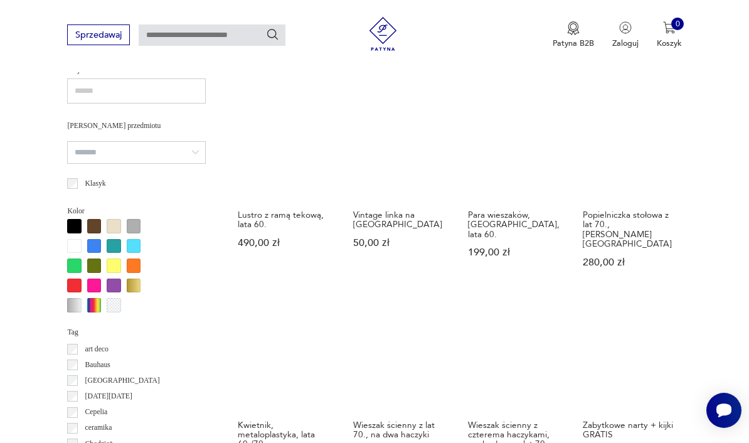
scroll to position [988, 0]
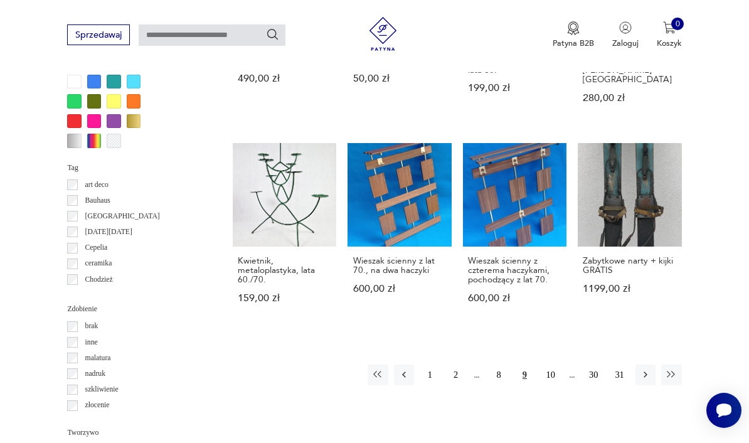
click at [542, 382] on button "10" at bounding box center [551, 375] width 20 height 20
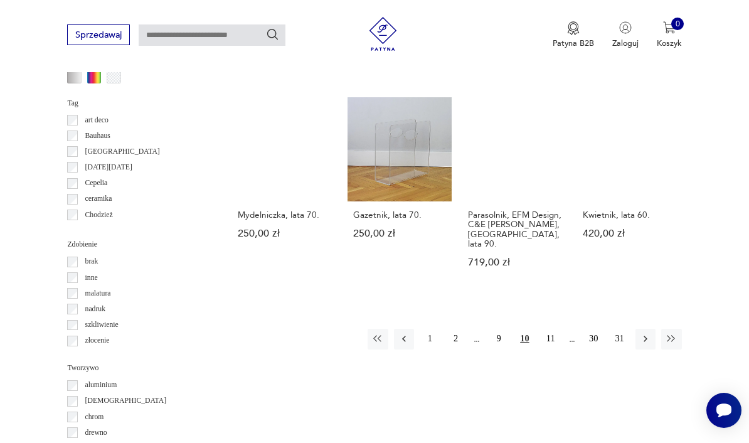
scroll to position [1172, 0]
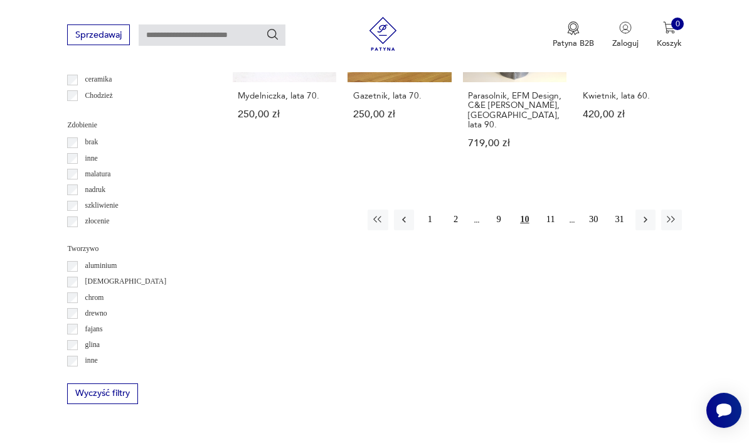
click at [542, 210] on button "11" at bounding box center [551, 220] width 20 height 20
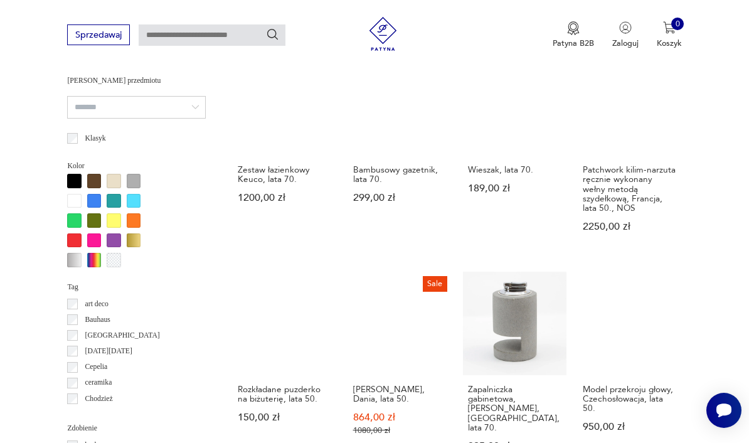
scroll to position [1026, 0]
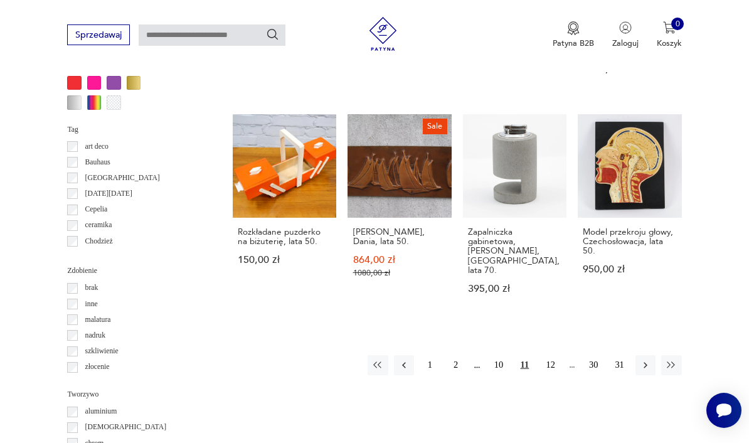
click at [552, 358] on button "12" at bounding box center [551, 365] width 20 height 20
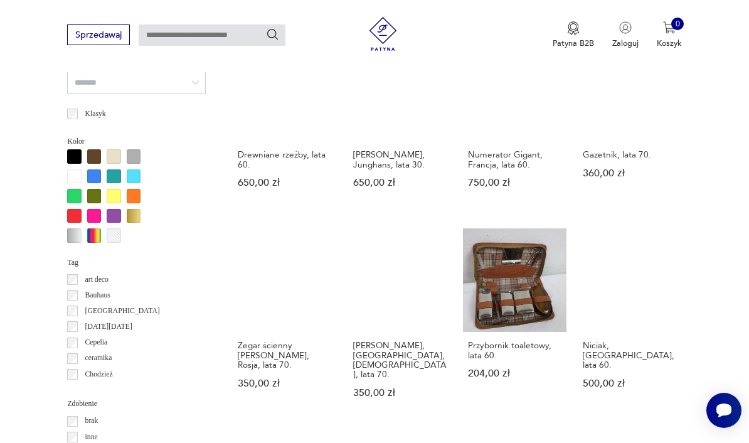
scroll to position [894, 0]
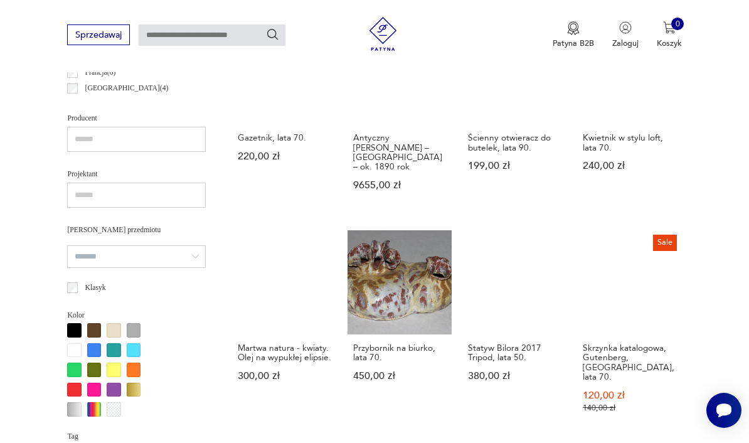
scroll to position [717, 0]
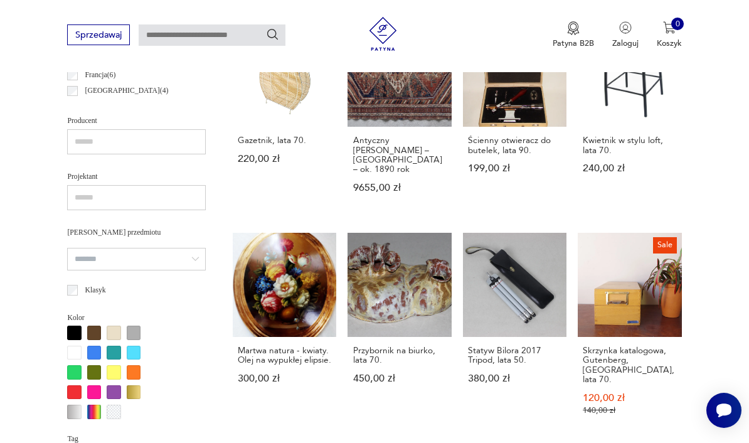
click at [648, 280] on link "Sale Skrzynka katalogowa, Gutenberg, Niemcy, lata 70. 120,00 zł 140,00 zł" at bounding box center [630, 335] width 104 height 205
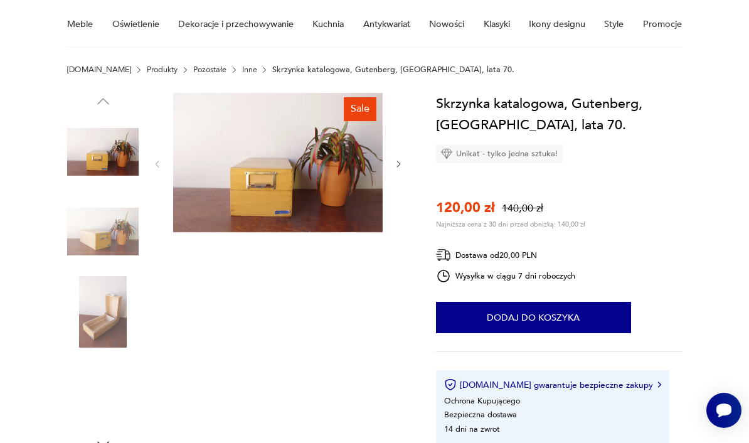
click at [91, 331] on img at bounding box center [103, 312] width 72 height 72
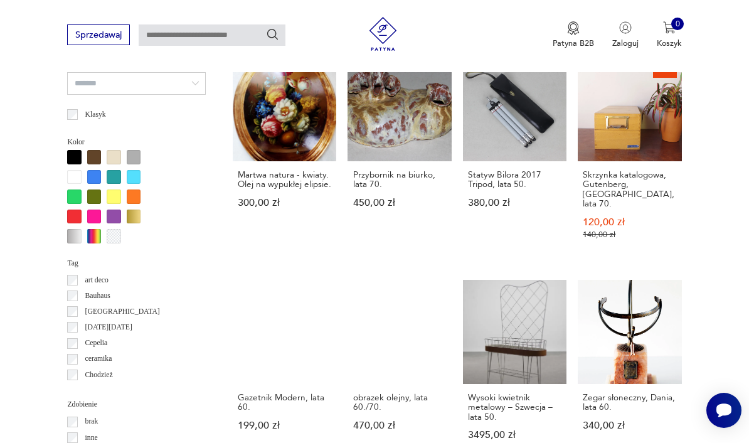
scroll to position [996, 0]
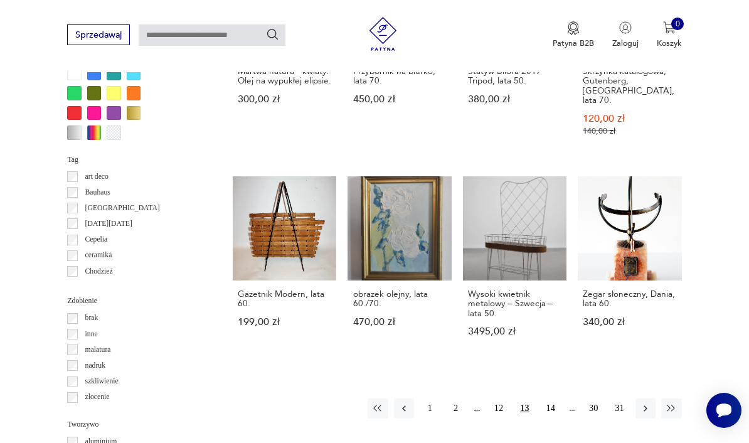
click at [548, 399] on button "14" at bounding box center [551, 409] width 20 height 20
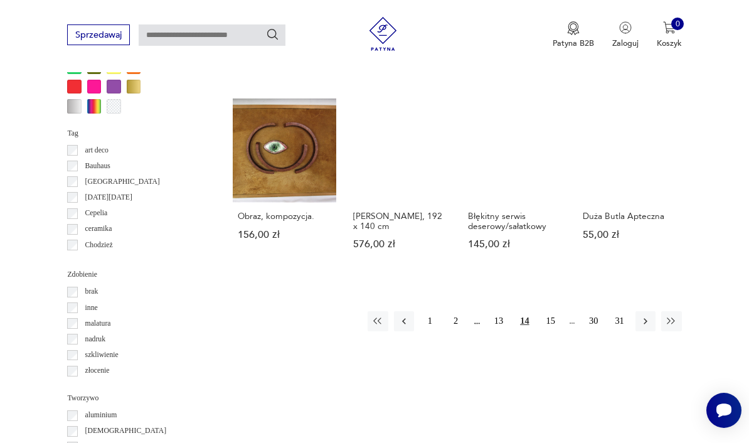
scroll to position [1027, 0]
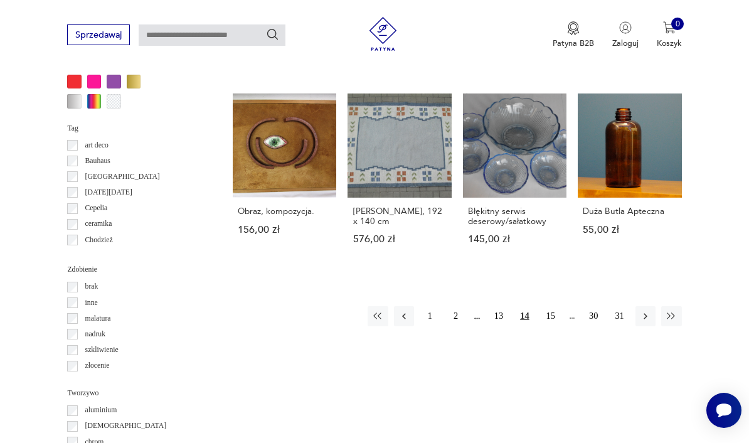
click at [554, 324] on button "15" at bounding box center [551, 316] width 20 height 20
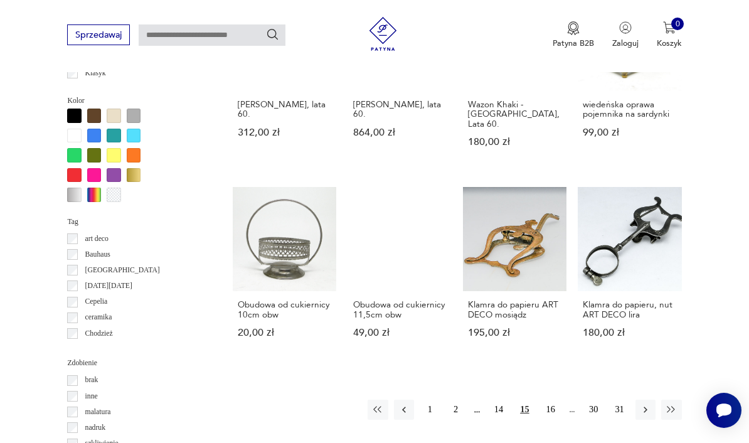
scroll to position [1007, 0]
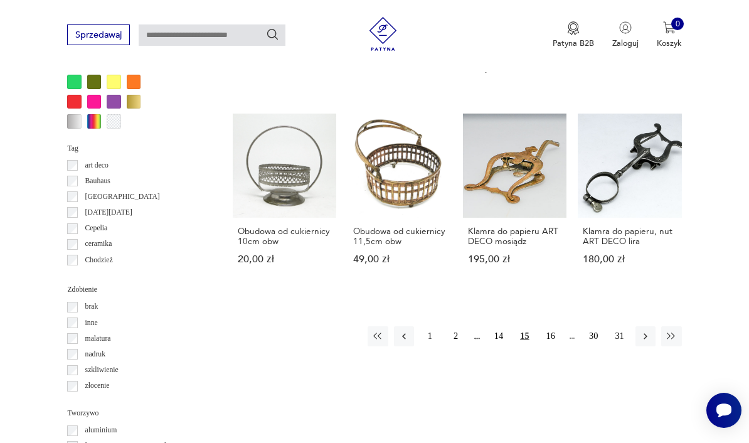
click at [550, 334] on button "16" at bounding box center [551, 336] width 20 height 20
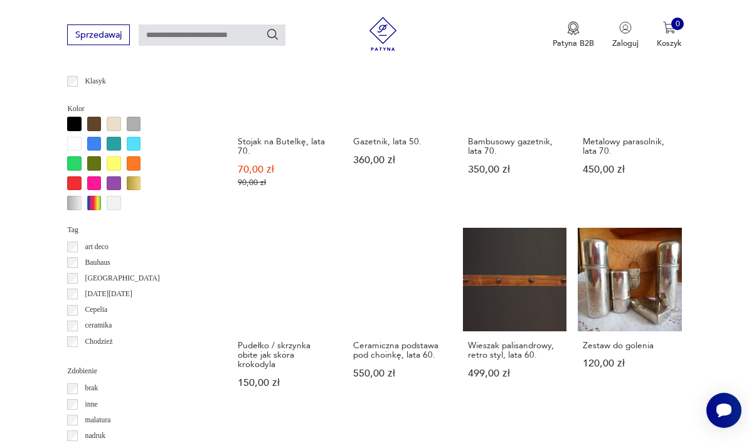
scroll to position [987, 0]
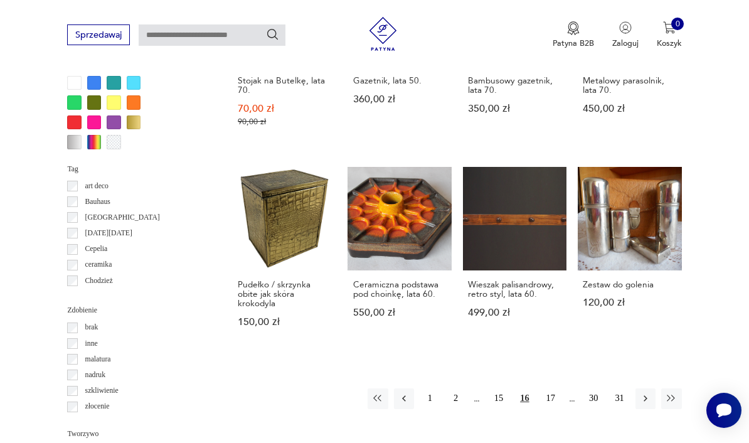
click at [548, 388] on button "17" at bounding box center [551, 398] width 20 height 20
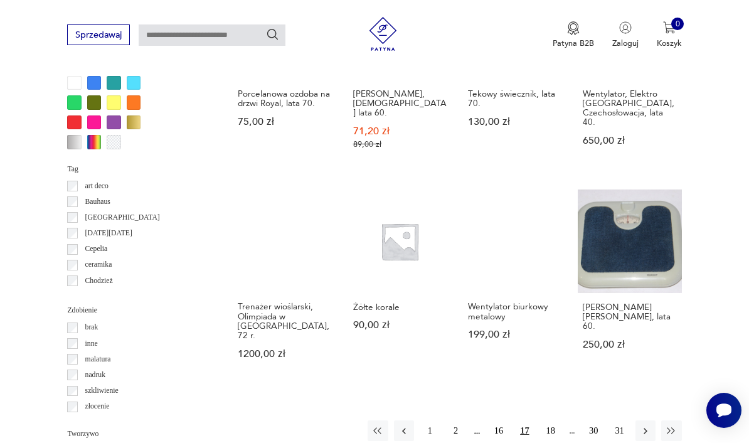
scroll to position [1014, 0]
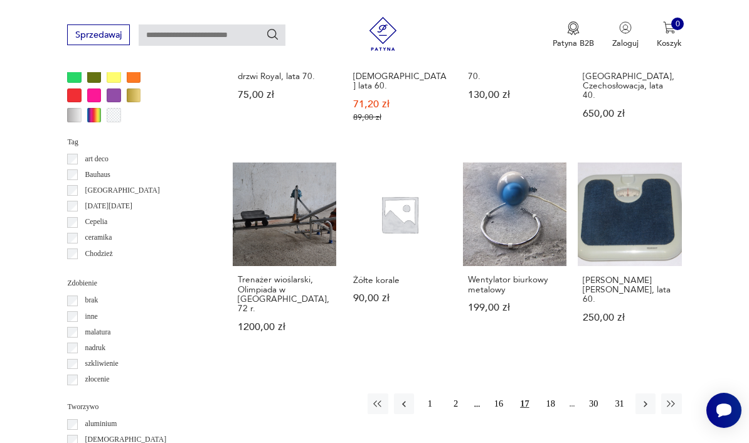
click at [553, 393] on button "18" at bounding box center [551, 403] width 20 height 20
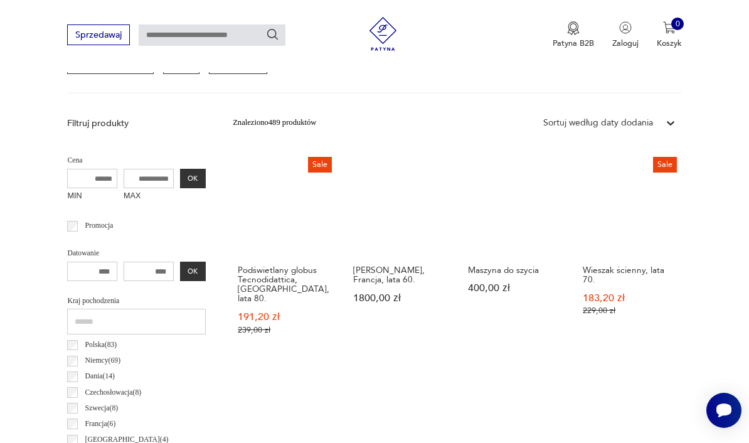
scroll to position [290, 0]
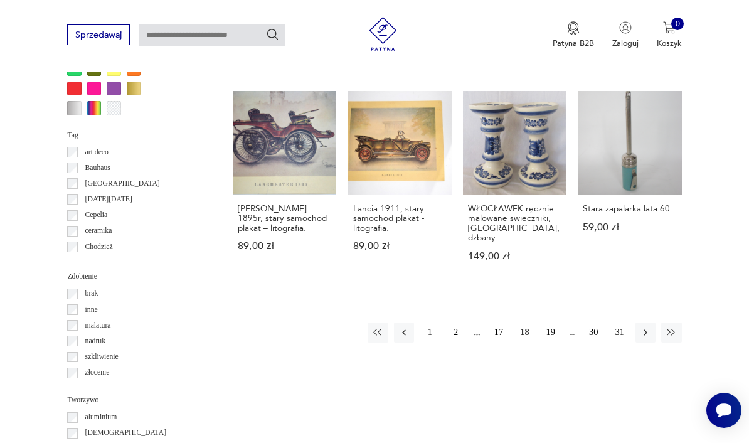
click at [551, 343] on button "19" at bounding box center [551, 333] width 20 height 20
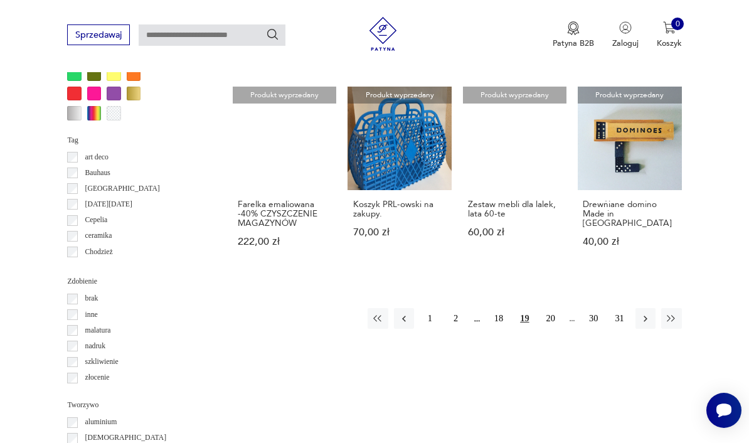
scroll to position [1018, 0]
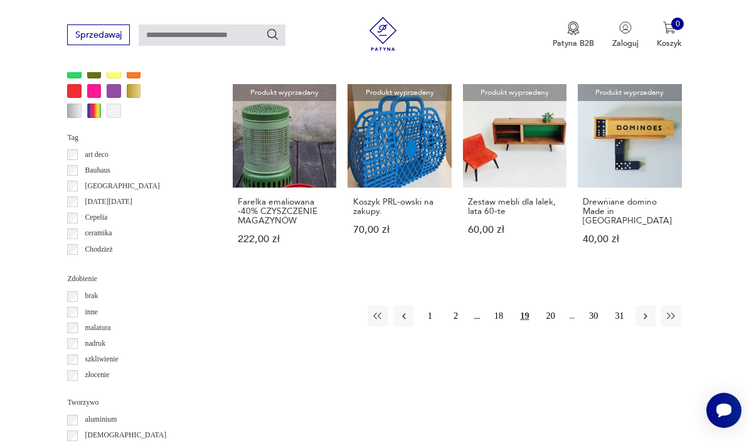
click at [552, 326] on button "20" at bounding box center [551, 316] width 20 height 20
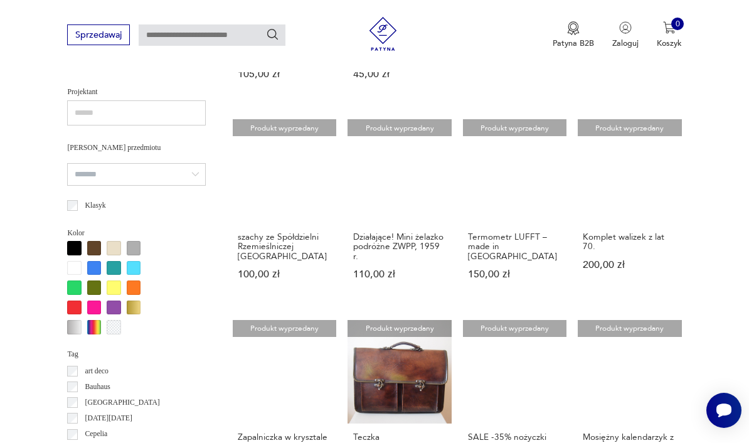
scroll to position [949, 0]
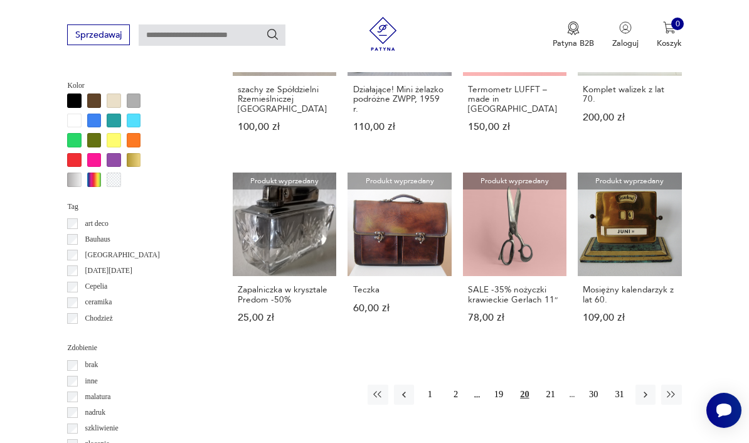
click at [547, 405] on button "21" at bounding box center [551, 395] width 20 height 20
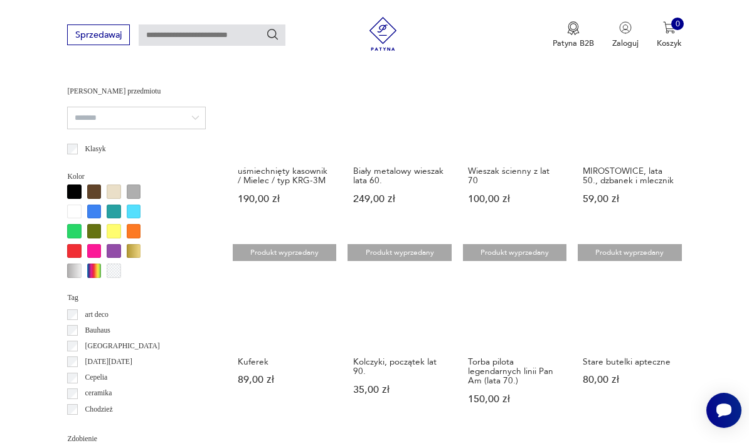
scroll to position [943, 0]
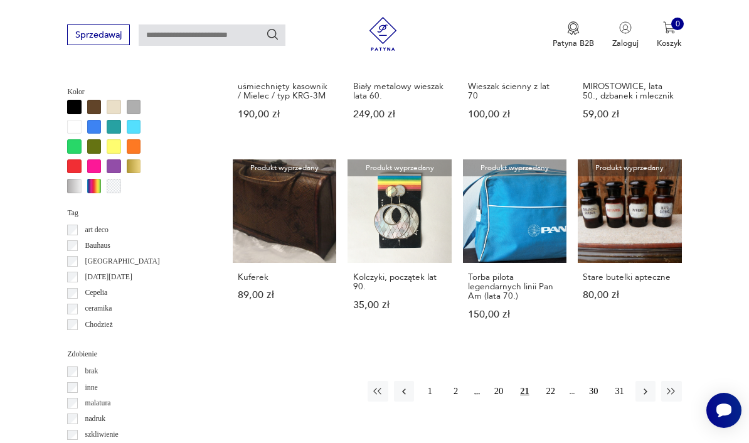
click at [550, 401] on button "22" at bounding box center [551, 391] width 20 height 20
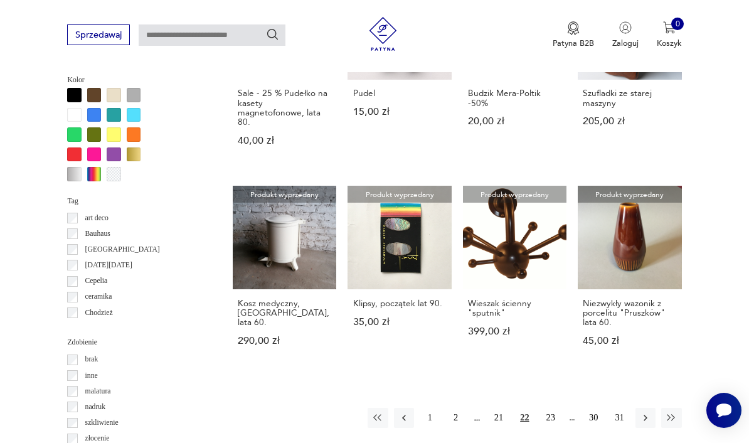
scroll to position [964, 0]
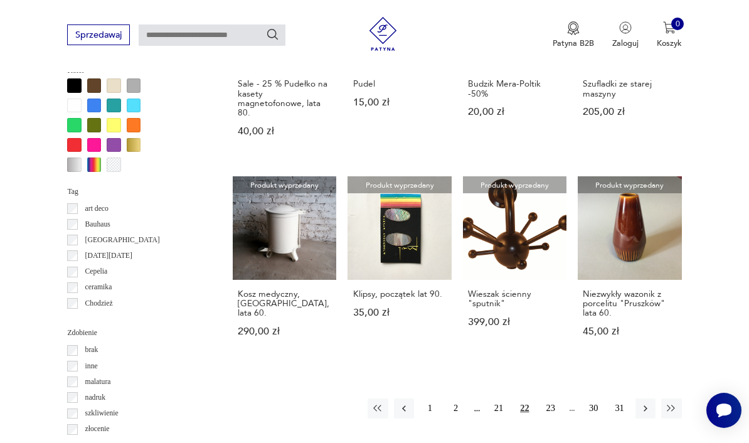
click at [550, 417] on button "23" at bounding box center [551, 409] width 20 height 20
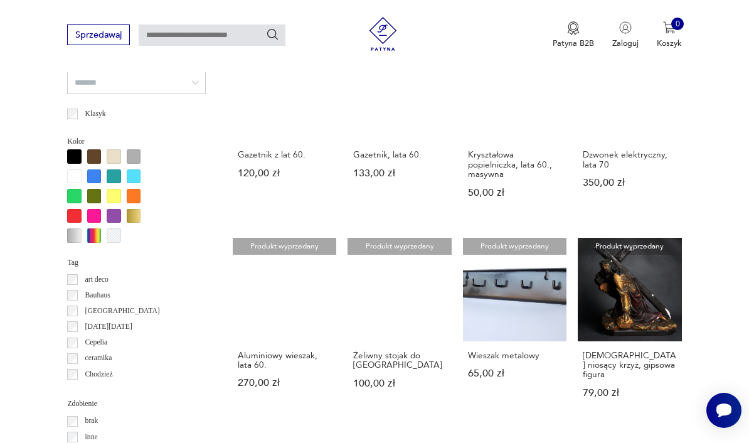
scroll to position [925, 0]
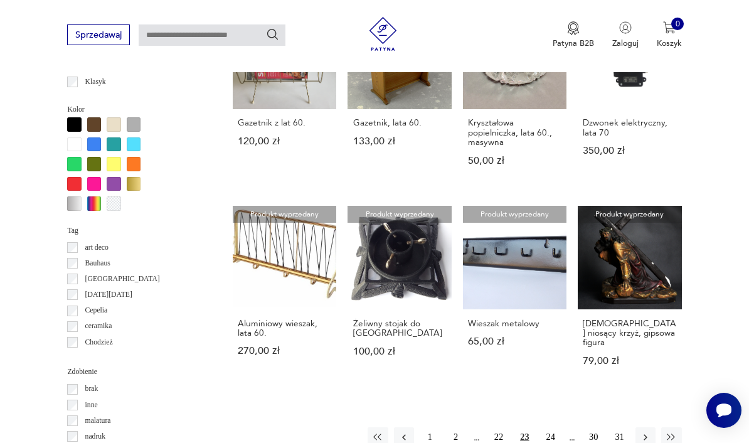
click at [549, 429] on button "24" at bounding box center [551, 437] width 20 height 20
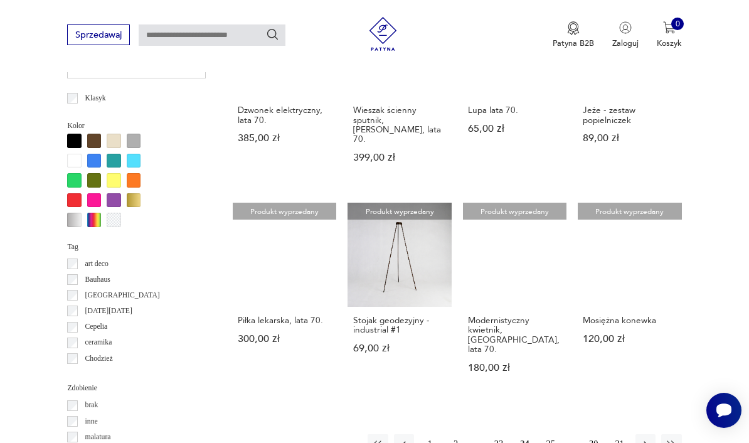
scroll to position [909, 0]
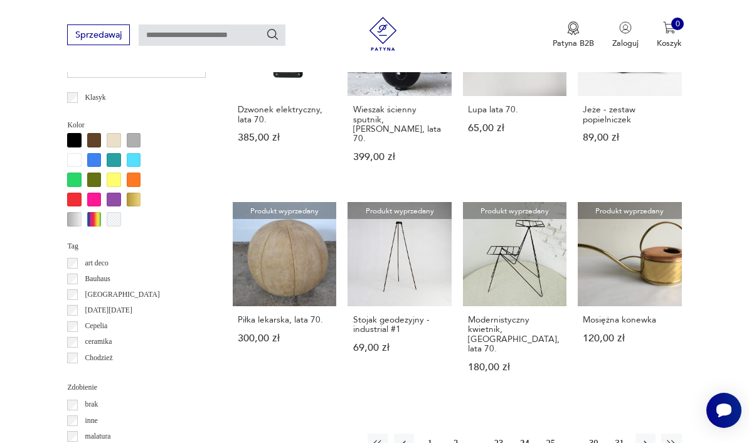
click at [547, 434] on button "25" at bounding box center [551, 444] width 20 height 20
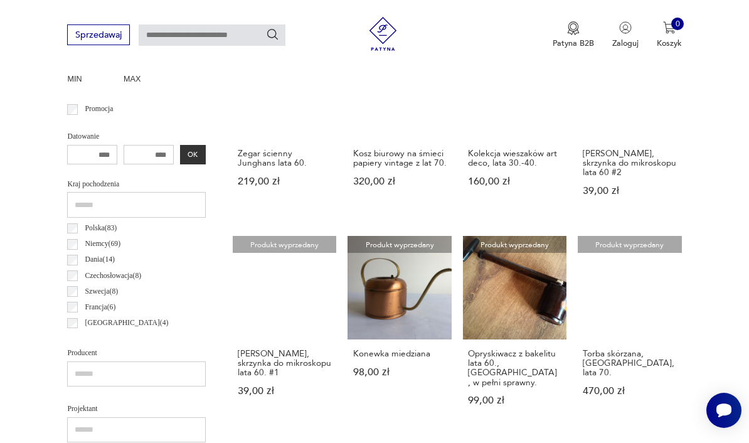
scroll to position [484, 0]
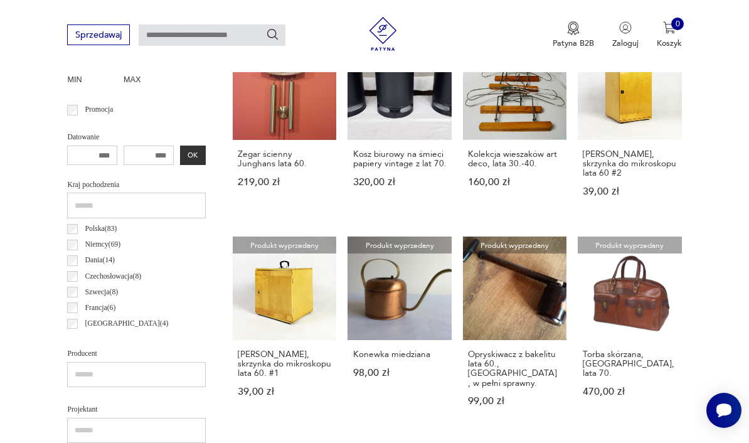
click at [641, 163] on h3 "Szafka, skrzynka do mikroskopu lata 60 #2" at bounding box center [630, 163] width 94 height 29
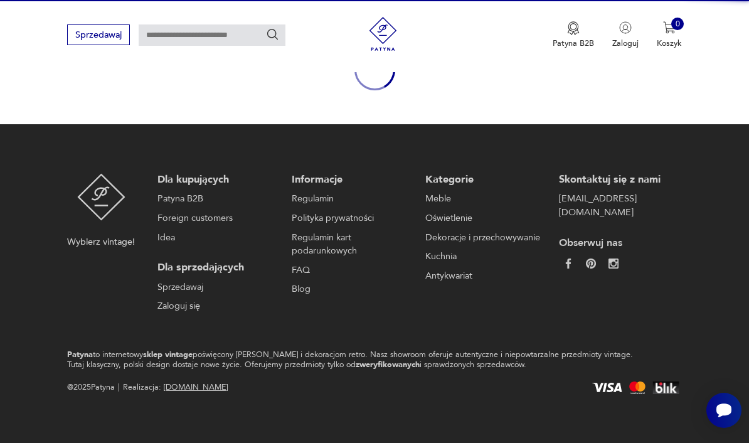
scroll to position [103, 0]
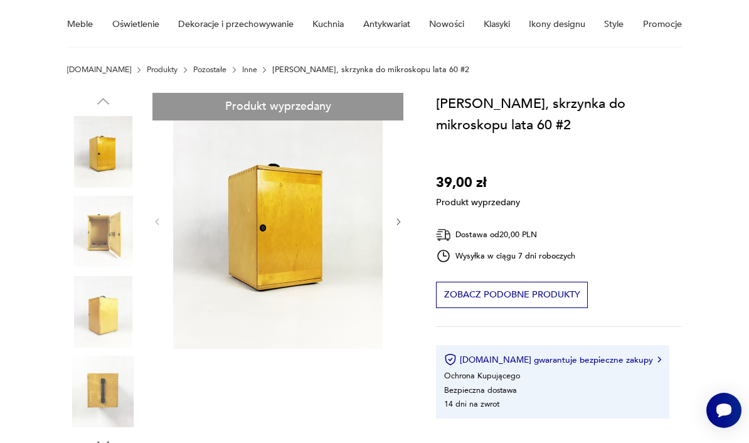
click at [90, 245] on div "Produkt wyprzedany Opis produktu Szafka, skrzynka do mikroskopu Kompaktowa, ust…" at bounding box center [237, 450] width 341 height 714
click at [92, 246] on div "Produkt wyprzedany Opis produktu Szafka, skrzynka do mikroskopu Kompaktowa, ust…" at bounding box center [237, 450] width 341 height 714
click at [101, 230] on div "Produkt wyprzedany Opis produktu Szafka, skrzynka do mikroskopu Kompaktowa, ust…" at bounding box center [237, 450] width 341 height 714
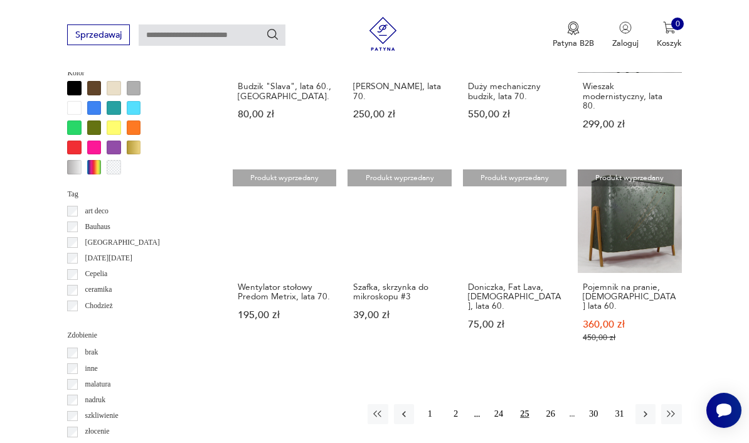
scroll to position [965, 0]
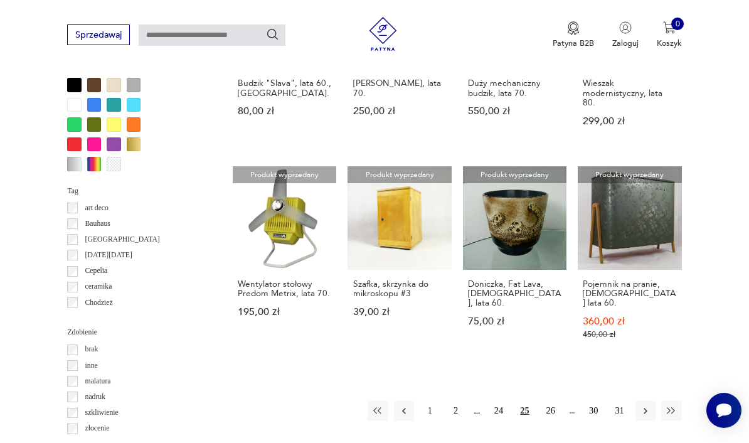
click at [548, 401] on button "26" at bounding box center [551, 411] width 20 height 20
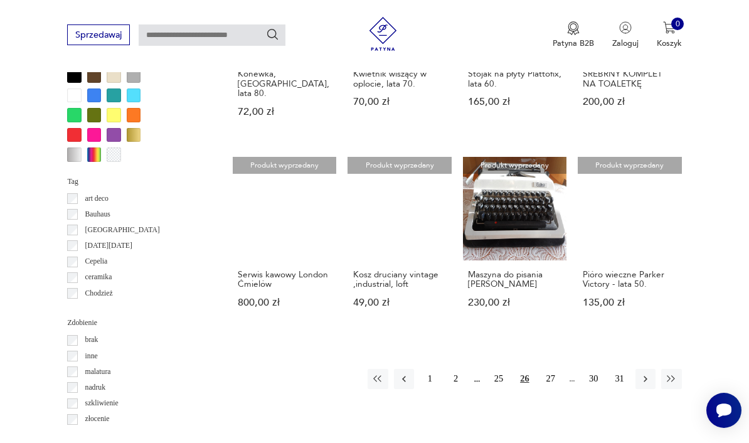
scroll to position [979, 0]
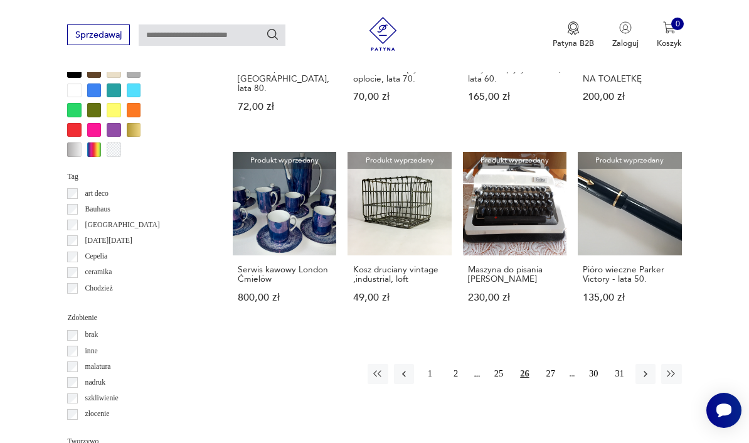
click at [549, 373] on button "27" at bounding box center [551, 374] width 20 height 20
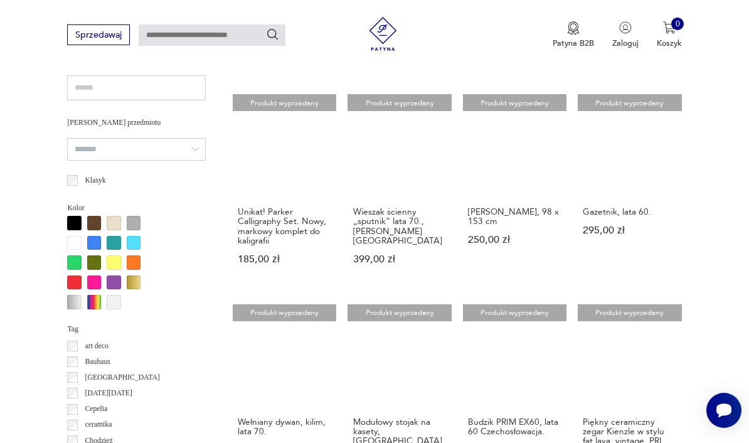
scroll to position [956, 0]
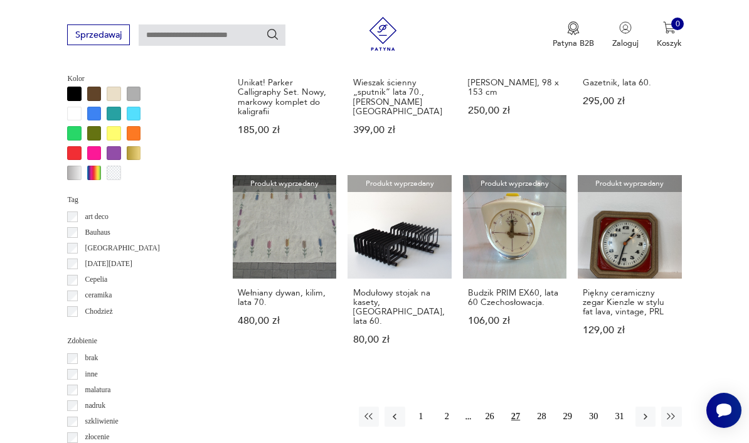
click at [538, 410] on button "28" at bounding box center [542, 417] width 20 height 20
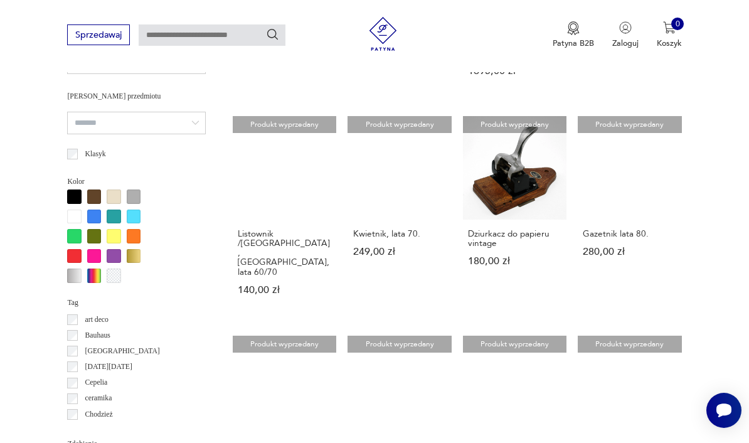
scroll to position [945, 0]
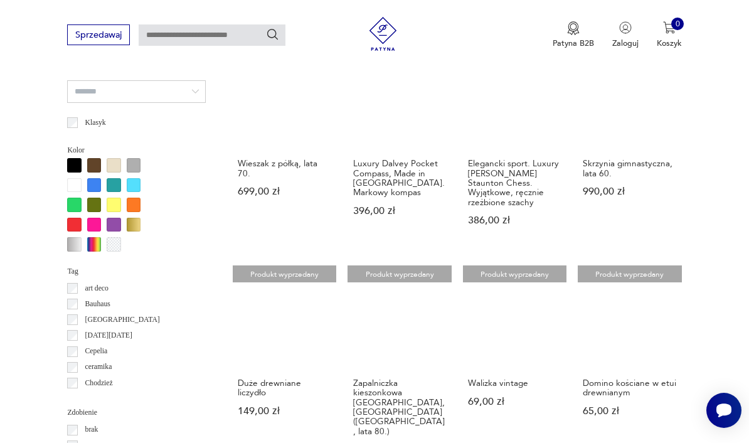
scroll to position [969, 0]
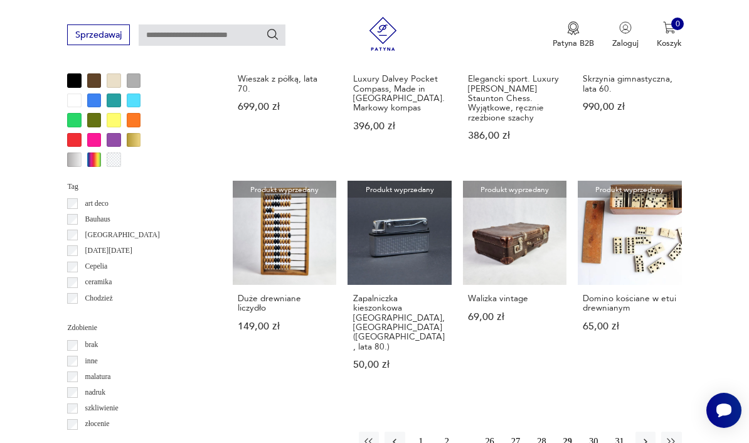
click at [591, 432] on button "30" at bounding box center [594, 442] width 20 height 20
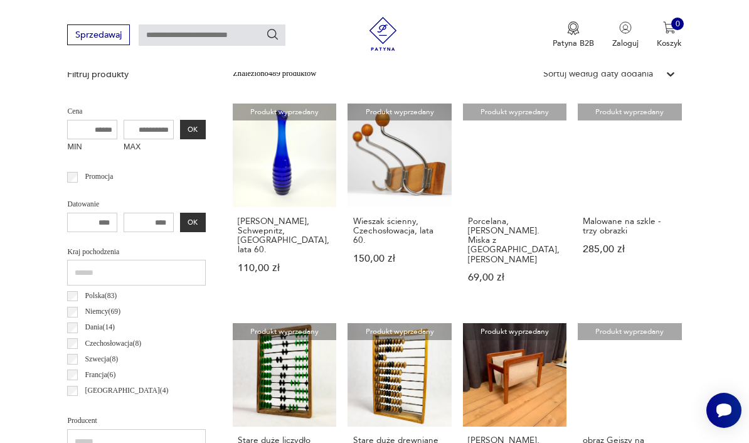
scroll to position [290, 0]
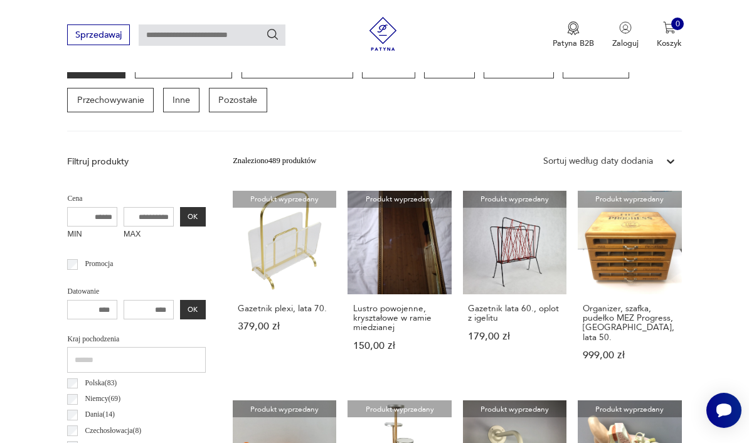
click at [641, 259] on link "Produkt wyprzedany Organizer, szafka, pudełko MEZ Progress, Niemcy, lata 50. 99…" at bounding box center [630, 287] width 104 height 192
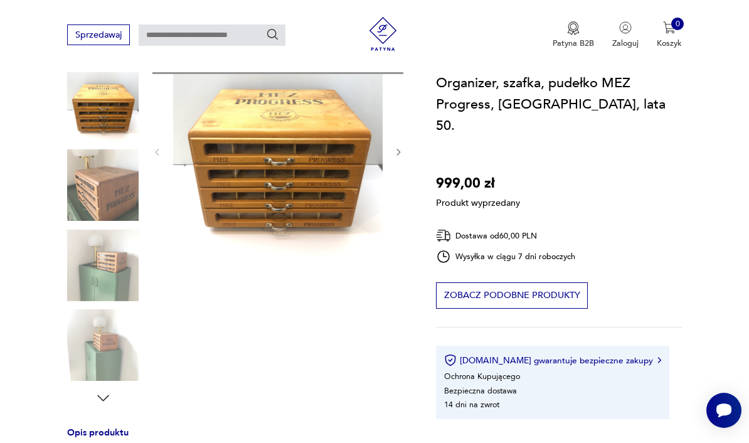
click at [96, 194] on div "Produkt wyprzedany Opis produktu Piękny, solidny organizer do pasmanterii, i in…" at bounding box center [237, 410] width 341 height 728
click at [109, 223] on div "Produkt wyprzedany Opis produktu Piękny, solidny organizer do pasmanterii, i in…" at bounding box center [237, 410] width 341 height 728
click at [118, 210] on div "Produkt wyprzedany Opis produktu Piękny, solidny organizer do pasmanterii, i in…" at bounding box center [237, 410] width 341 height 728
click at [116, 211] on div "Produkt wyprzedany Opis produktu Piękny, solidny organizer do pasmanterii, i in…" at bounding box center [237, 410] width 341 height 728
click at [106, 269] on div "Produkt wyprzedany Opis produktu Piękny, solidny organizer do pasmanterii, i in…" at bounding box center [237, 410] width 341 height 728
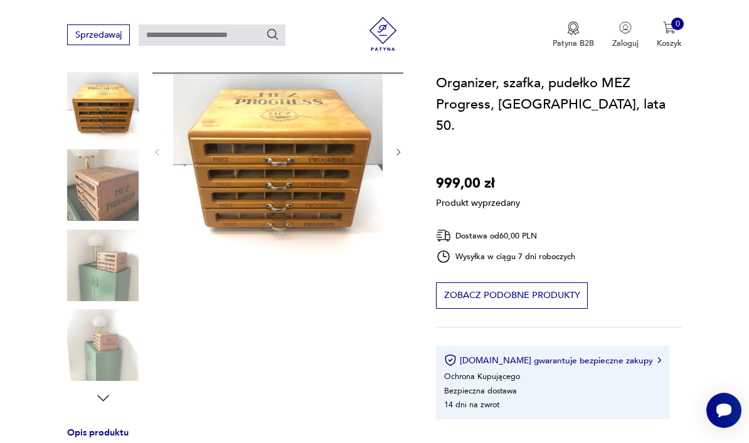
click at [102, 346] on div "Produkt wyprzedany Opis produktu Piękny, solidny organizer do pasmanterii, i in…" at bounding box center [237, 410] width 341 height 728
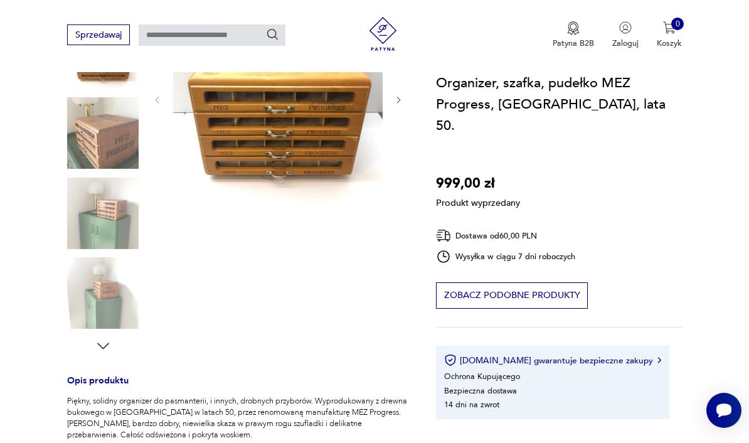
scroll to position [202, 0]
click at [105, 357] on div "Produkt wyprzedany Opis produktu Piękny, solidny organizer do pasmanterii, i in…" at bounding box center [237, 358] width 341 height 728
click at [106, 347] on div "Produkt wyprzedany Opis produktu Piękny, solidny organizer do pasmanterii, i in…" at bounding box center [237, 358] width 341 height 728
click at [110, 345] on div "Produkt wyprzedany Opis produktu Piękny, solidny organizer do pasmanterii, i in…" at bounding box center [237, 358] width 341 height 728
click at [109, 345] on div "Produkt wyprzedany Opis produktu Piękny, solidny organizer do pasmanterii, i in…" at bounding box center [237, 358] width 341 height 728
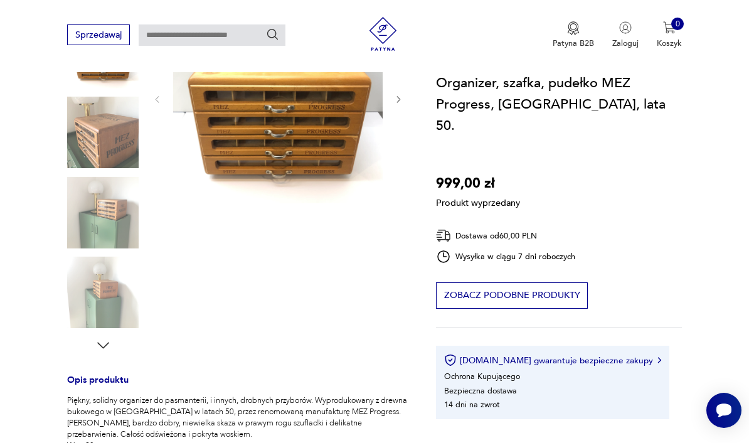
click at [112, 297] on div "Produkt wyprzedany Opis produktu Piękny, solidny organizer do pasmanterii, i in…" at bounding box center [237, 358] width 341 height 728
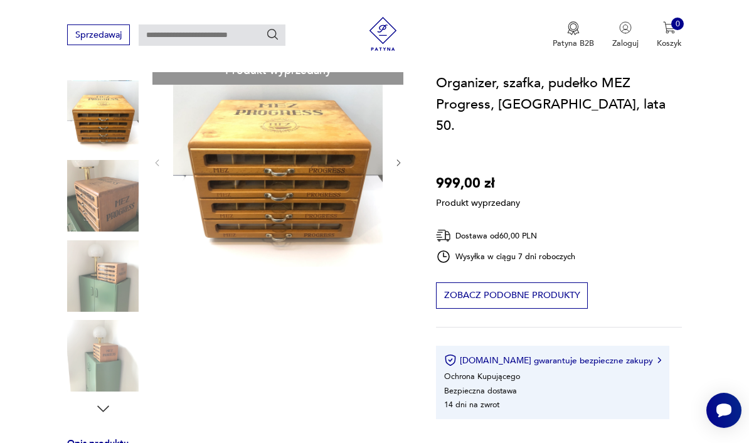
scroll to position [111, 0]
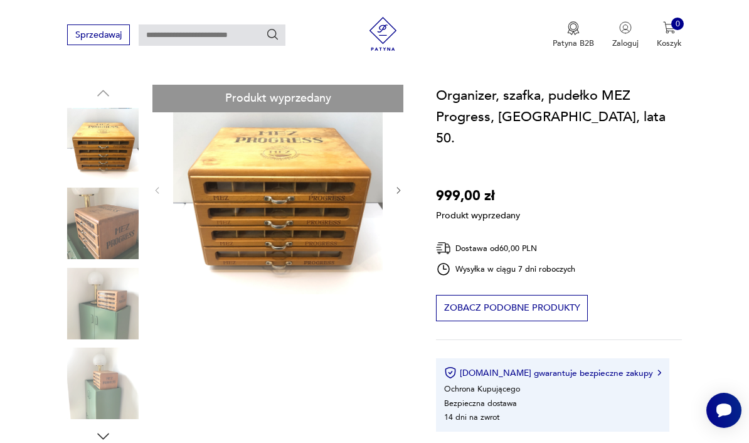
click at [105, 249] on div "Produkt wyprzedany Opis produktu Piękny, solidny organizer do pasmanterii, i in…" at bounding box center [237, 449] width 341 height 728
click at [257, 187] on div "Produkt wyprzedany Opis produktu Piękny, solidny organizer do pasmanterii, i in…" at bounding box center [237, 449] width 341 height 728
click at [329, 236] on div "Produkt wyprzedany Opis produktu Piękny, solidny organizer do pasmanterii, i in…" at bounding box center [237, 449] width 341 height 728
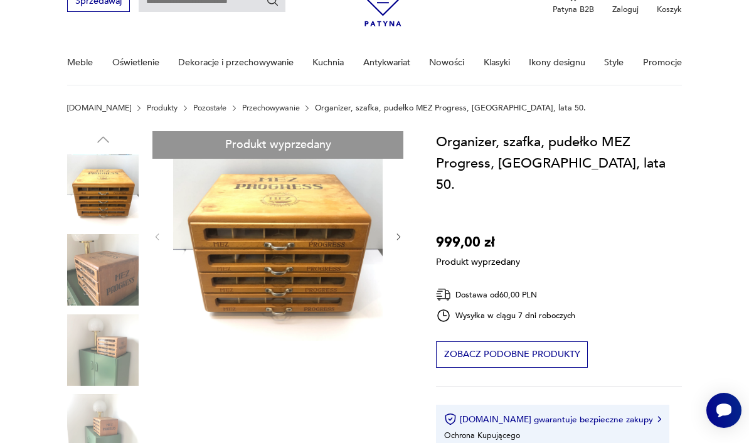
scroll to position [0, 0]
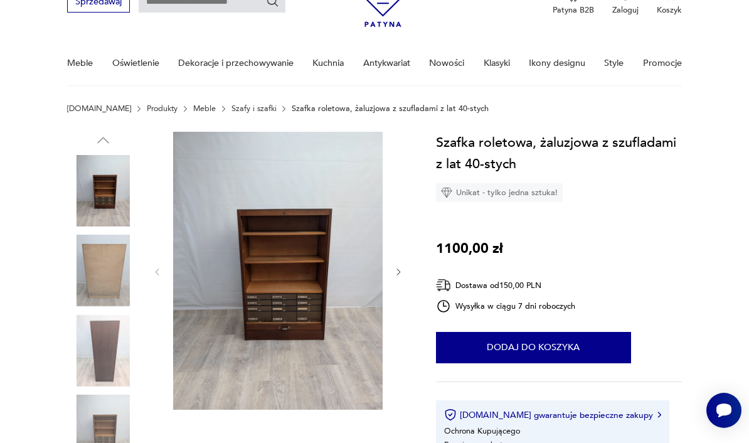
scroll to position [65, 0]
click at [119, 281] on img at bounding box center [103, 270] width 72 height 72
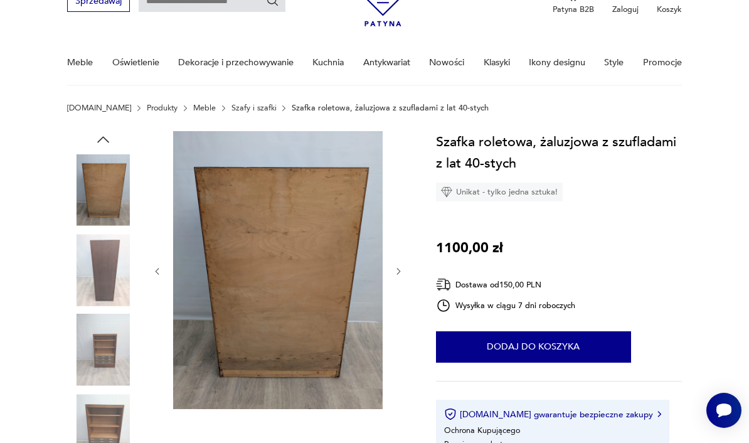
click at [112, 355] on img at bounding box center [103, 350] width 72 height 72
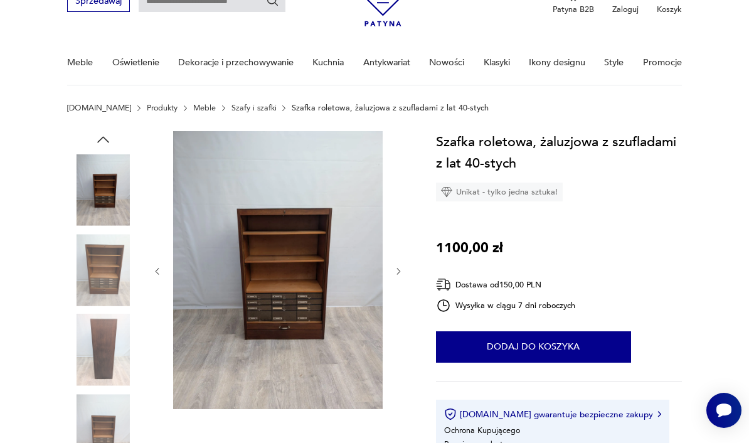
click at [110, 355] on img at bounding box center [103, 350] width 72 height 72
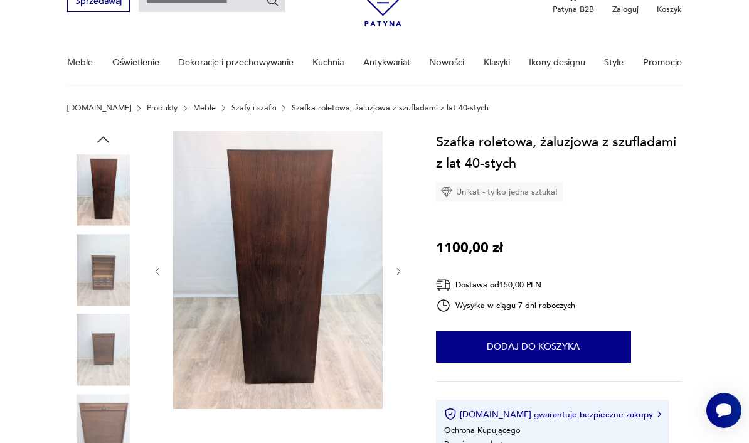
click at [115, 358] on img at bounding box center [103, 350] width 72 height 72
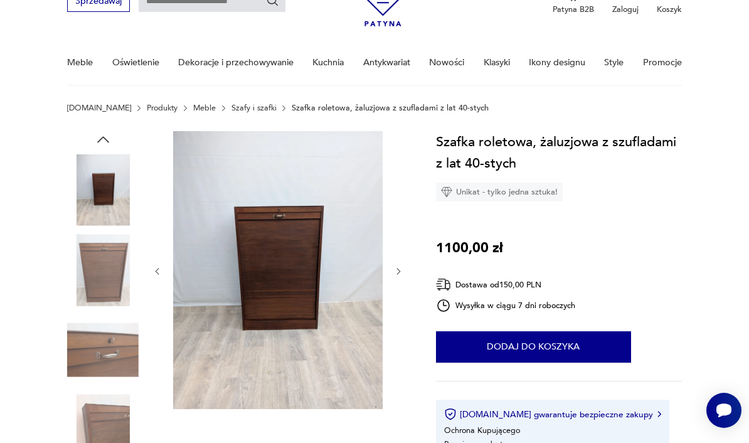
click at [115, 364] on img at bounding box center [103, 350] width 72 height 72
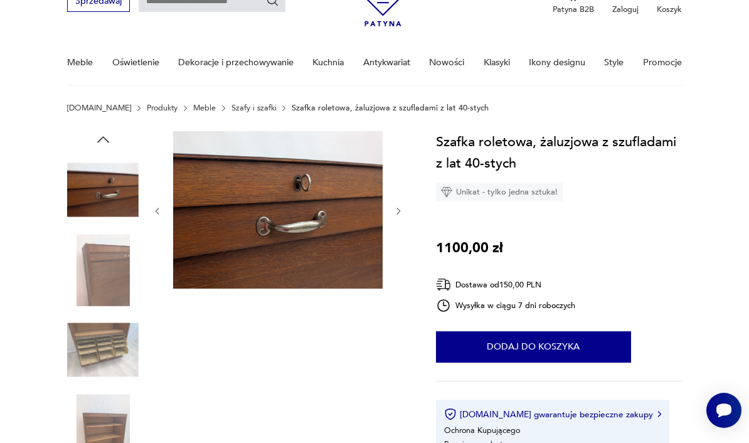
click at [114, 302] on img at bounding box center [103, 270] width 72 height 72
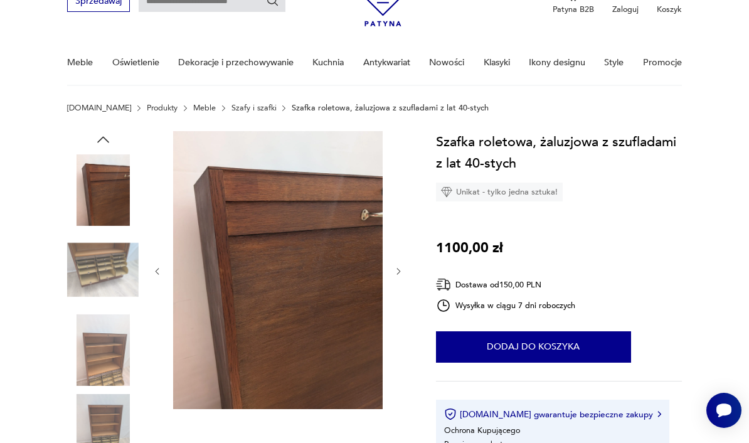
click at [115, 277] on img at bounding box center [103, 270] width 72 height 72
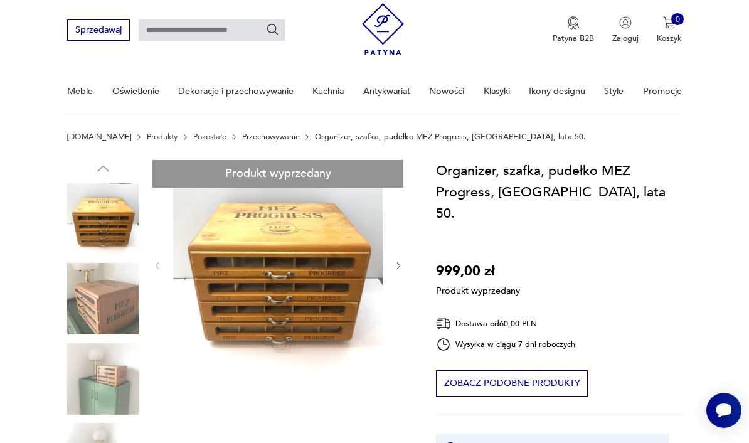
scroll to position [38, 0]
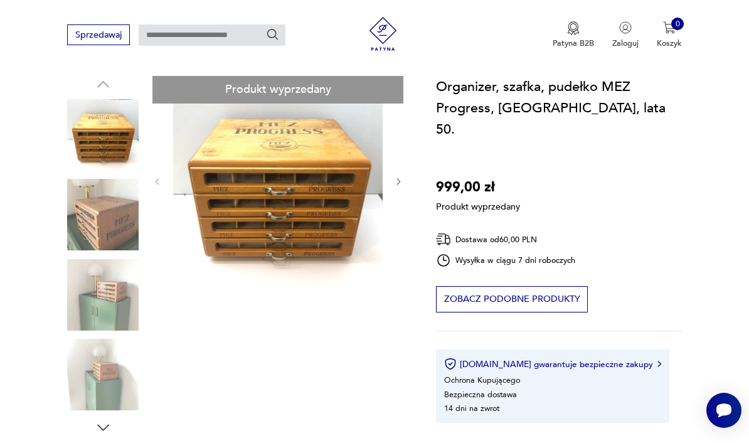
scroll to position [124, 0]
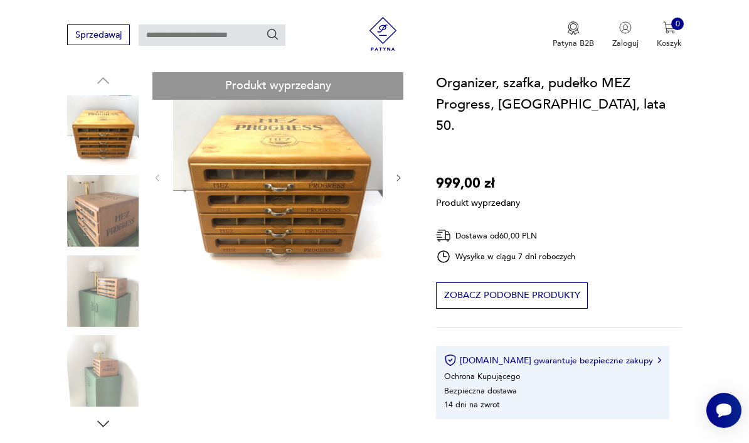
click at [132, 375] on div "Produkt wyprzedany Opis produktu Piękny, solidny organizer do pasmanterii, i in…" at bounding box center [237, 436] width 341 height 728
click at [123, 383] on div "Produkt wyprzedany Opis produktu Piękny, solidny organizer do pasmanterii, i in…" at bounding box center [237, 436] width 341 height 728
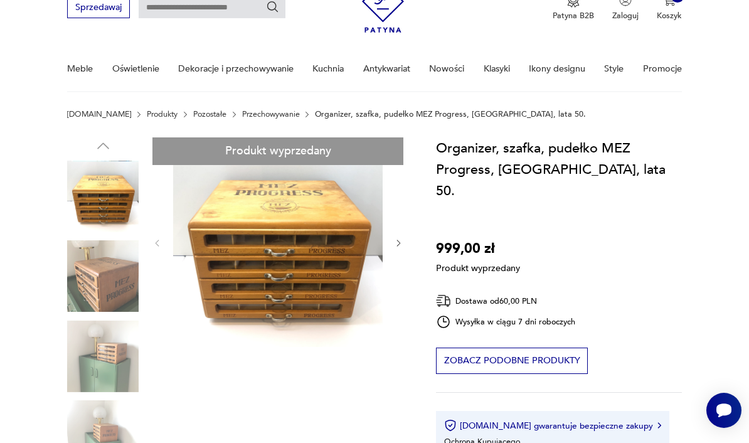
scroll to position [0, 0]
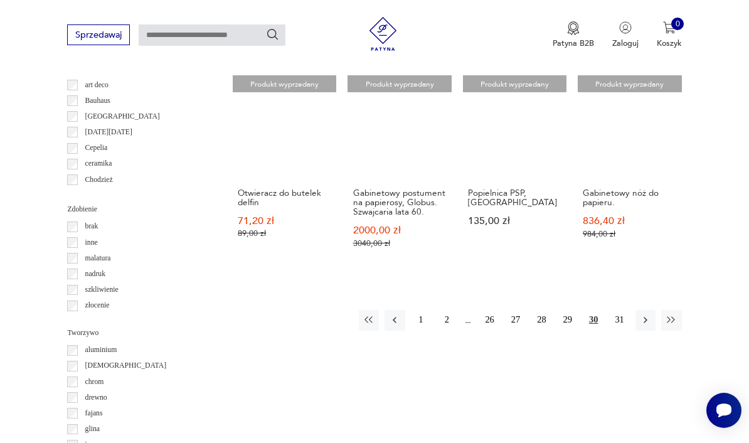
scroll to position [1085, 0]
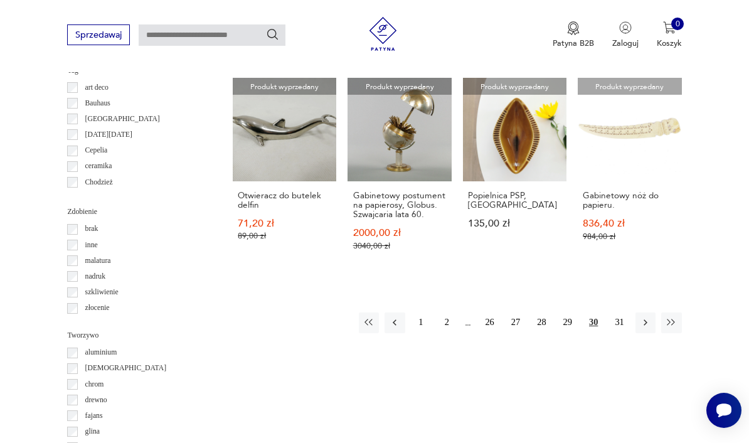
click at [616, 332] on button "31" at bounding box center [619, 323] width 20 height 20
